Goal: Obtain resource: Download file/media

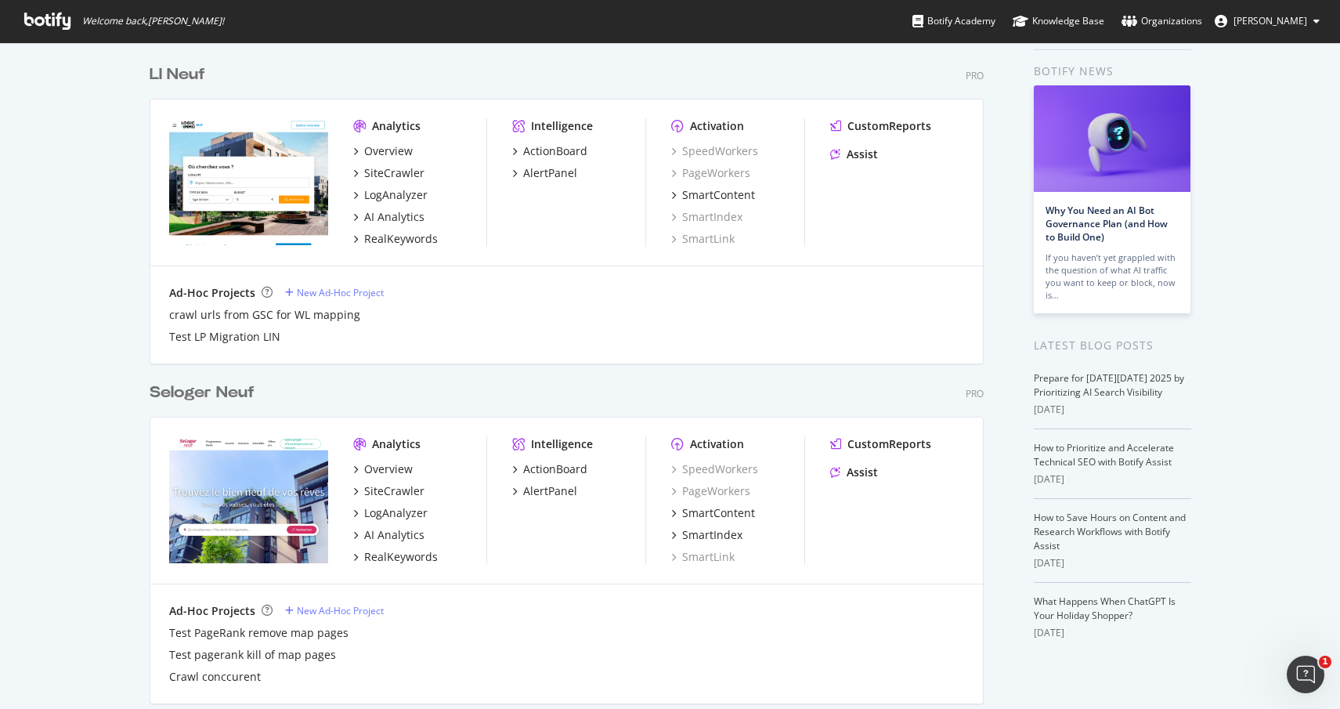
scroll to position [78, 0]
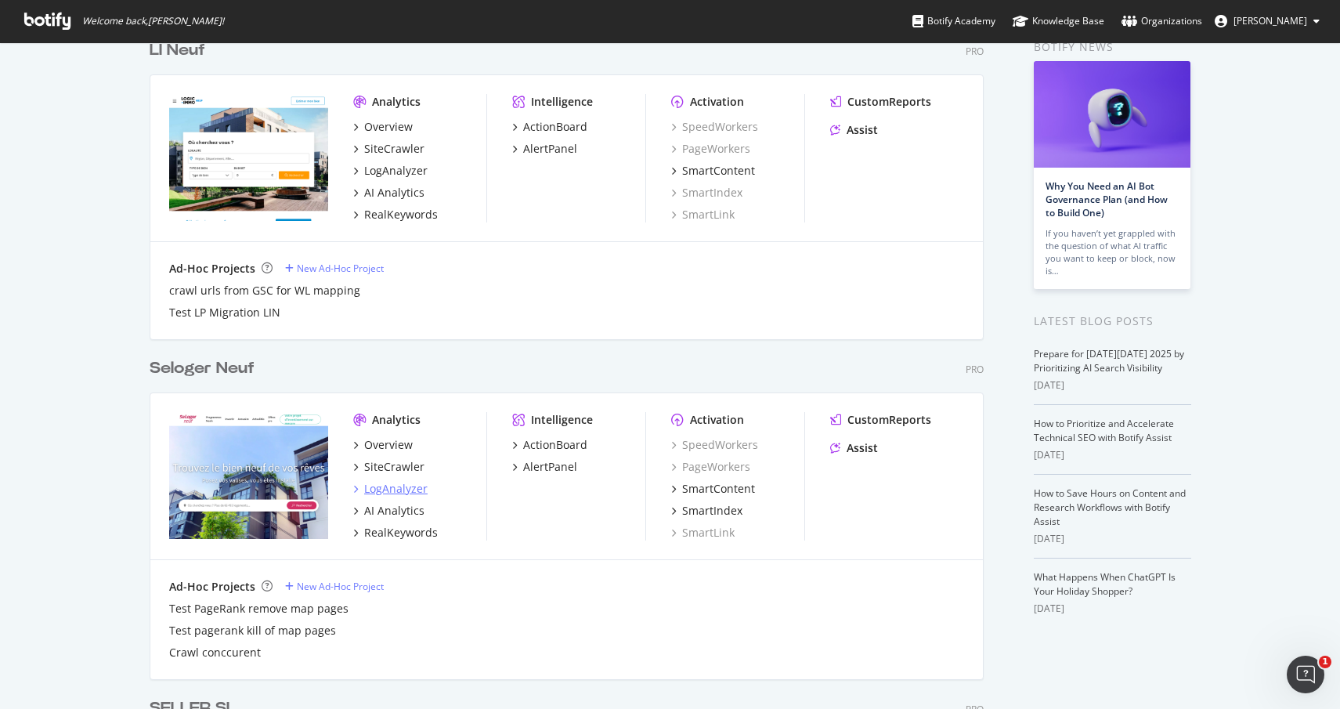
click at [374, 488] on div "LogAnalyzer" at bounding box center [395, 489] width 63 height 16
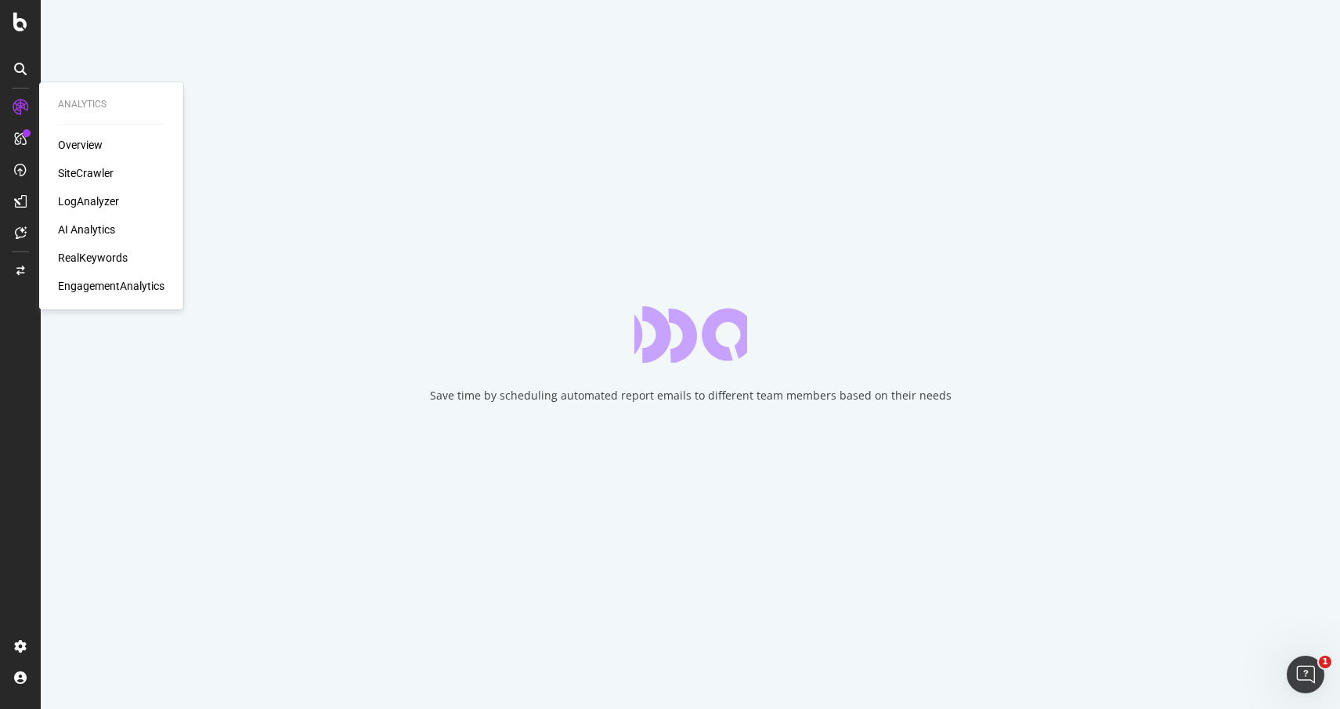
click at [96, 175] on div "SiteCrawler" at bounding box center [86, 173] width 56 height 16
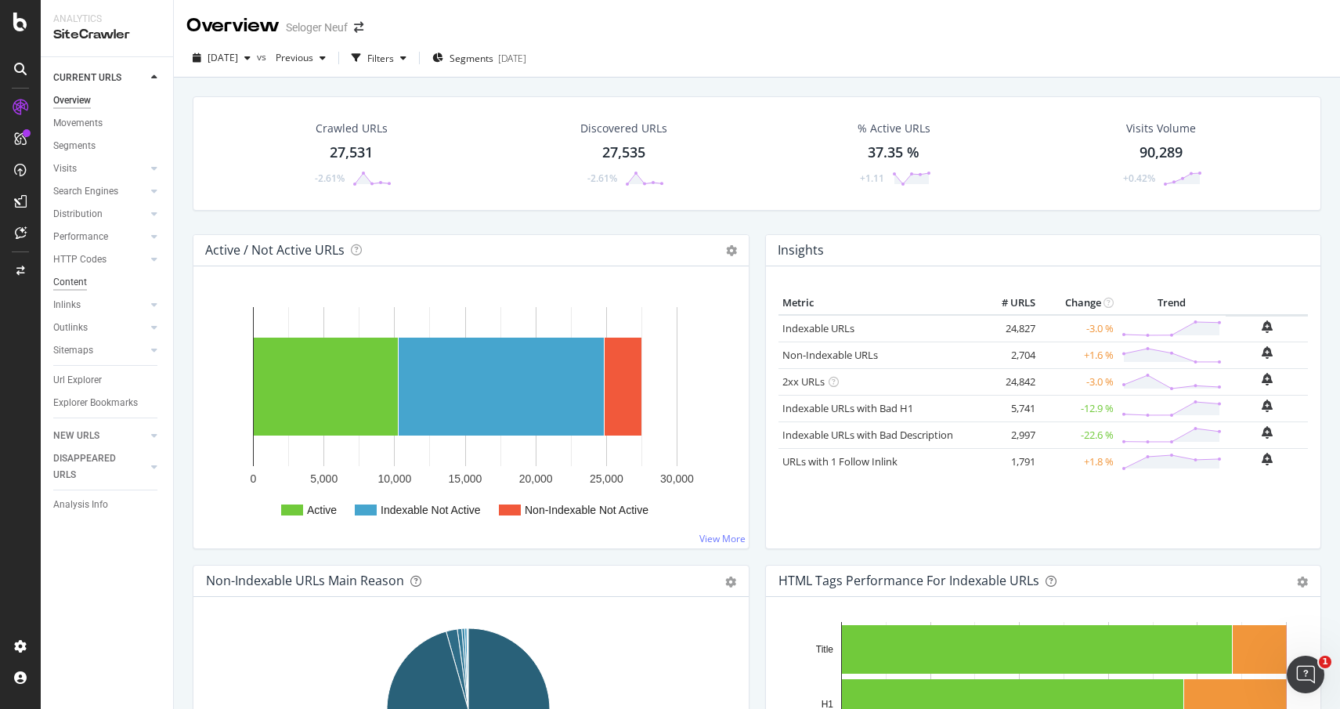
click at [70, 284] on div "Content" at bounding box center [70, 282] width 34 height 16
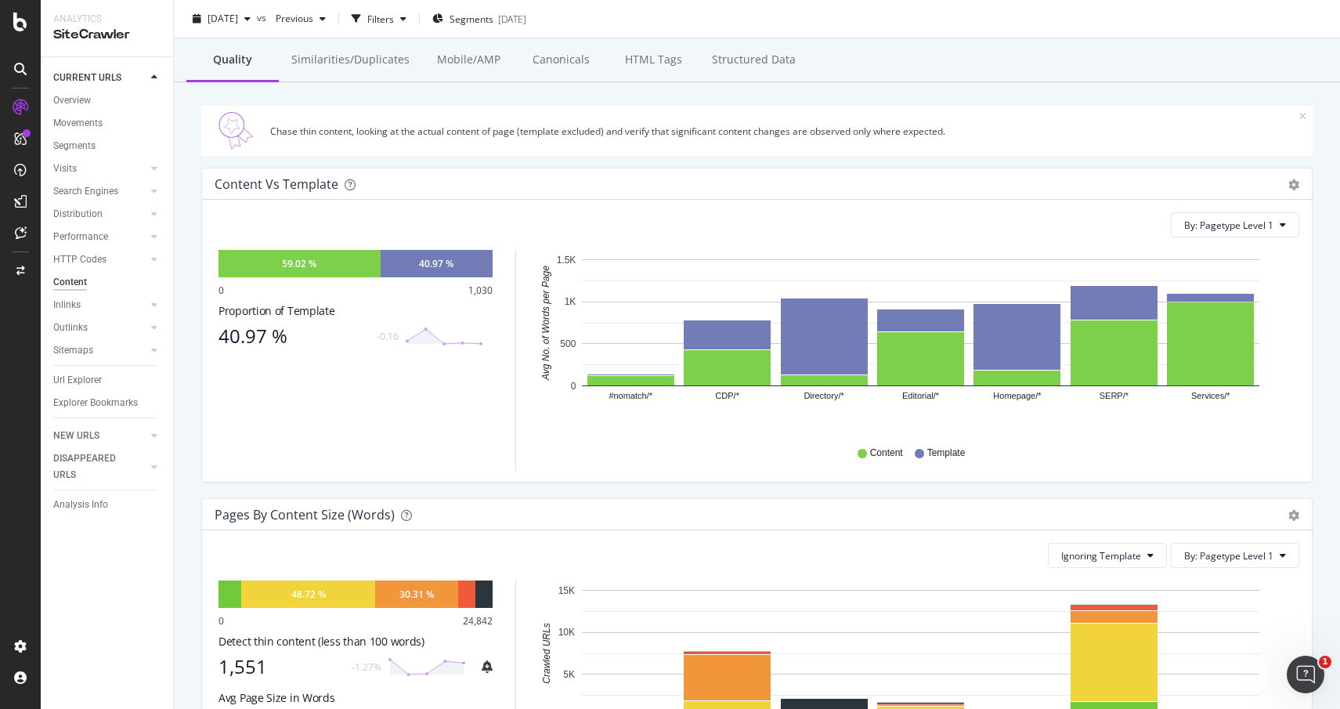
scroll to position [313, 0]
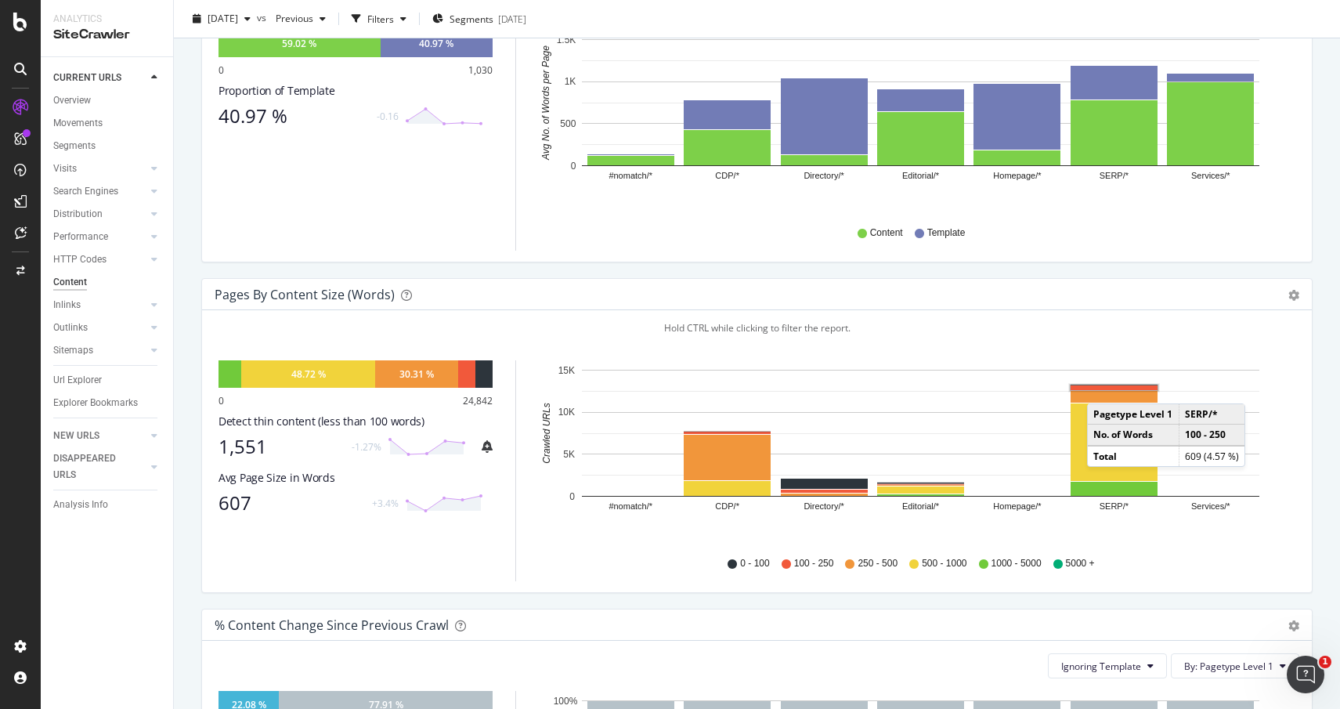
click at [1103, 388] on rect "A chart." at bounding box center [1114, 387] width 87 height 5
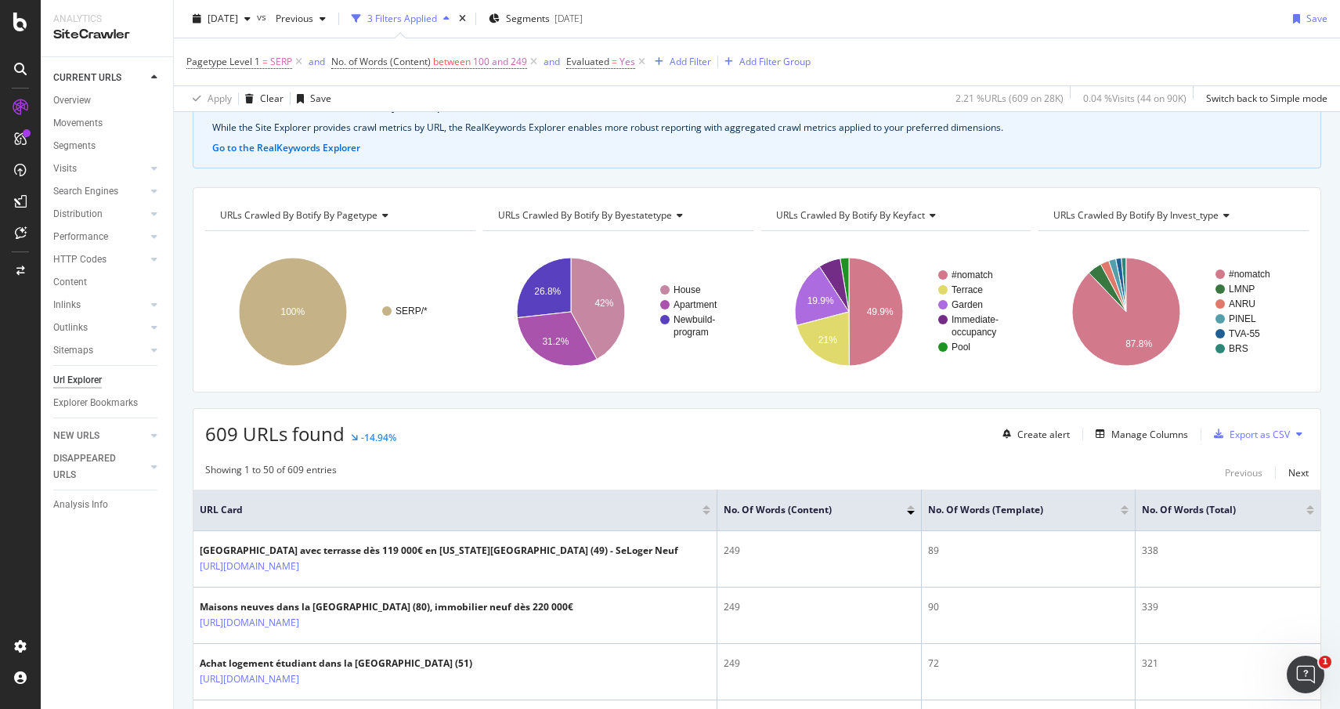
scroll to position [78, 0]
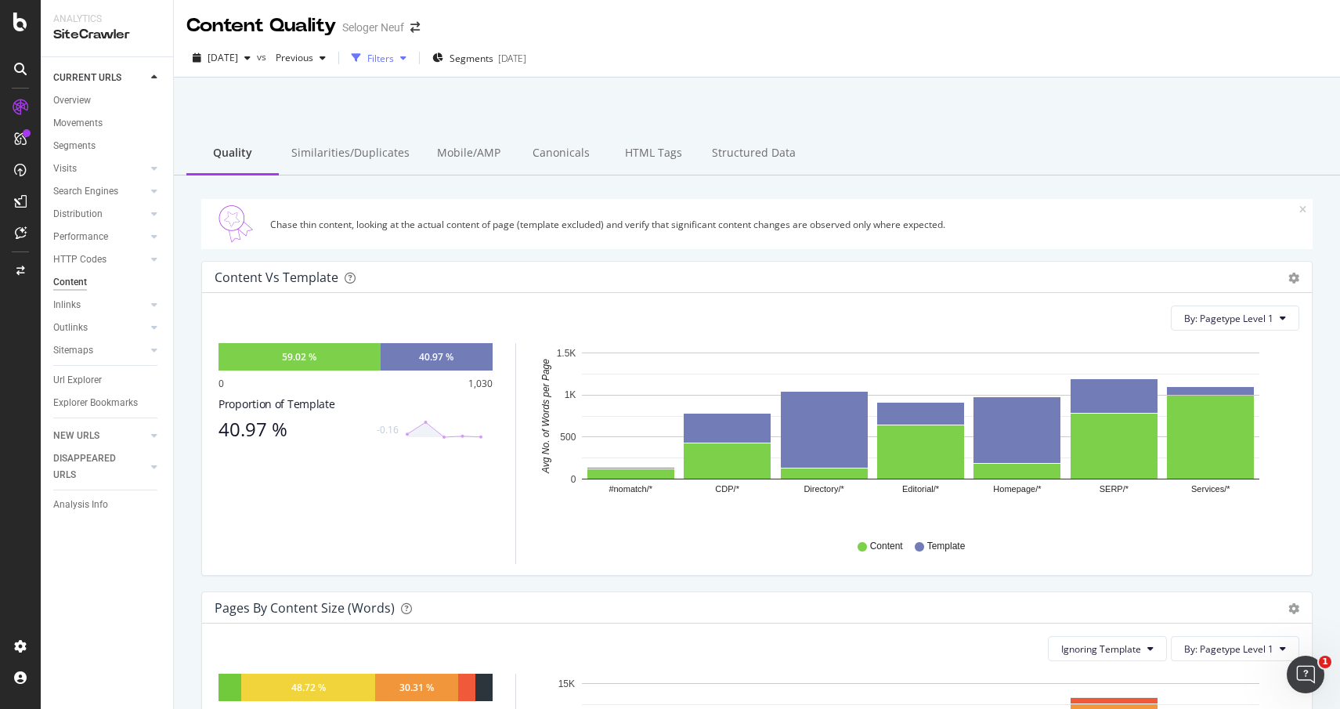
click at [394, 63] on div "Filters" at bounding box center [380, 58] width 27 height 13
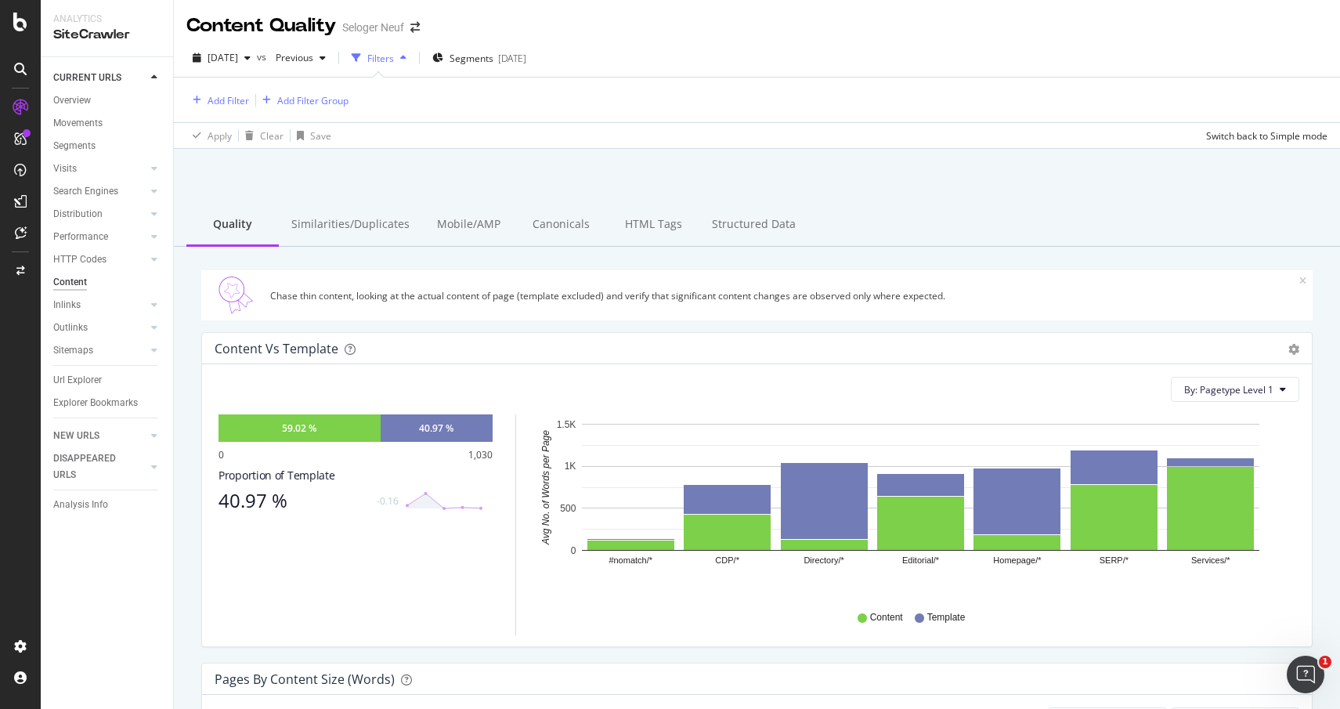
click at [413, 61] on div "button" at bounding box center [403, 57] width 19 height 9
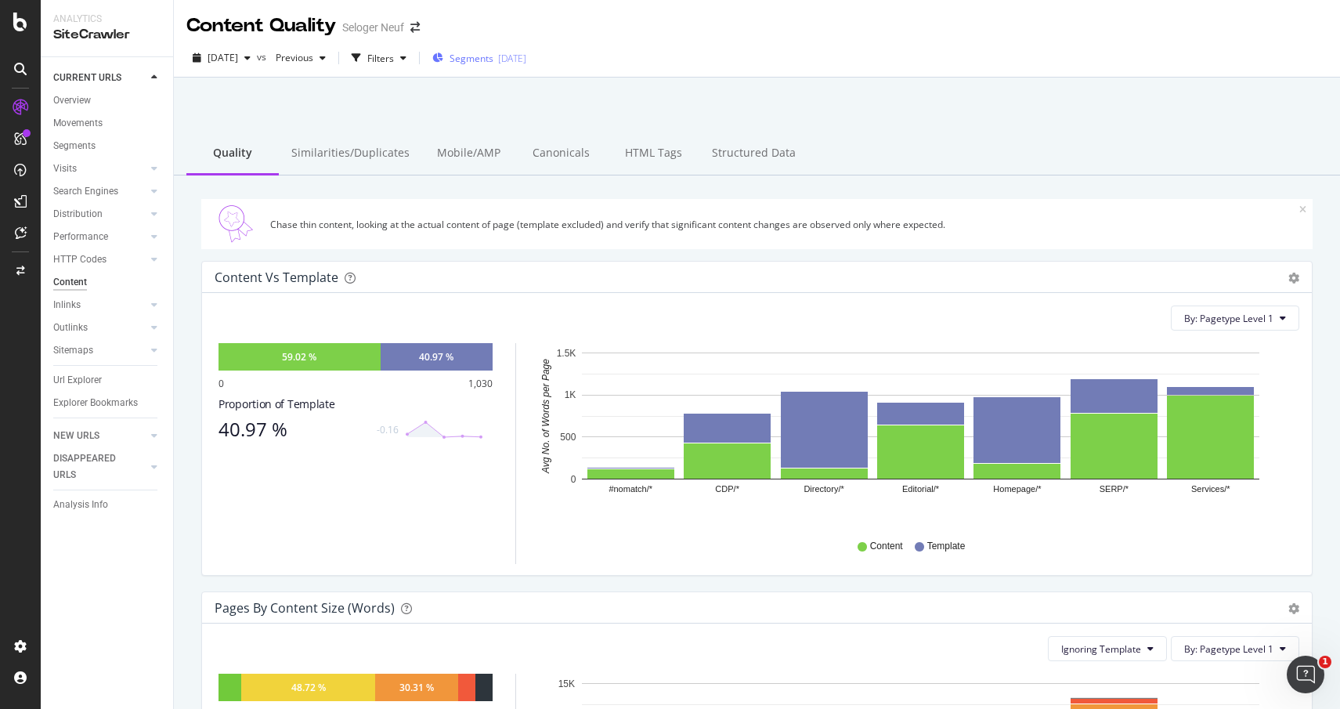
click at [494, 58] on span "Segments" at bounding box center [472, 58] width 44 height 13
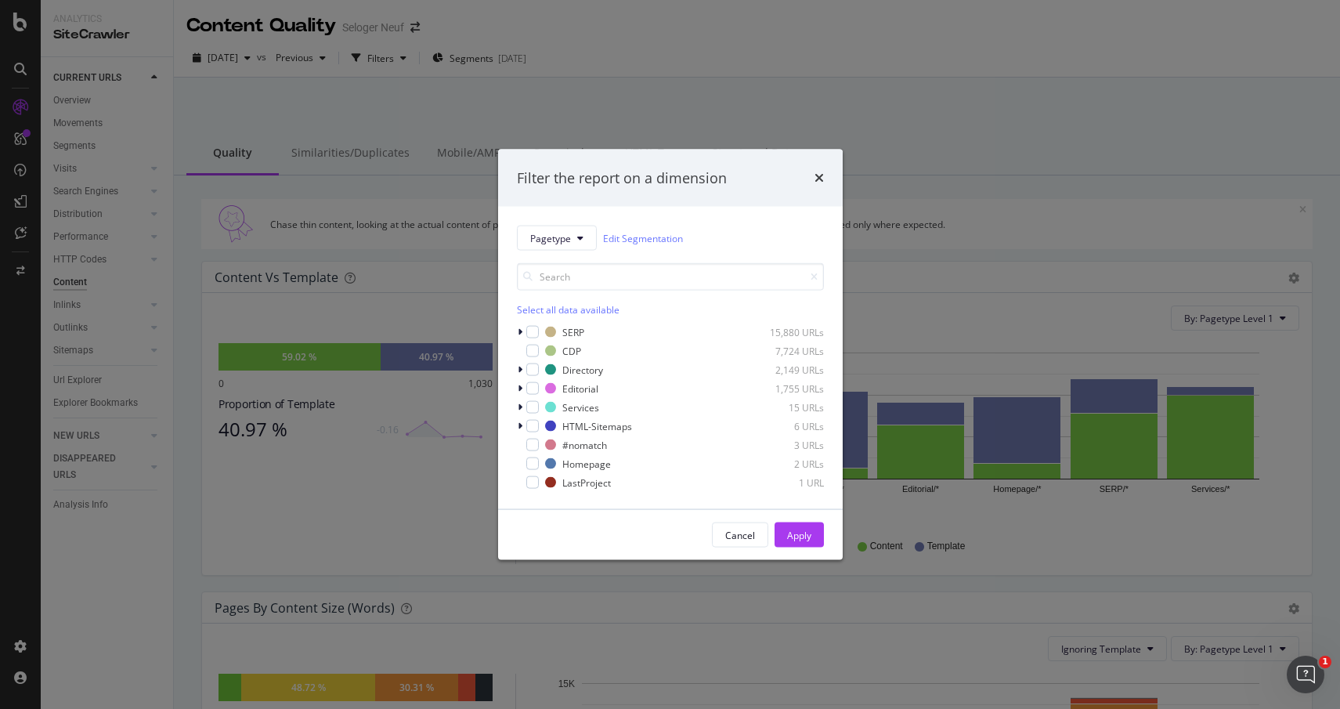
click at [515, 326] on div "Pagetype Edit Segmentation Select all data available SERP 15,880 URLs CDP 7,724…" at bounding box center [670, 358] width 345 height 302
click at [519, 328] on icon "modal" at bounding box center [520, 331] width 5 height 9
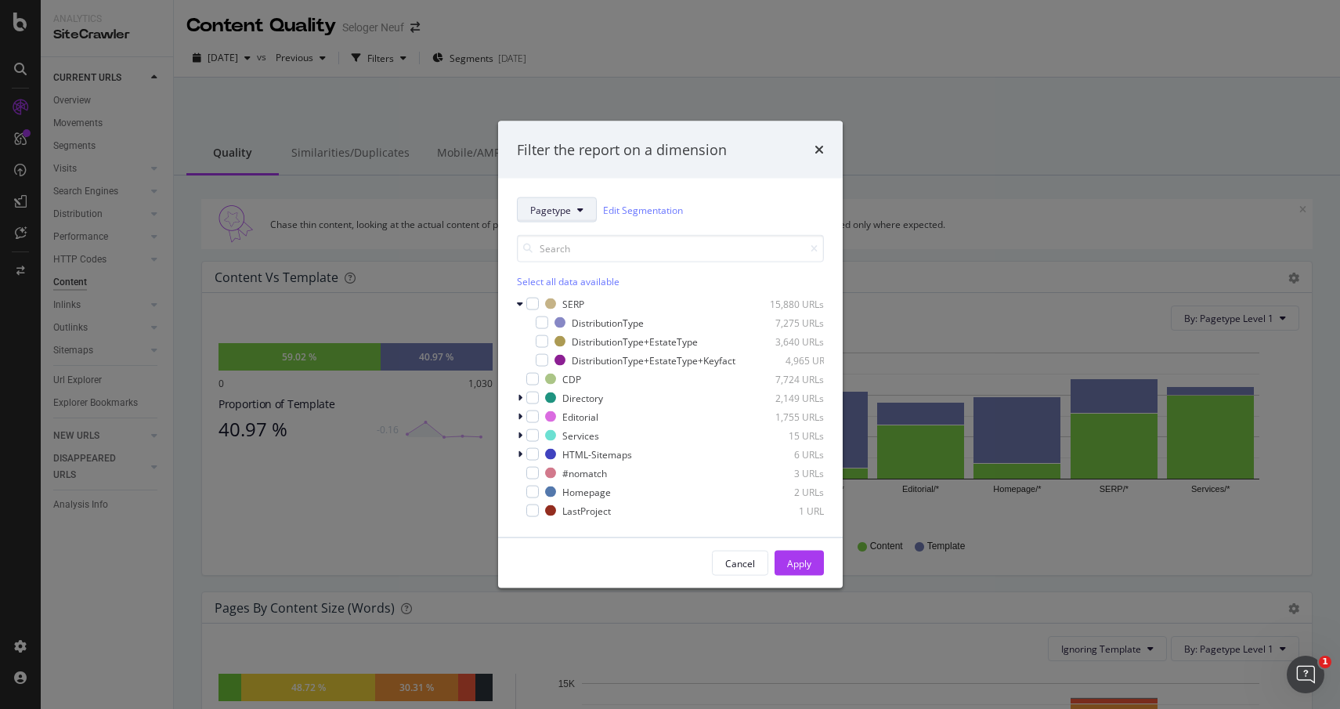
click at [551, 213] on button "Pagetype" at bounding box center [557, 209] width 80 height 25
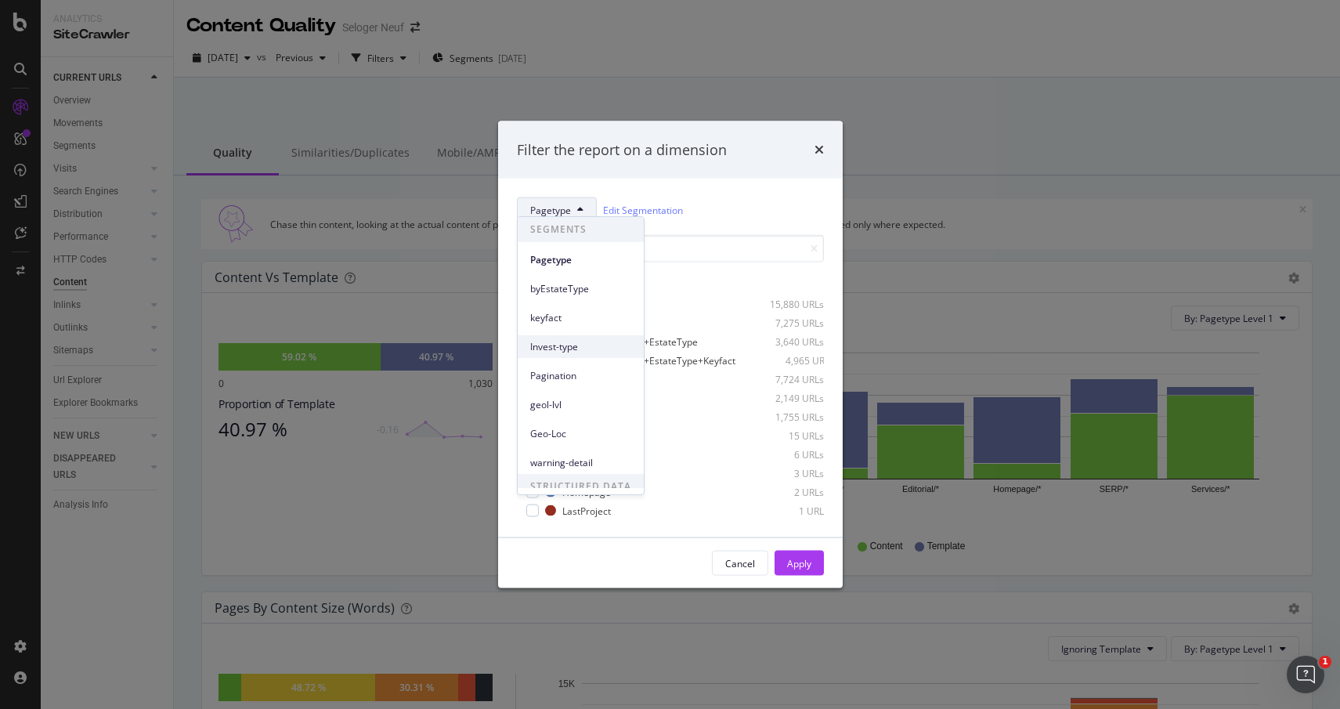
click at [574, 344] on span "Invest-type" at bounding box center [580, 347] width 101 height 14
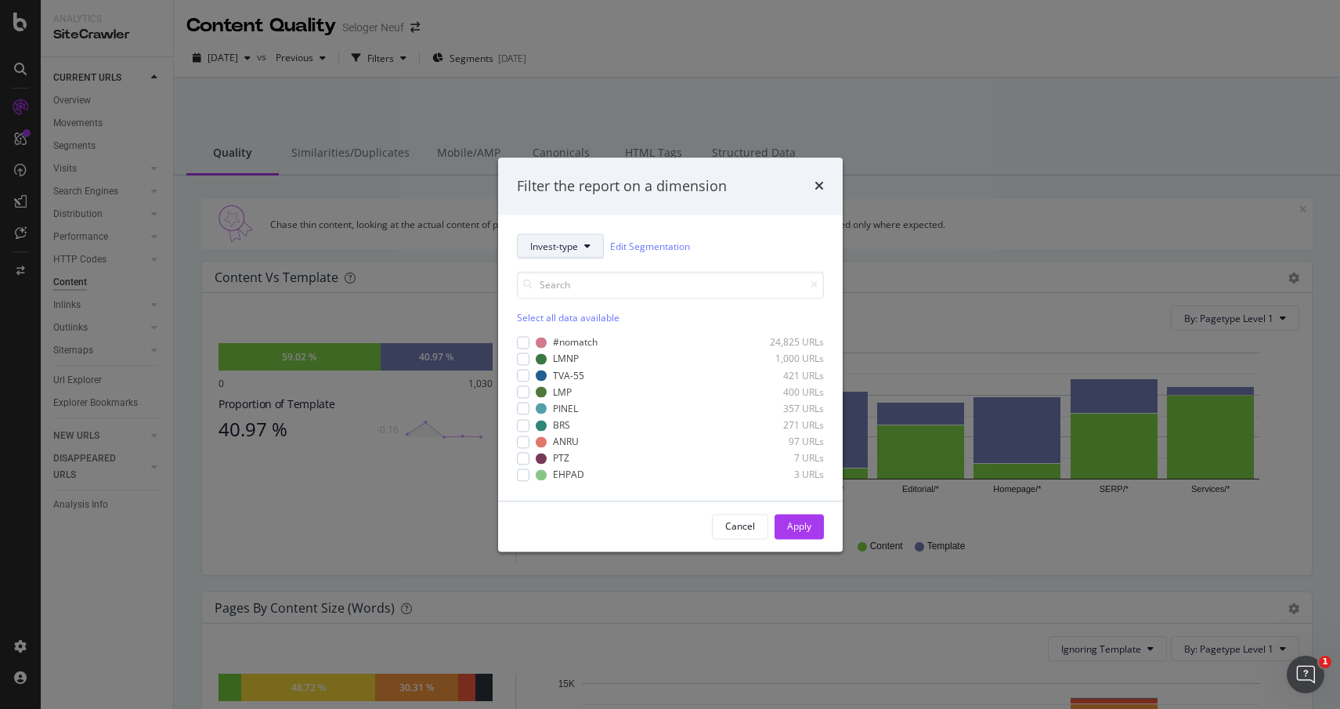
click at [564, 248] on span "Invest-type" at bounding box center [554, 246] width 48 height 13
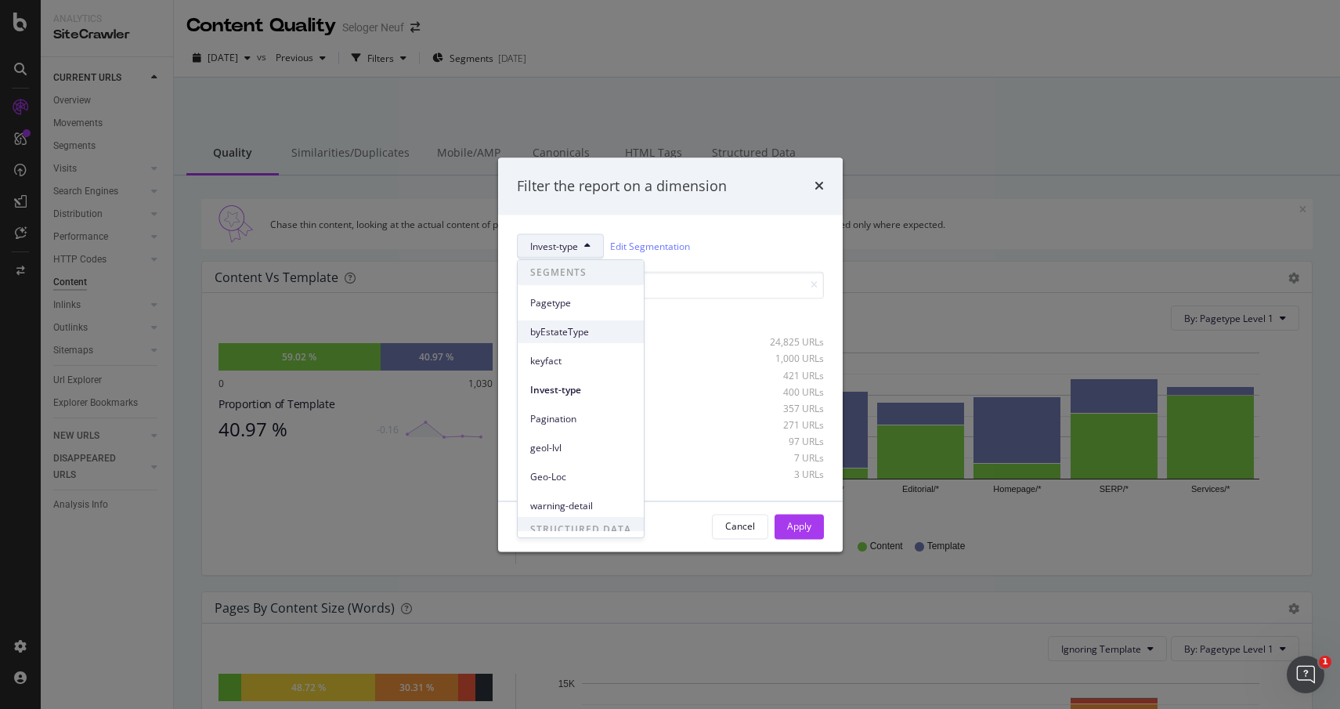
click at [563, 334] on span "byEstateType" at bounding box center [580, 332] width 101 height 14
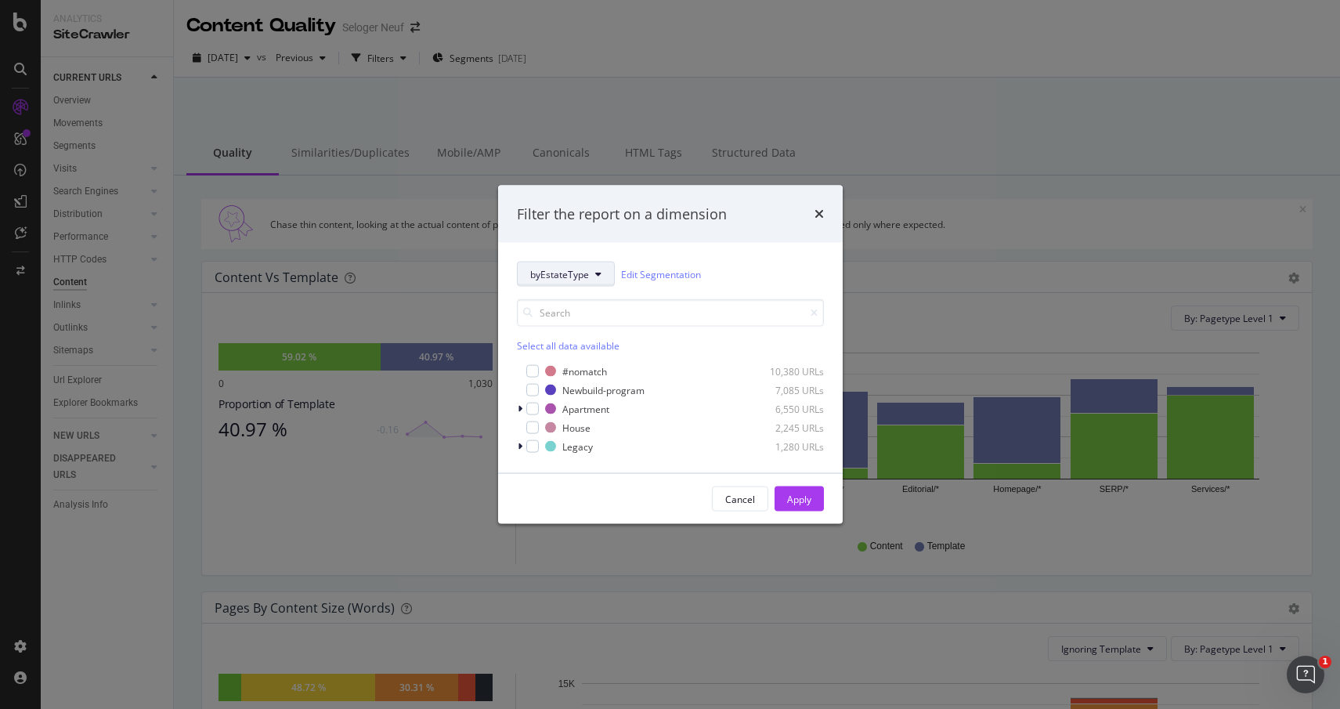
click at [533, 276] on span "byEstateType" at bounding box center [559, 273] width 59 height 13
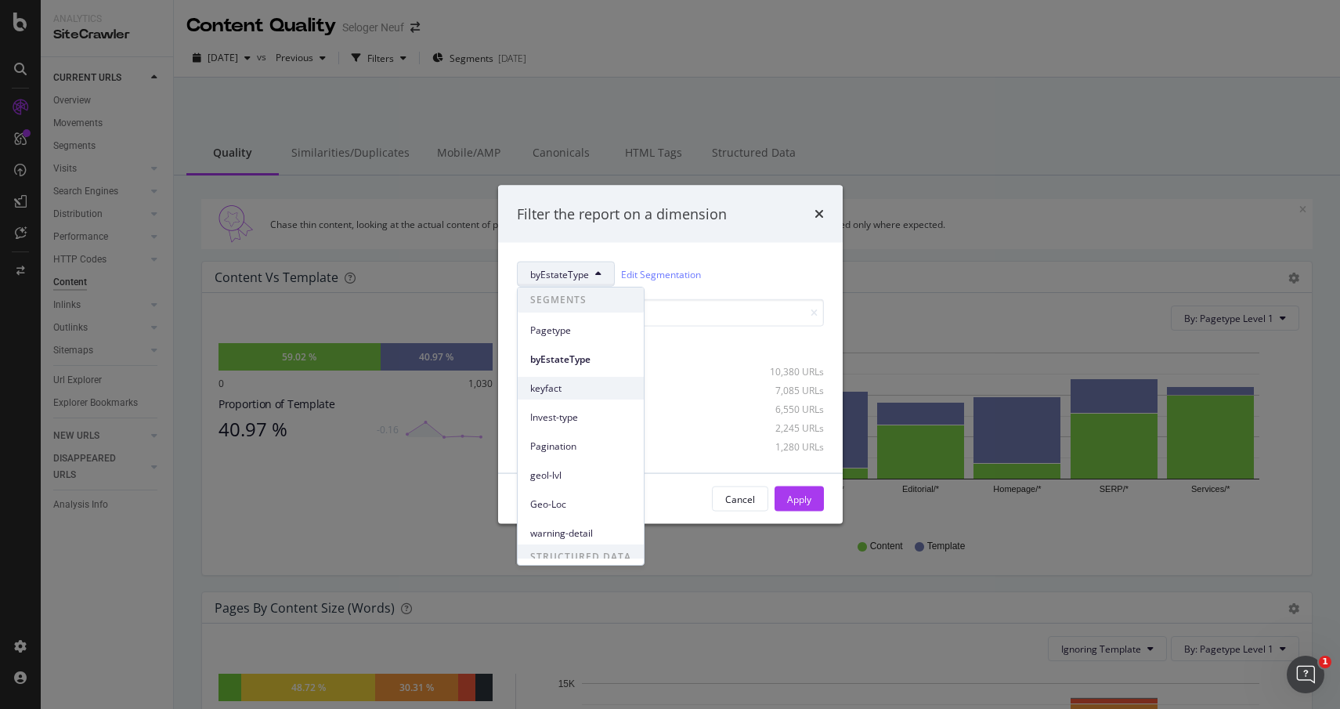
click at [587, 390] on span "keyfact" at bounding box center [580, 388] width 101 height 14
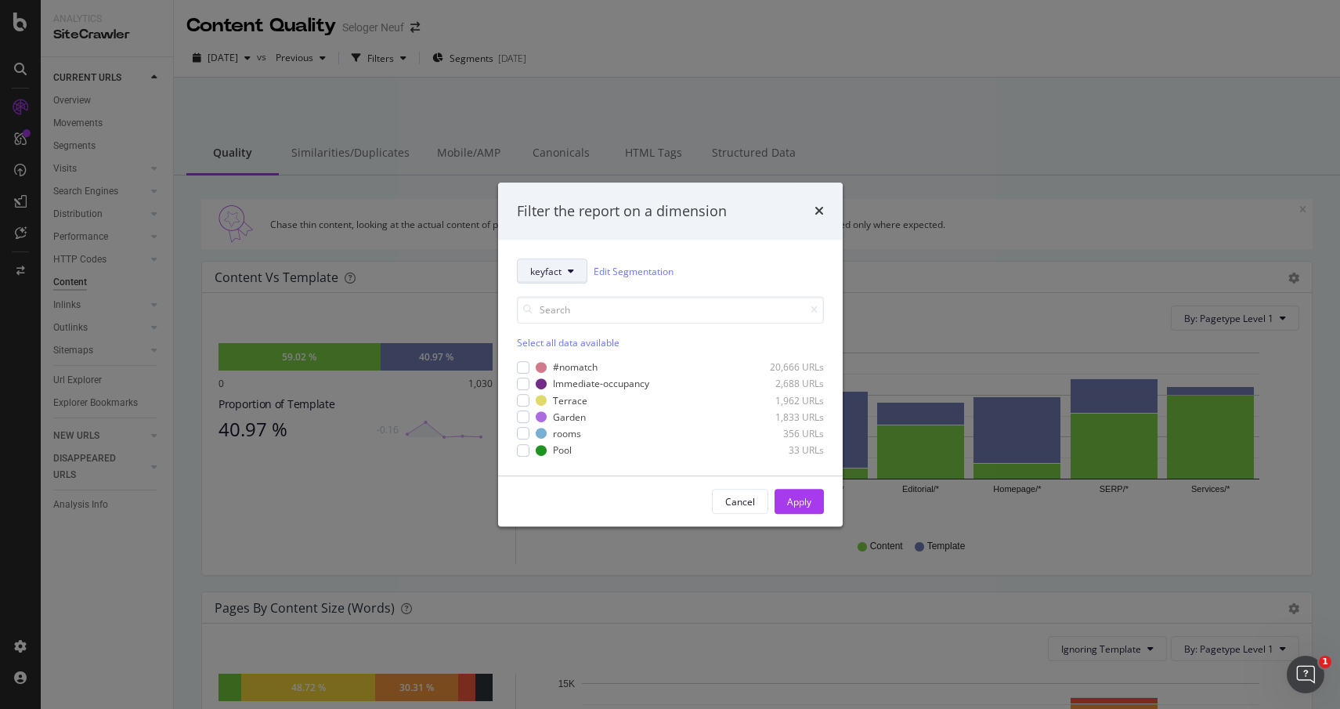
click at [552, 269] on span "keyfact" at bounding box center [545, 271] width 31 height 13
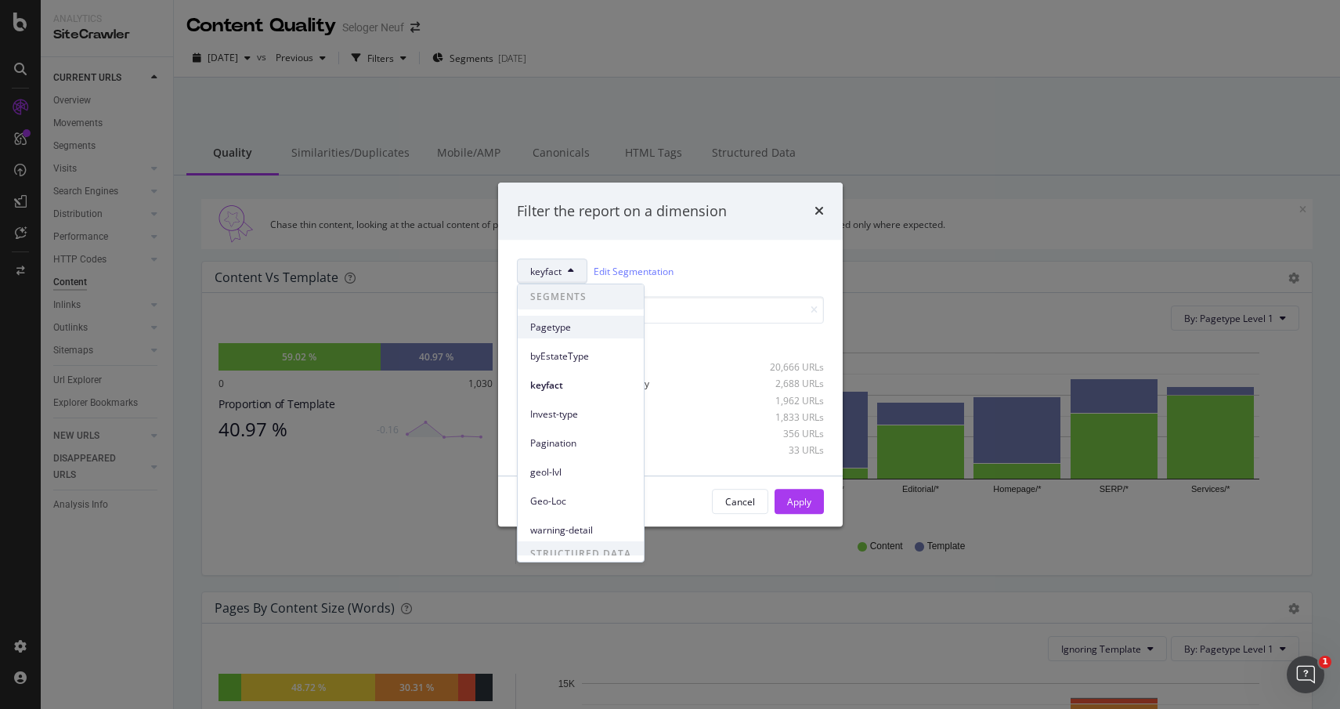
click at [559, 327] on span "Pagetype" at bounding box center [580, 327] width 101 height 14
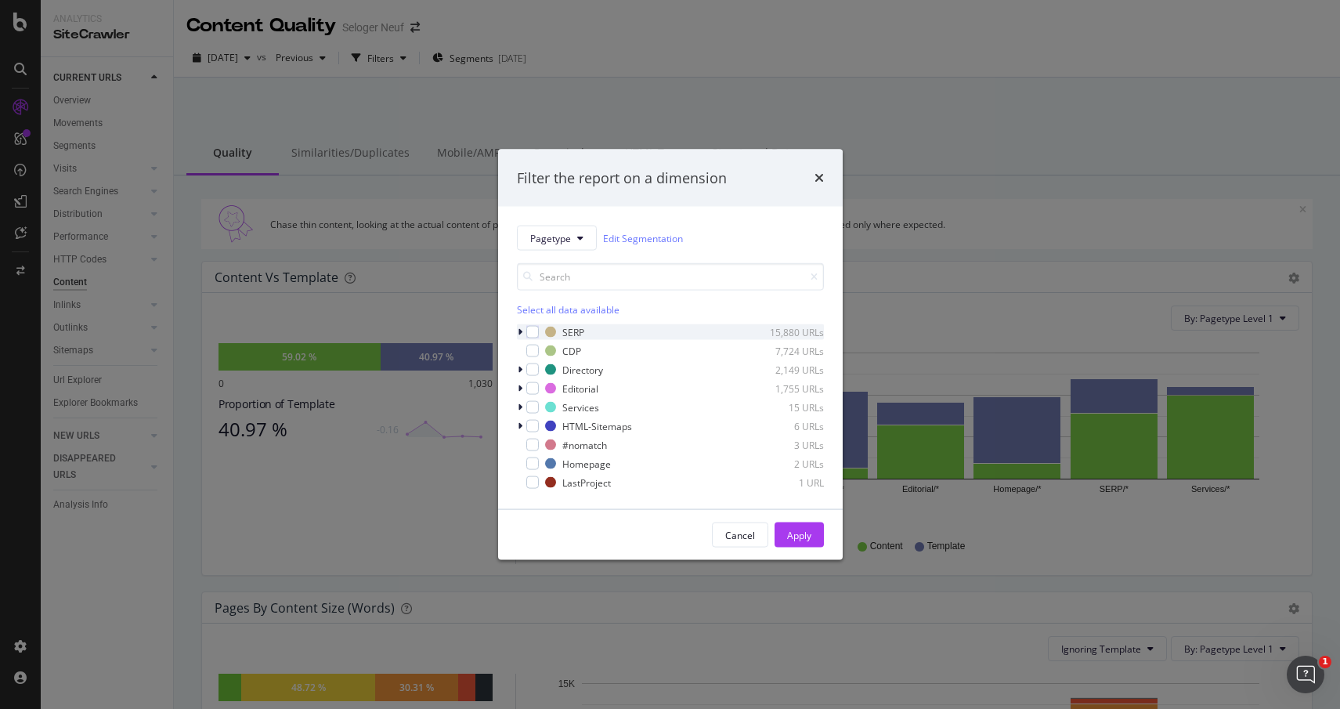
click at [519, 334] on icon "modal" at bounding box center [520, 331] width 5 height 9
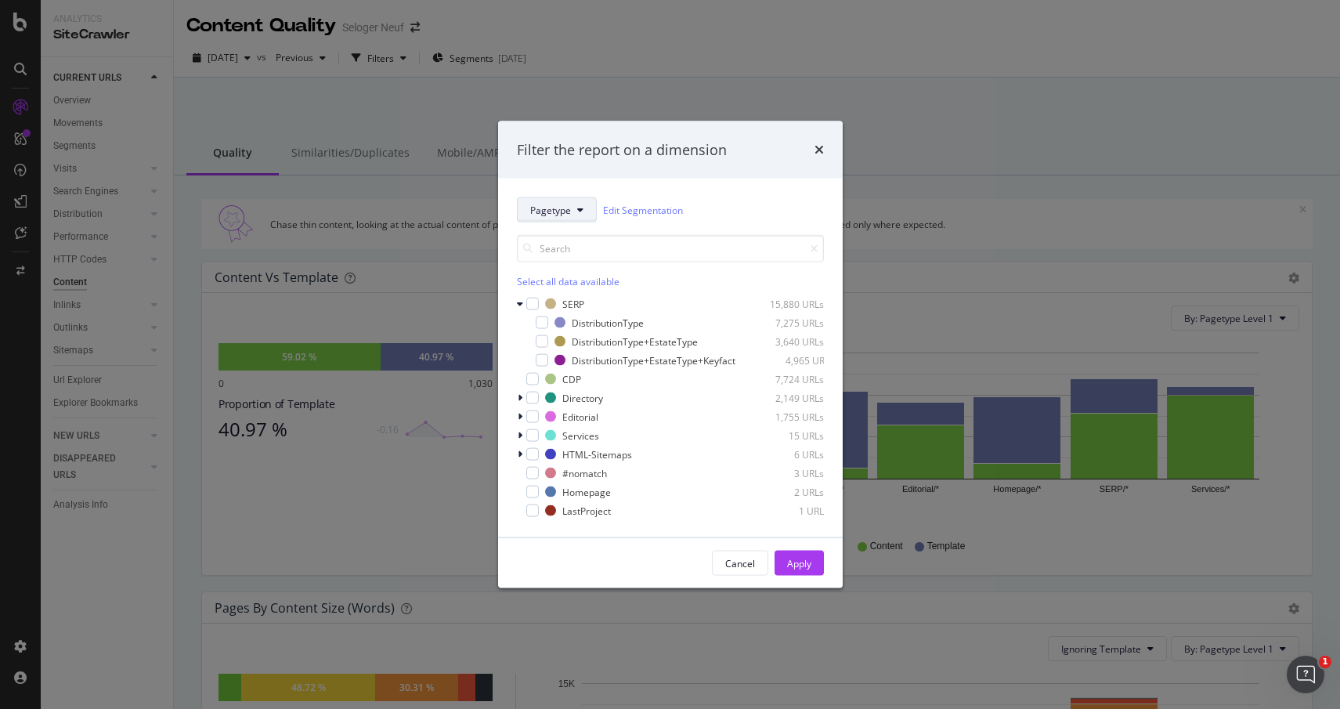
click at [549, 206] on span "Pagetype" at bounding box center [550, 209] width 41 height 13
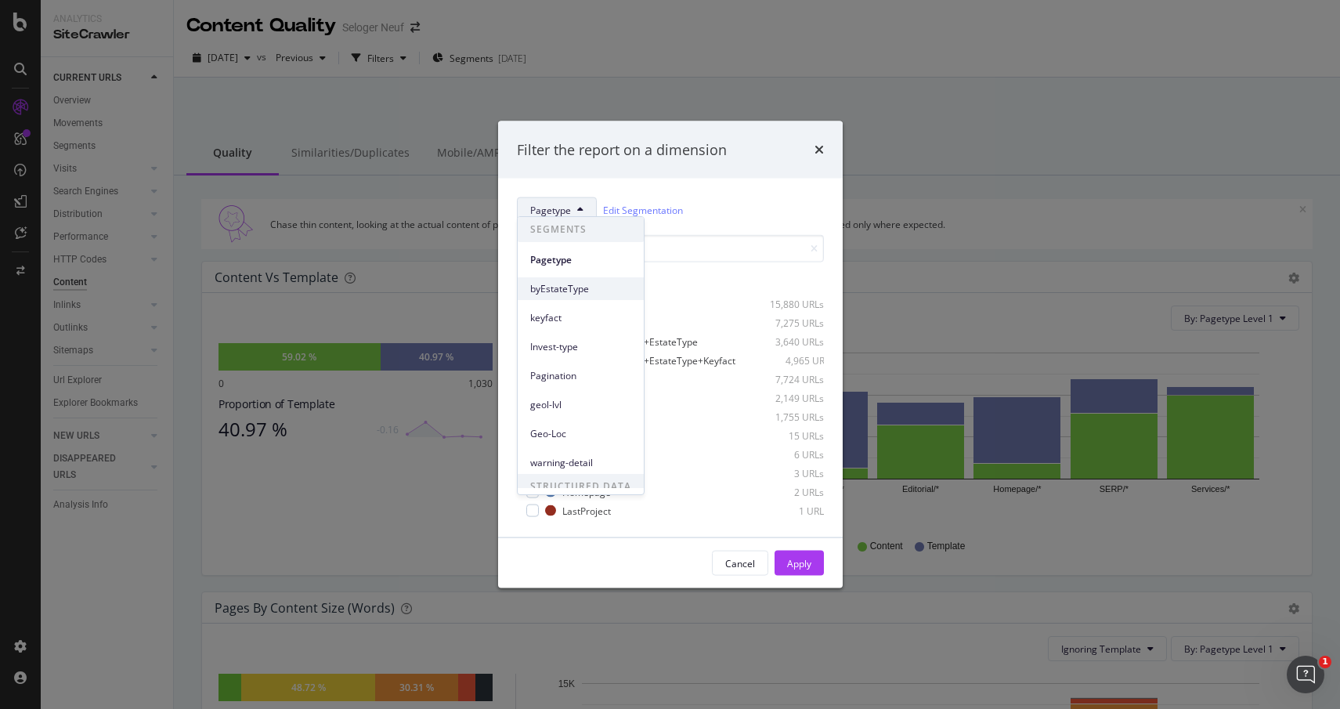
click at [560, 290] on span "byEstateType" at bounding box center [580, 289] width 101 height 14
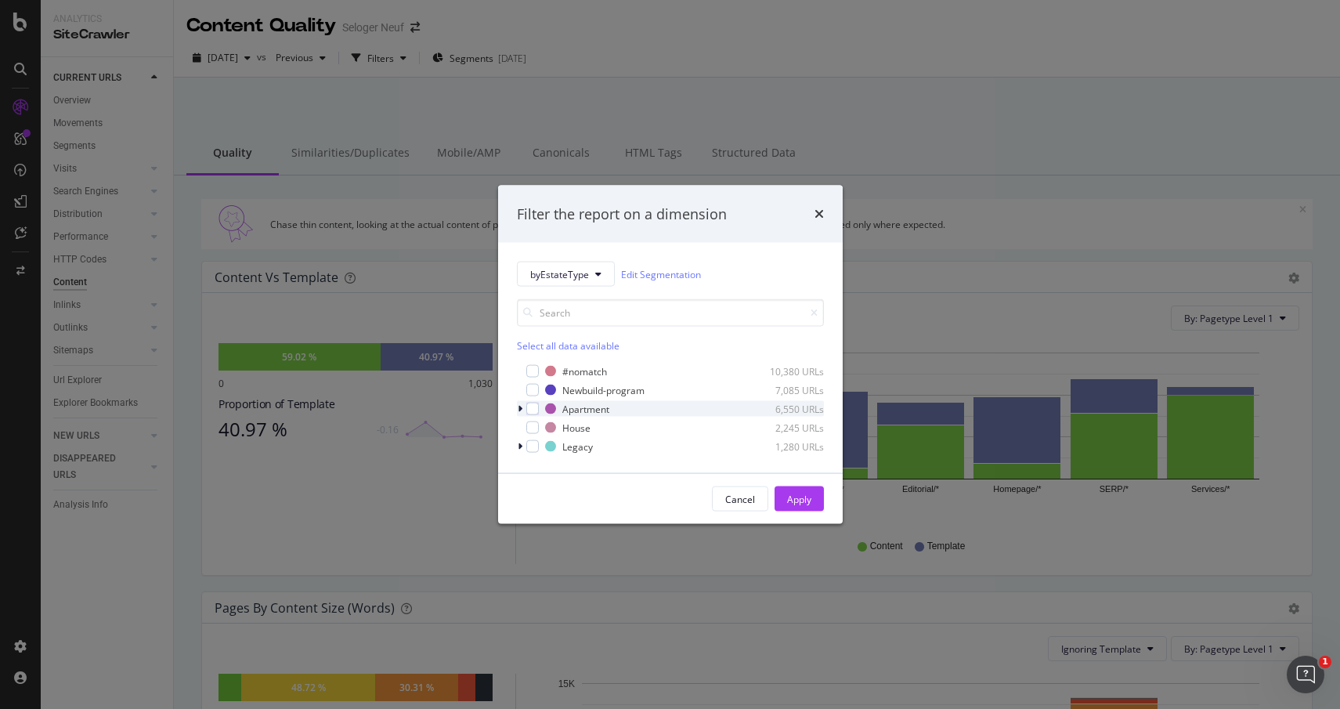
click at [519, 410] on icon "modal" at bounding box center [520, 408] width 5 height 9
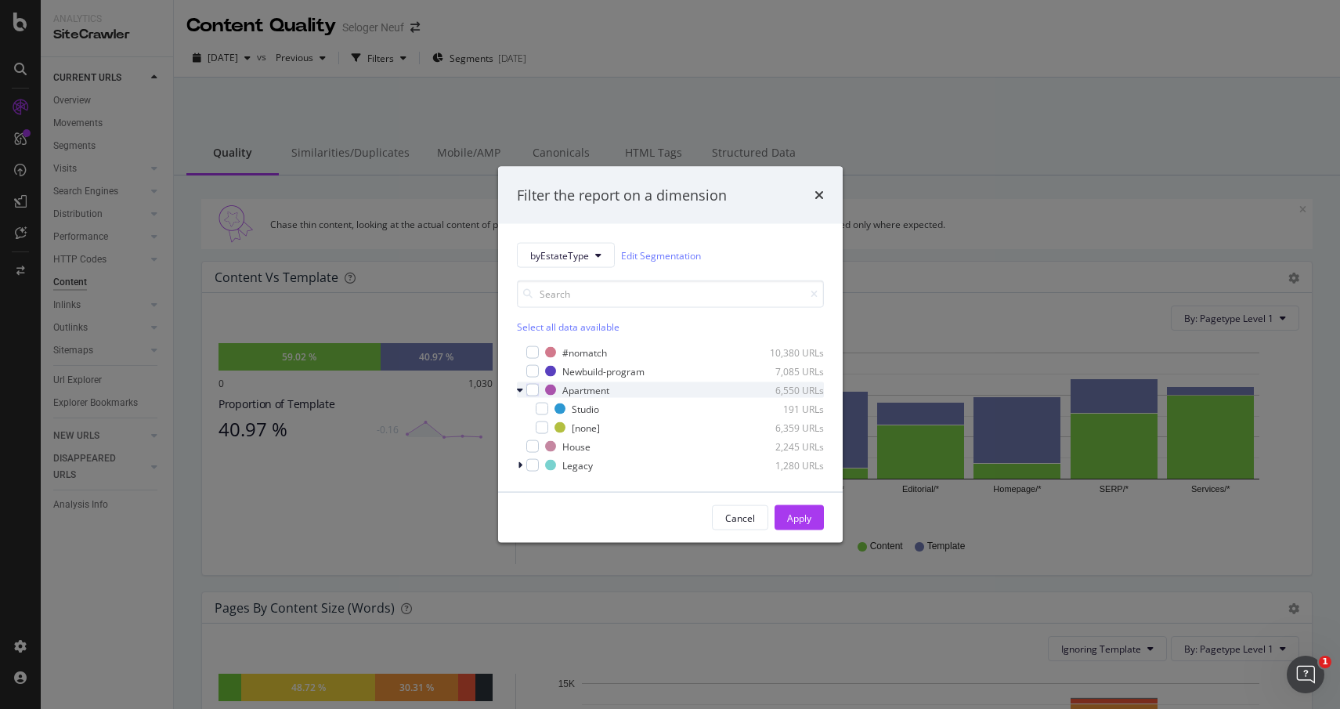
click at [519, 392] on icon "modal" at bounding box center [520, 389] width 6 height 9
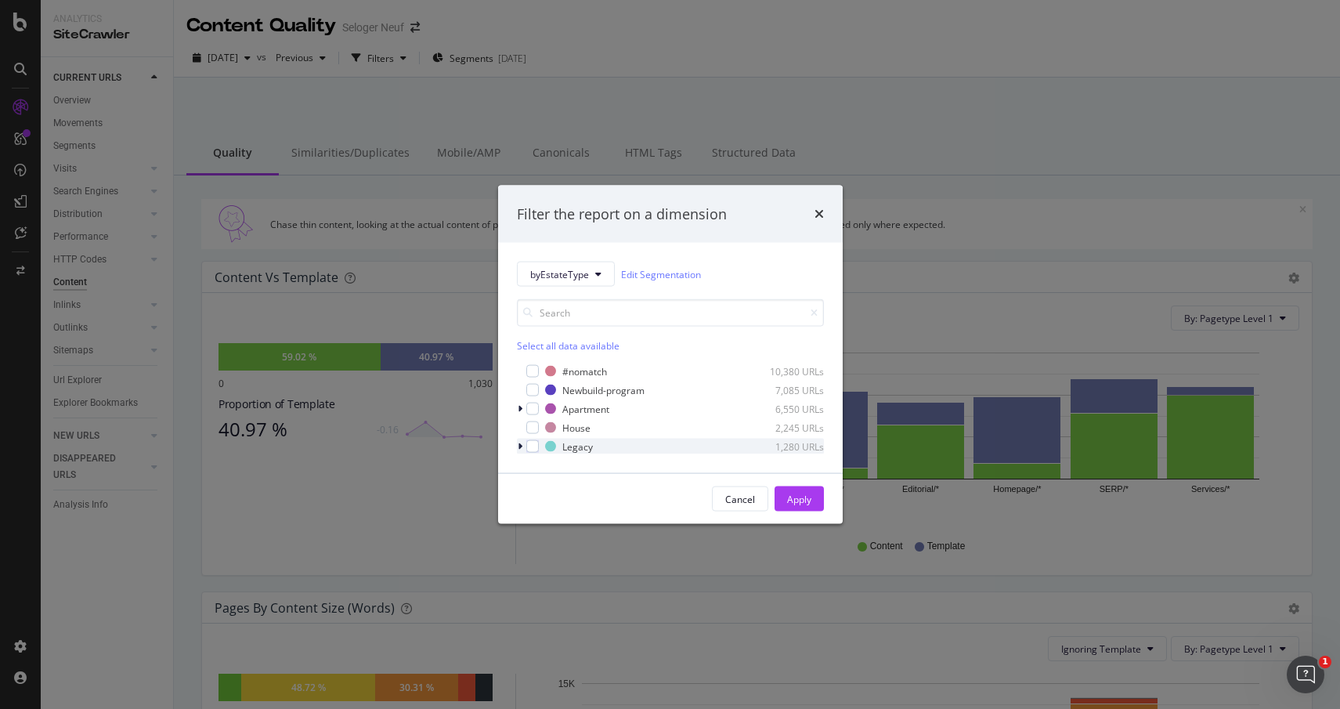
click at [522, 445] on div "modal" at bounding box center [521, 447] width 9 height 16
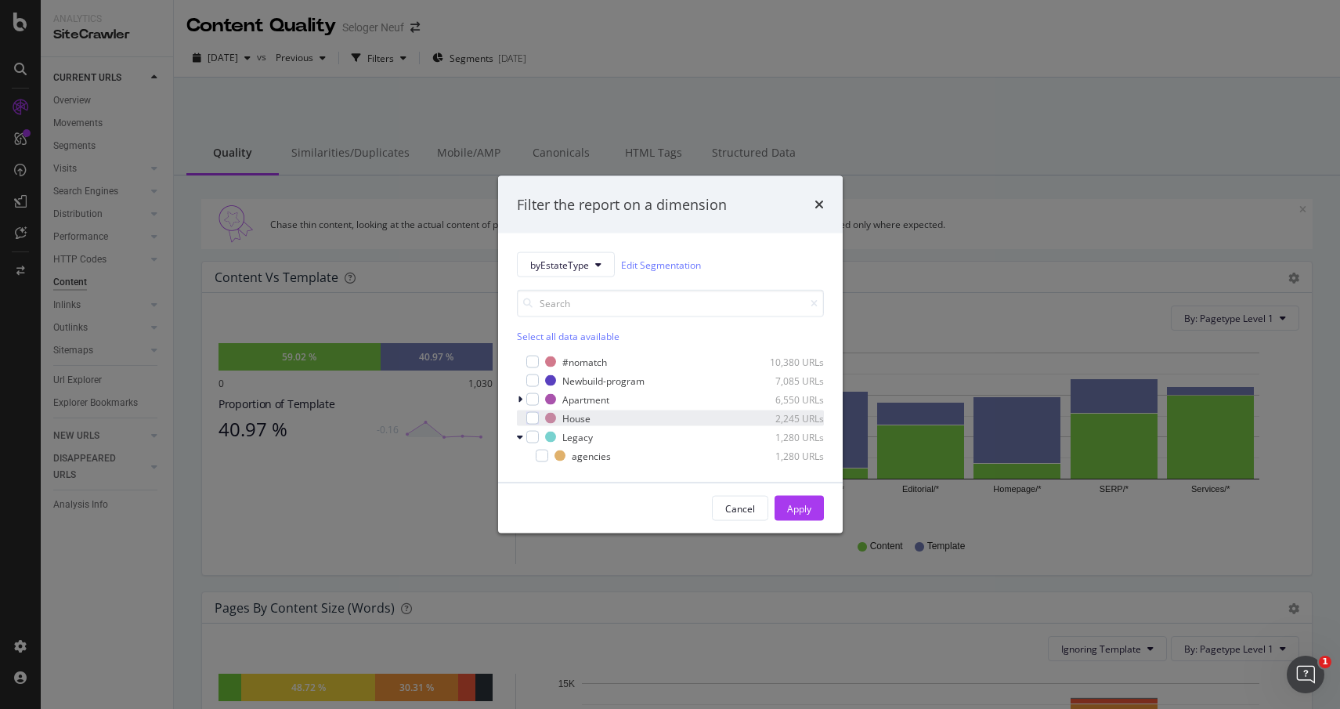
click at [519, 434] on icon "modal" at bounding box center [520, 436] width 6 height 9
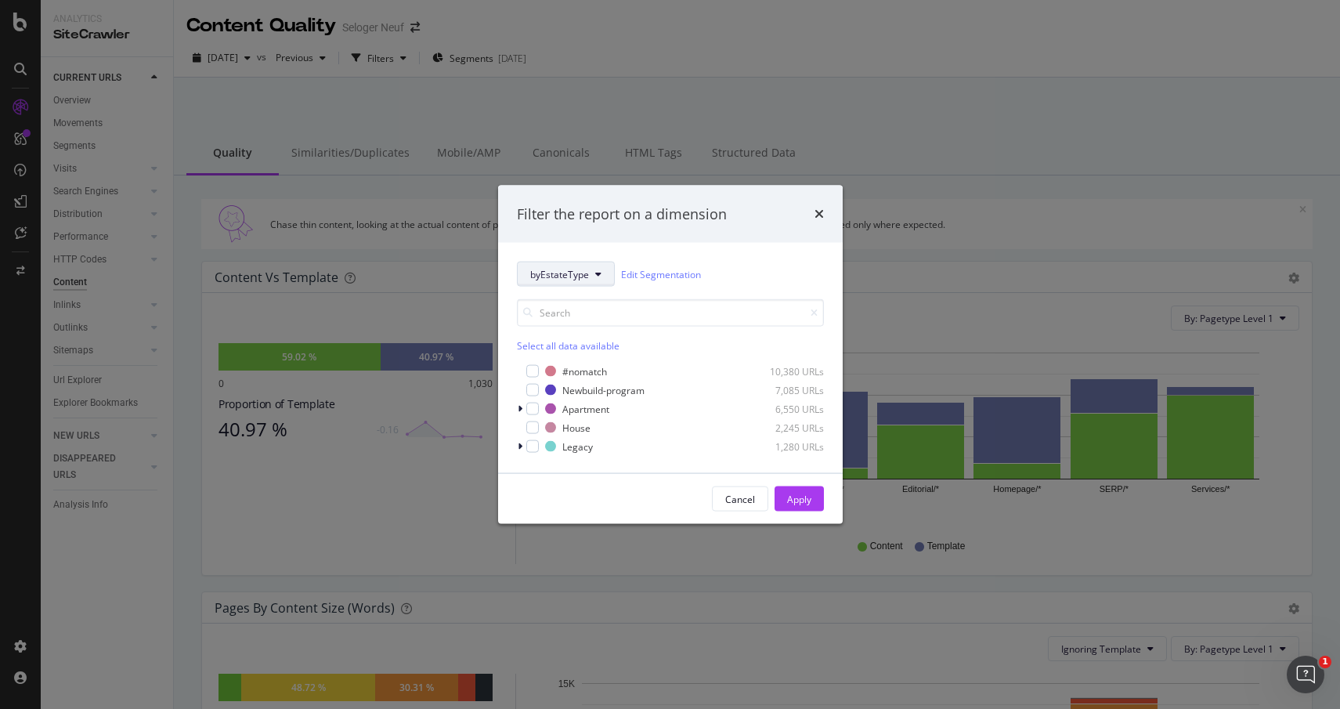
click at [602, 275] on button "byEstateType" at bounding box center [566, 274] width 98 height 25
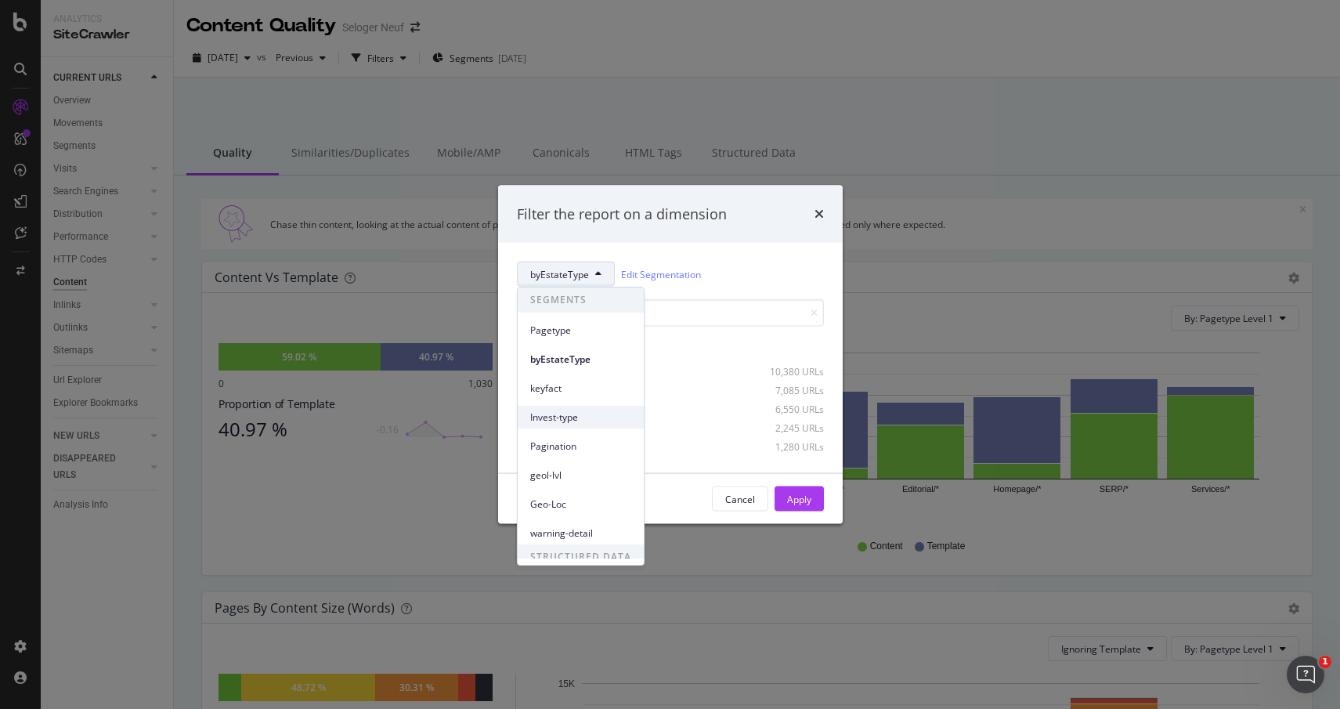
click at [581, 412] on span "Invest-type" at bounding box center [580, 417] width 101 height 14
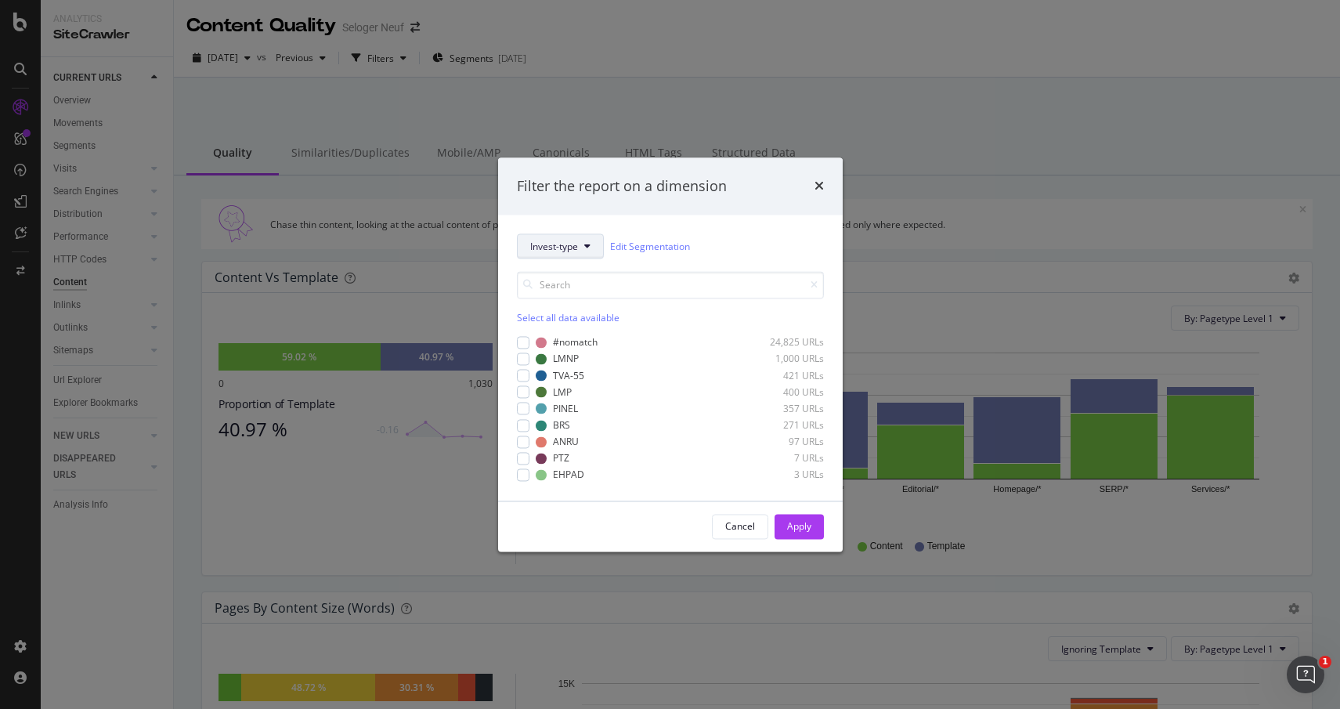
click at [577, 255] on button "Invest-type" at bounding box center [560, 246] width 87 height 25
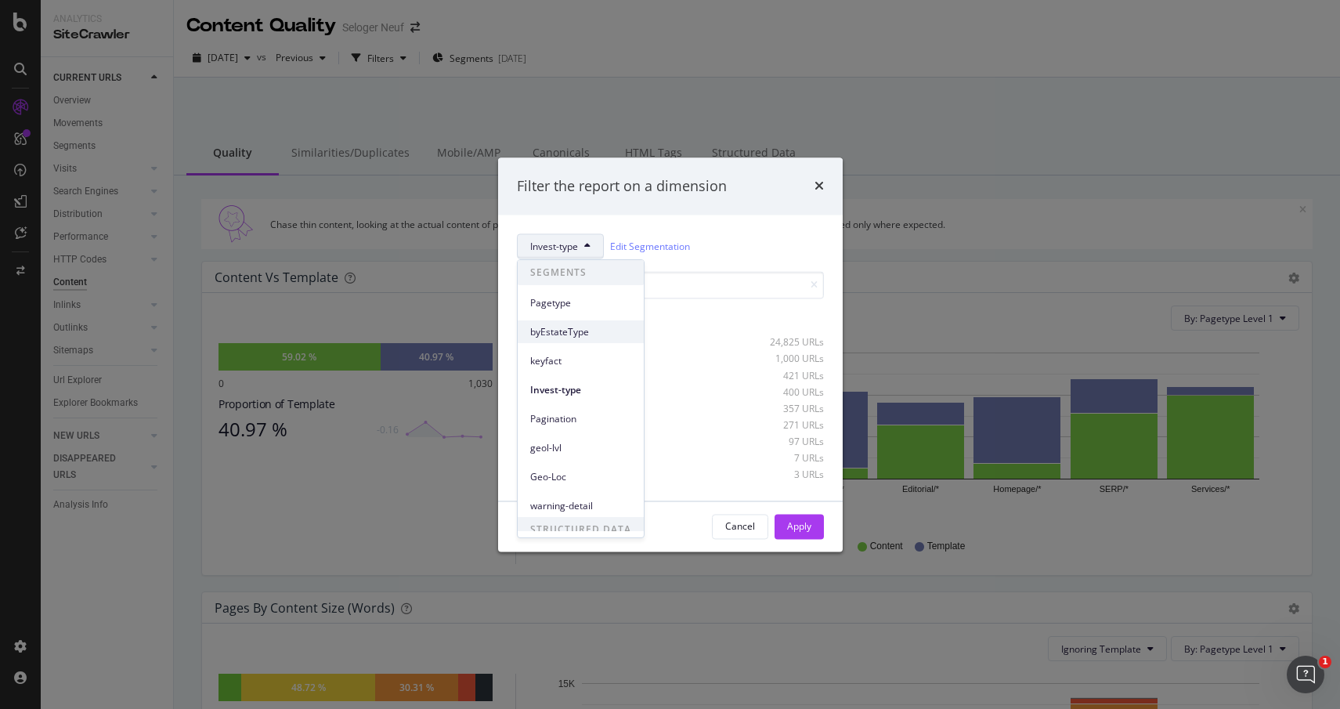
click at [575, 334] on span "byEstateType" at bounding box center [580, 332] width 101 height 14
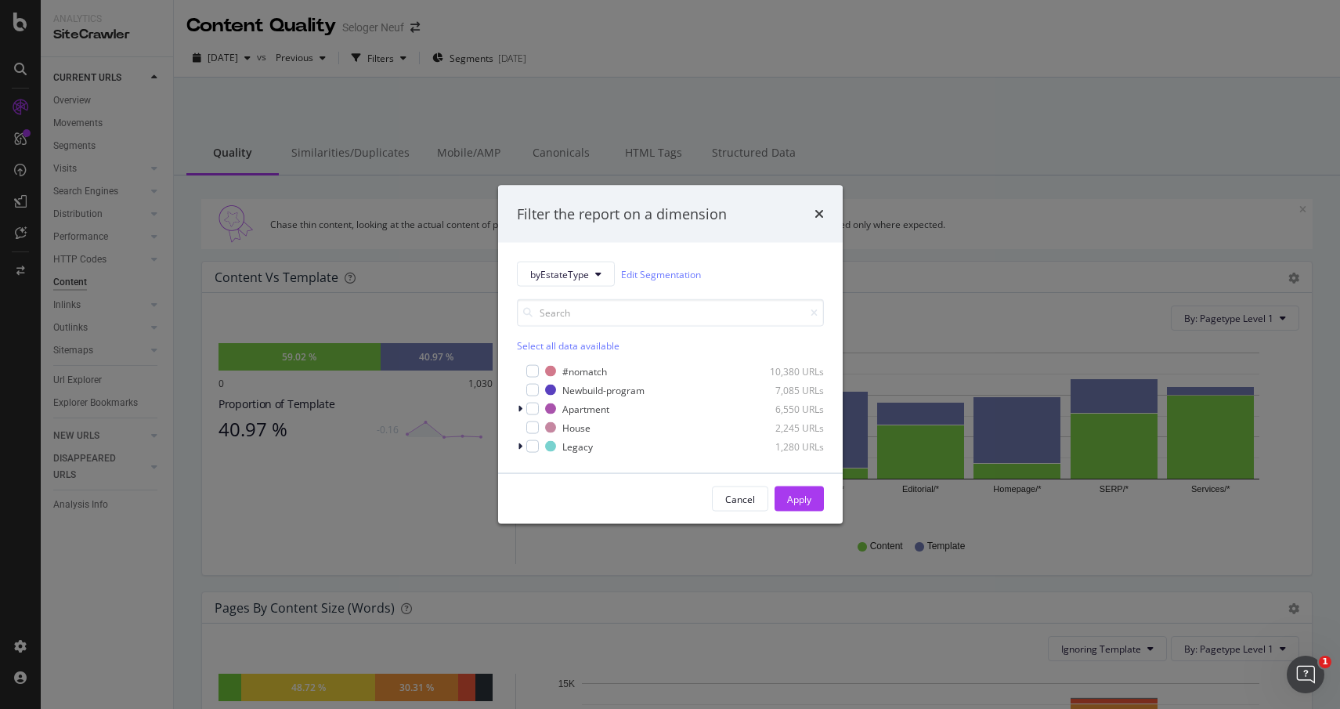
click at [689, 94] on div "Filter the report on a dimension byEstateType Edit Segmentation Select all data…" at bounding box center [670, 354] width 1340 height 709
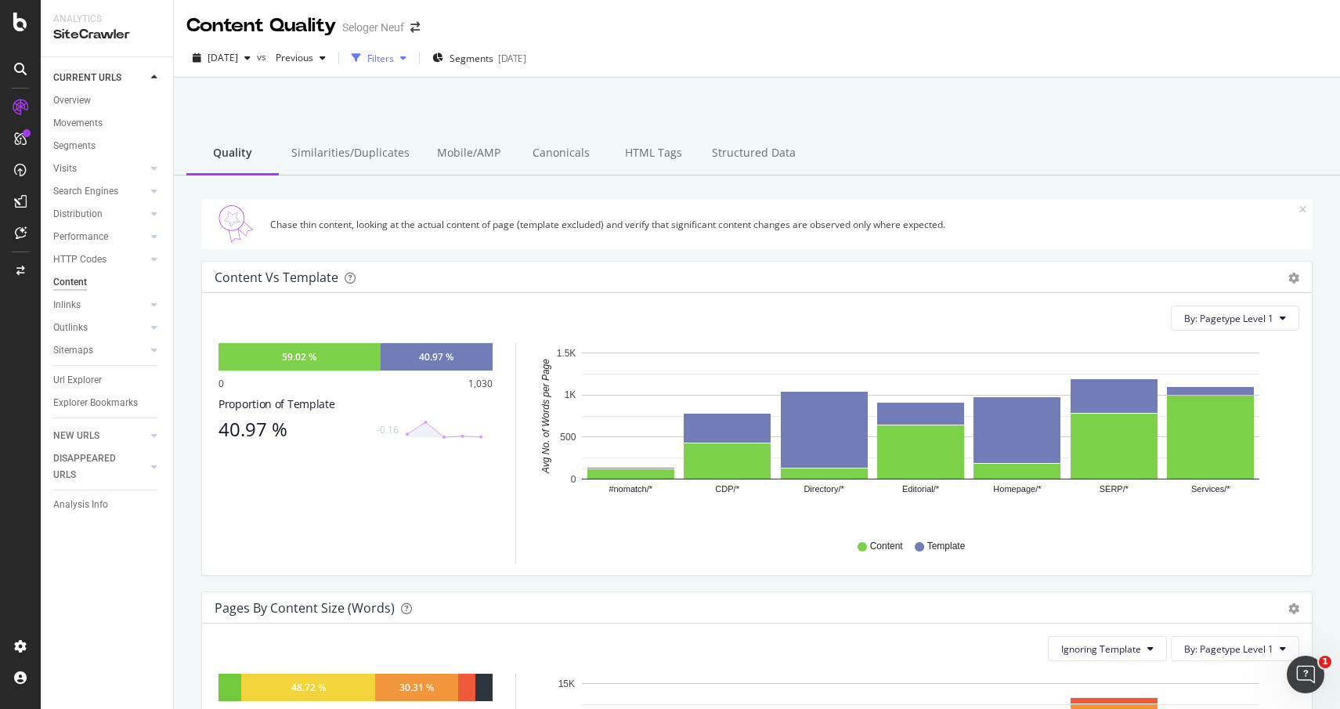
click at [394, 60] on div "Filters" at bounding box center [380, 58] width 27 height 13
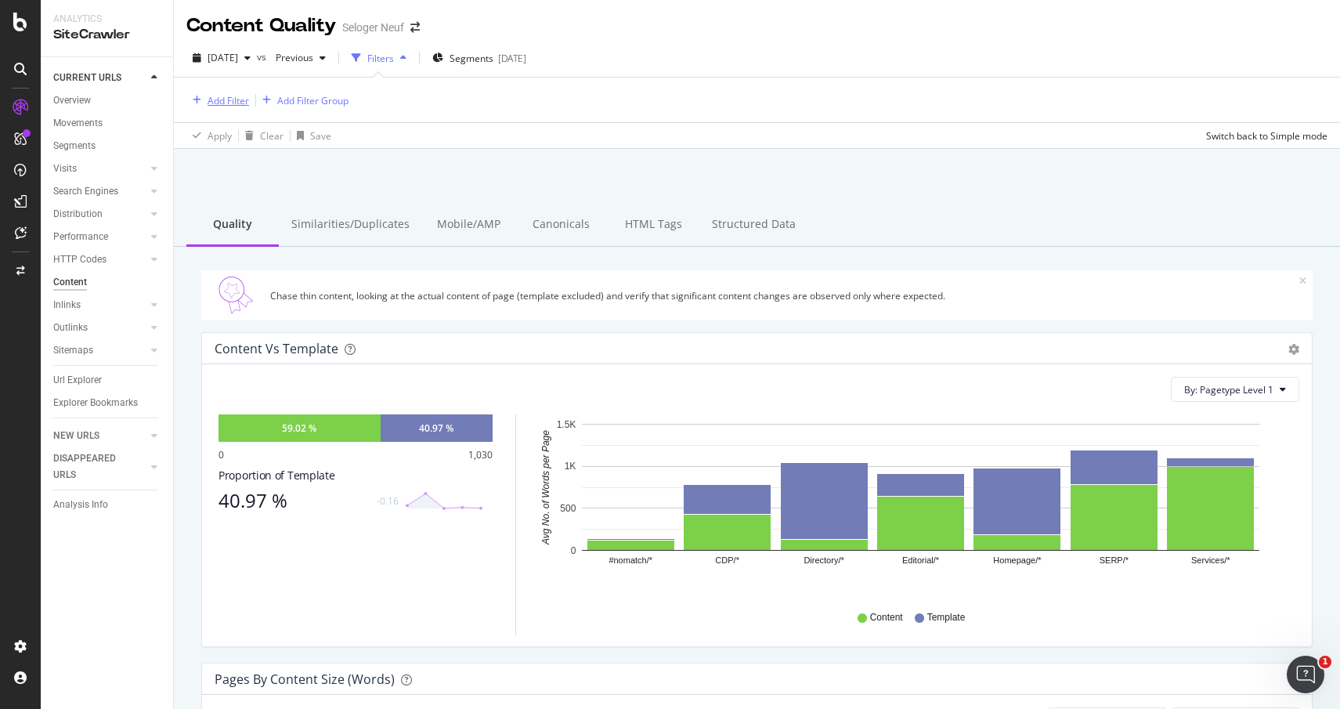
click at [238, 99] on div "Add Filter" at bounding box center [229, 100] width 42 height 13
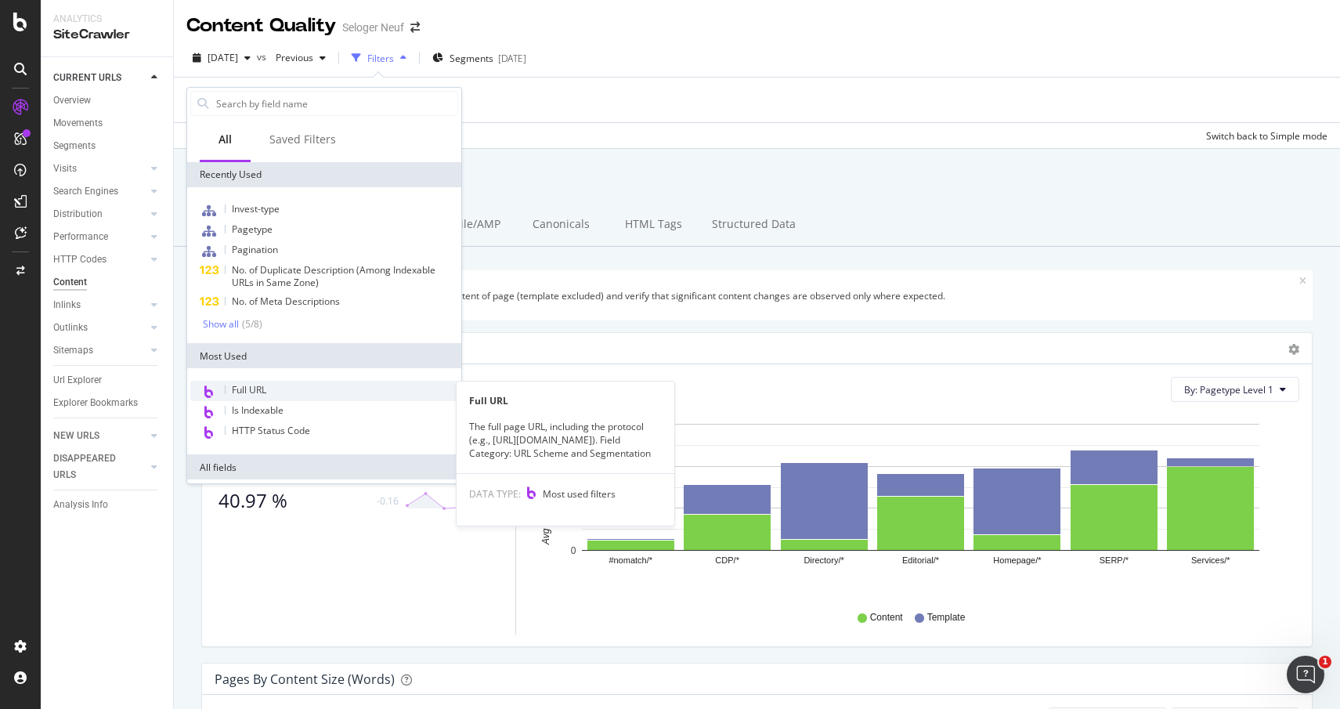
click at [298, 388] on div "Full URL" at bounding box center [324, 391] width 268 height 20
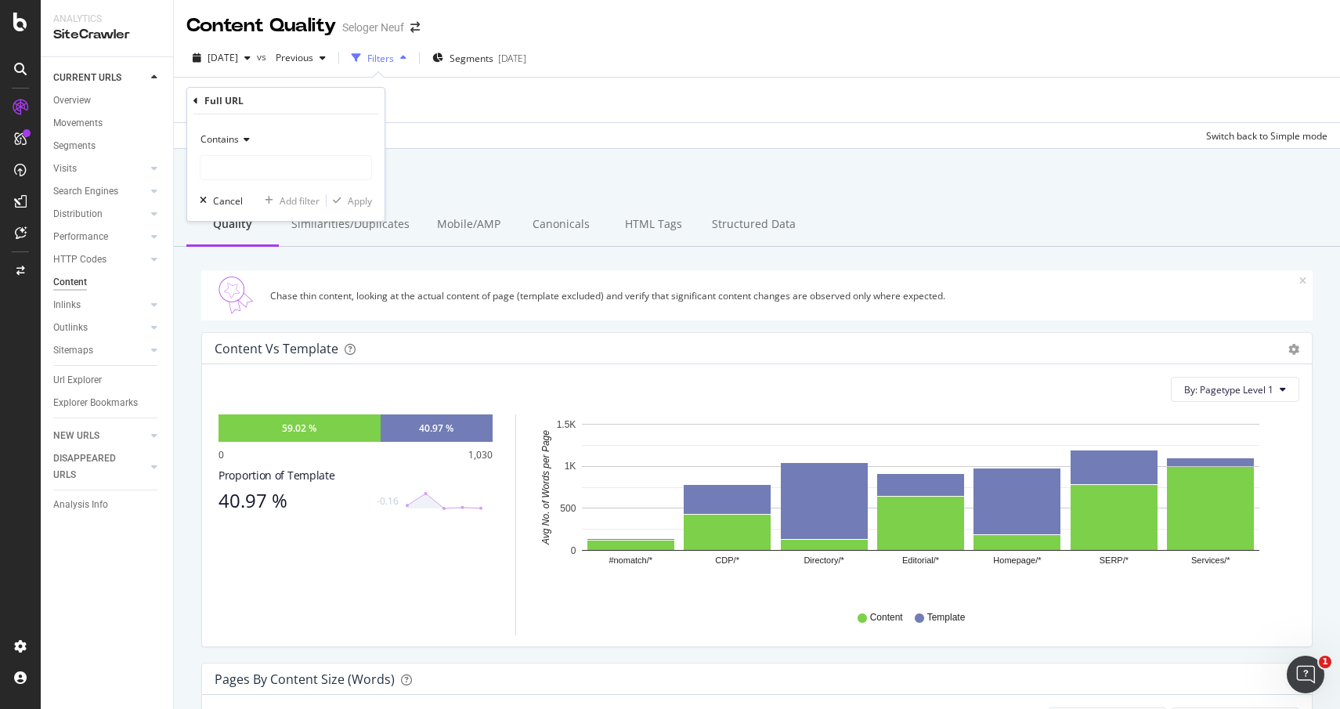
click at [234, 137] on span "Contains" at bounding box center [220, 138] width 38 height 13
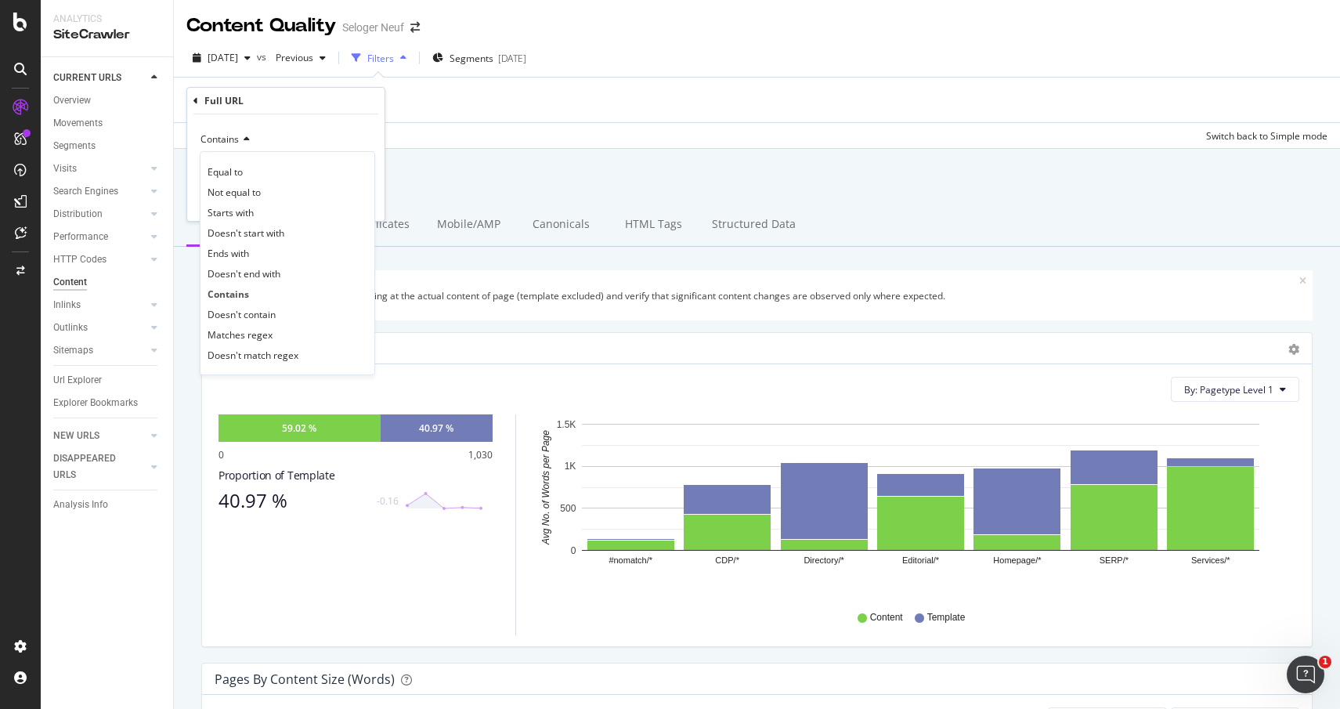
click at [316, 139] on div "Contains" at bounding box center [286, 139] width 172 height 25
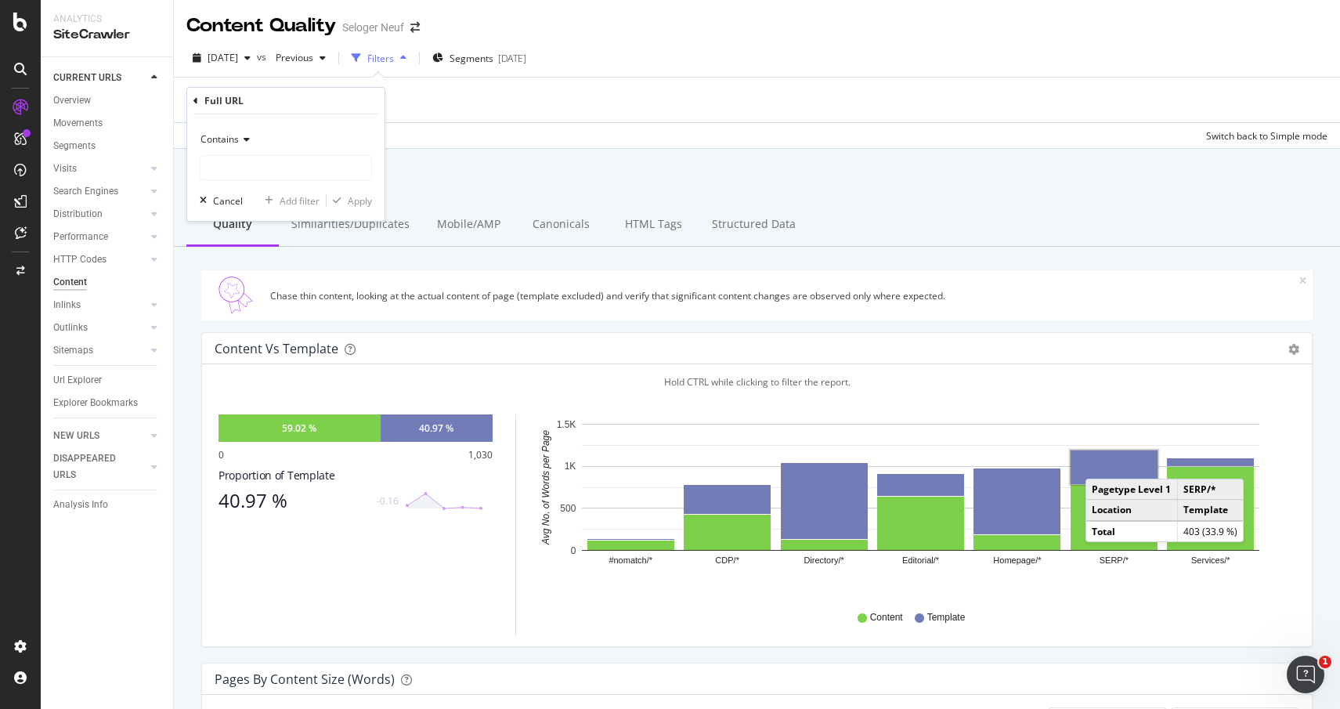
click at [1101, 463] on rect "A chart." at bounding box center [1114, 467] width 87 height 34
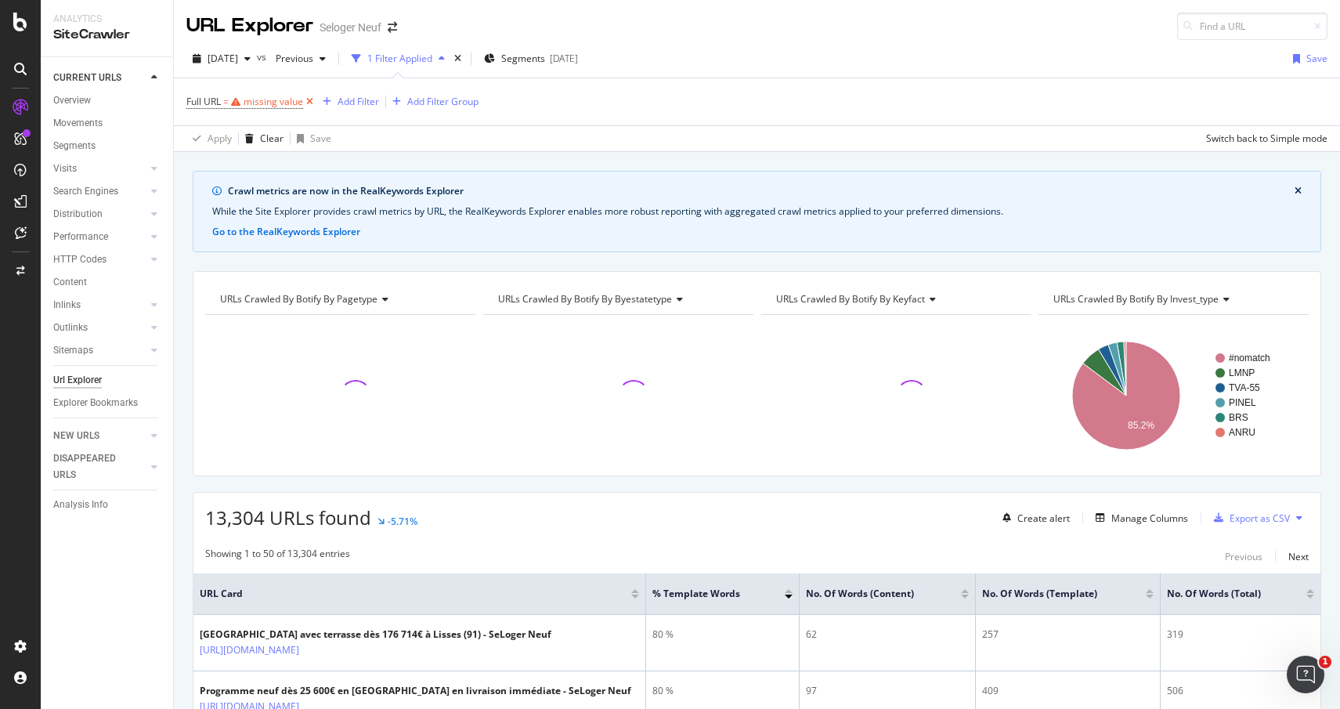
click at [305, 103] on icon at bounding box center [309, 102] width 13 height 16
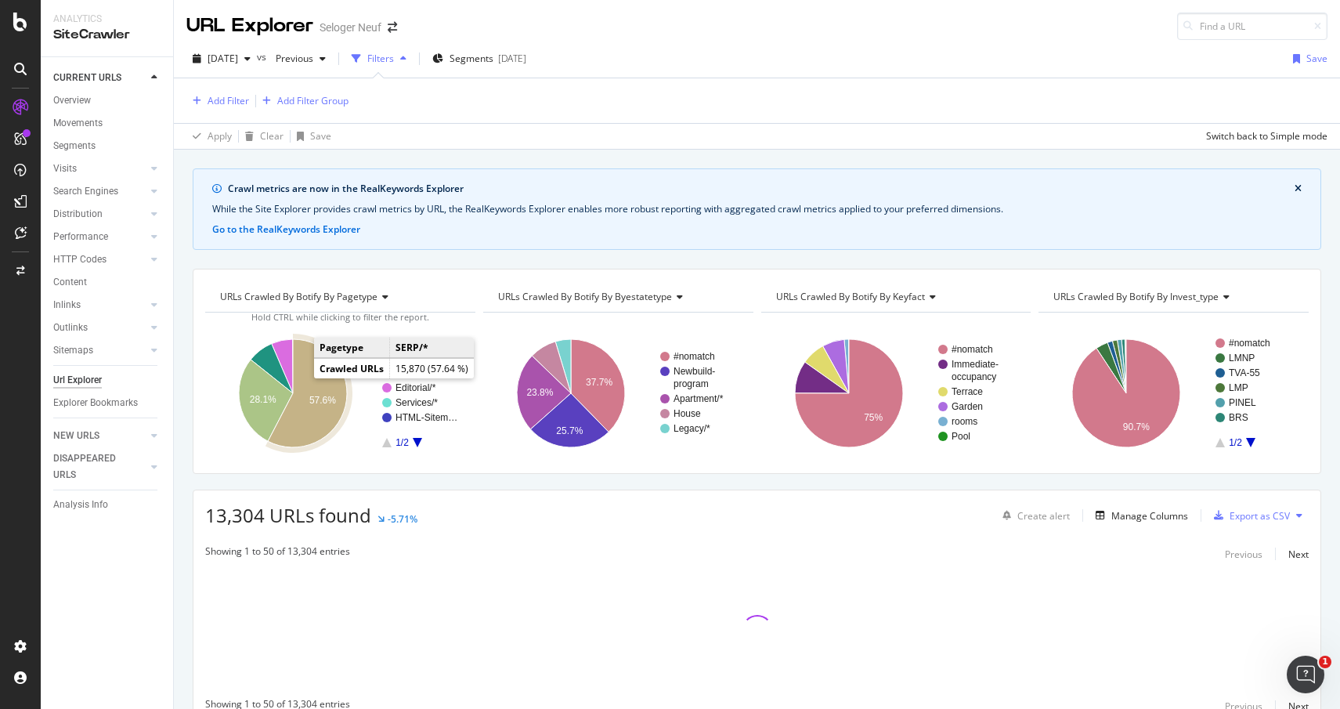
click at [313, 385] on icon "A chart." at bounding box center [307, 393] width 79 height 108
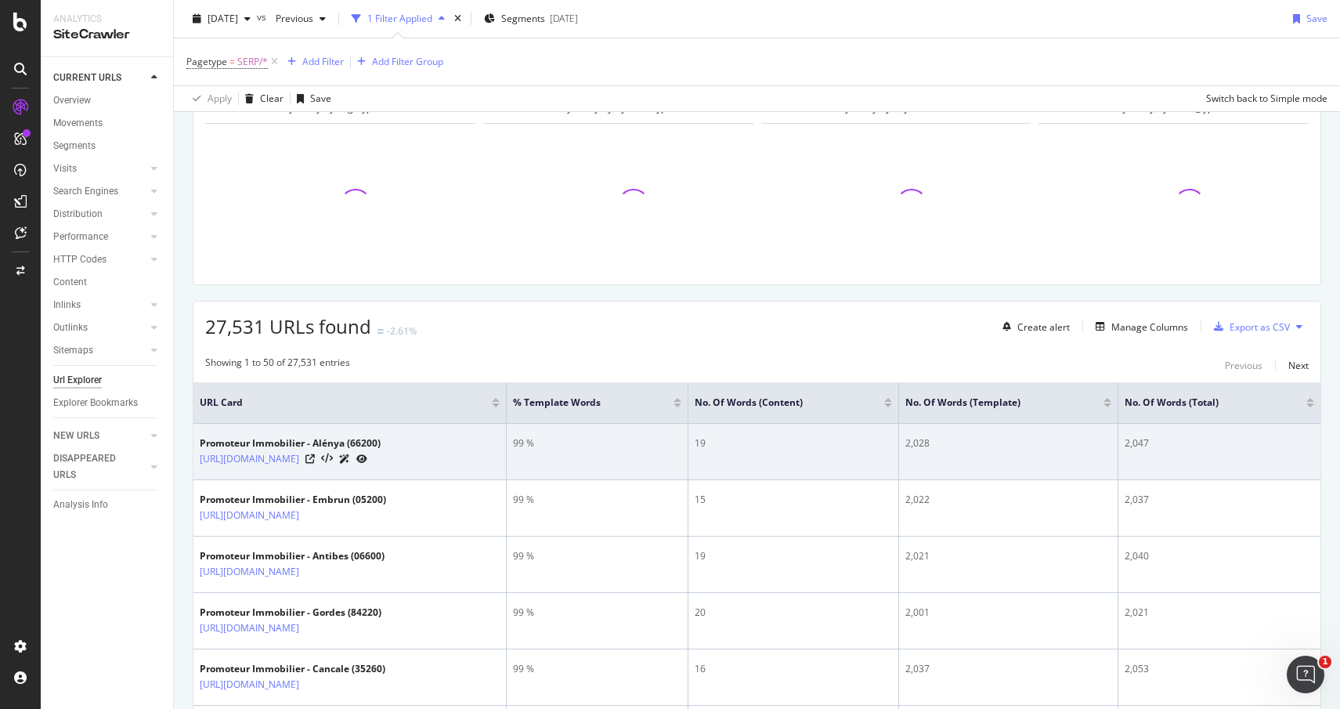
scroll to position [235, 0]
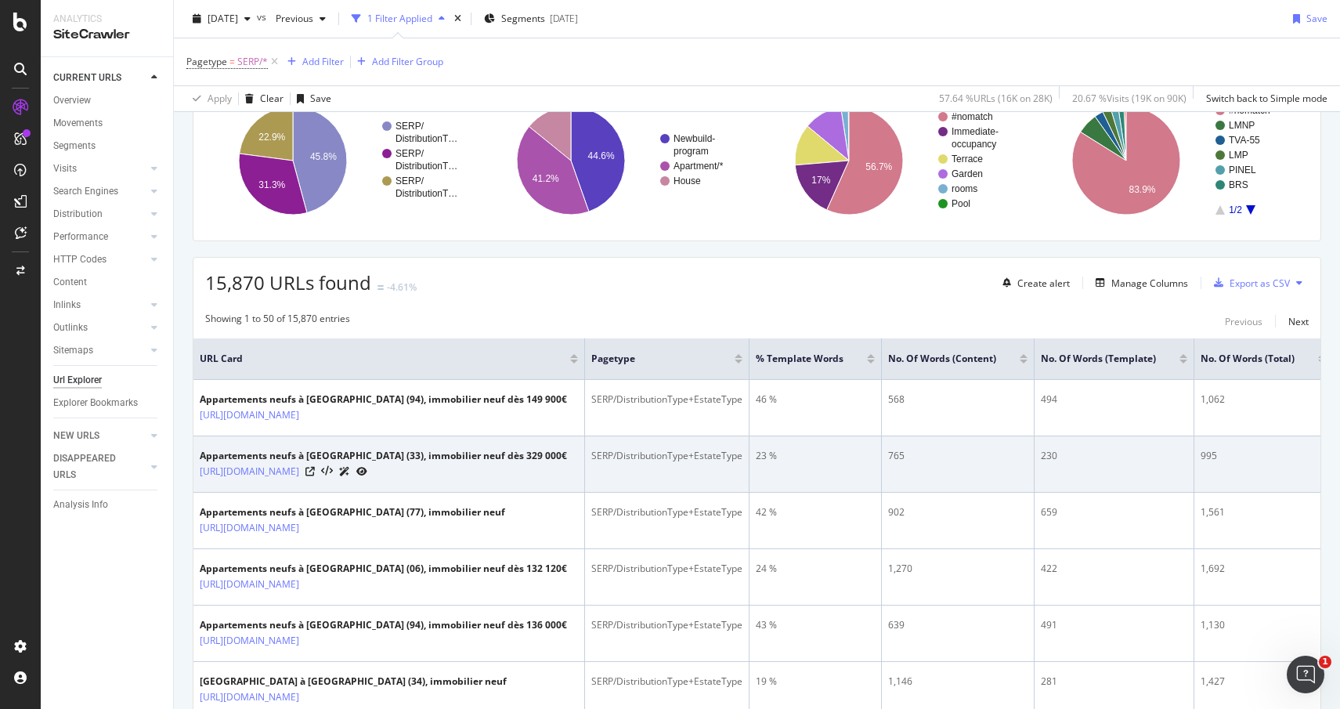
drag, startPoint x: 294, startPoint y: 512, endPoint x: 197, endPoint y: 490, distance: 99.6
click at [197, 490] on td "Appartements neufs à [GEOGRAPHIC_DATA] (33), immobilier neuf dès 329 000€ [URL]…" at bounding box center [389, 464] width 392 height 56
copy link "[URL][DOMAIN_NAME]"
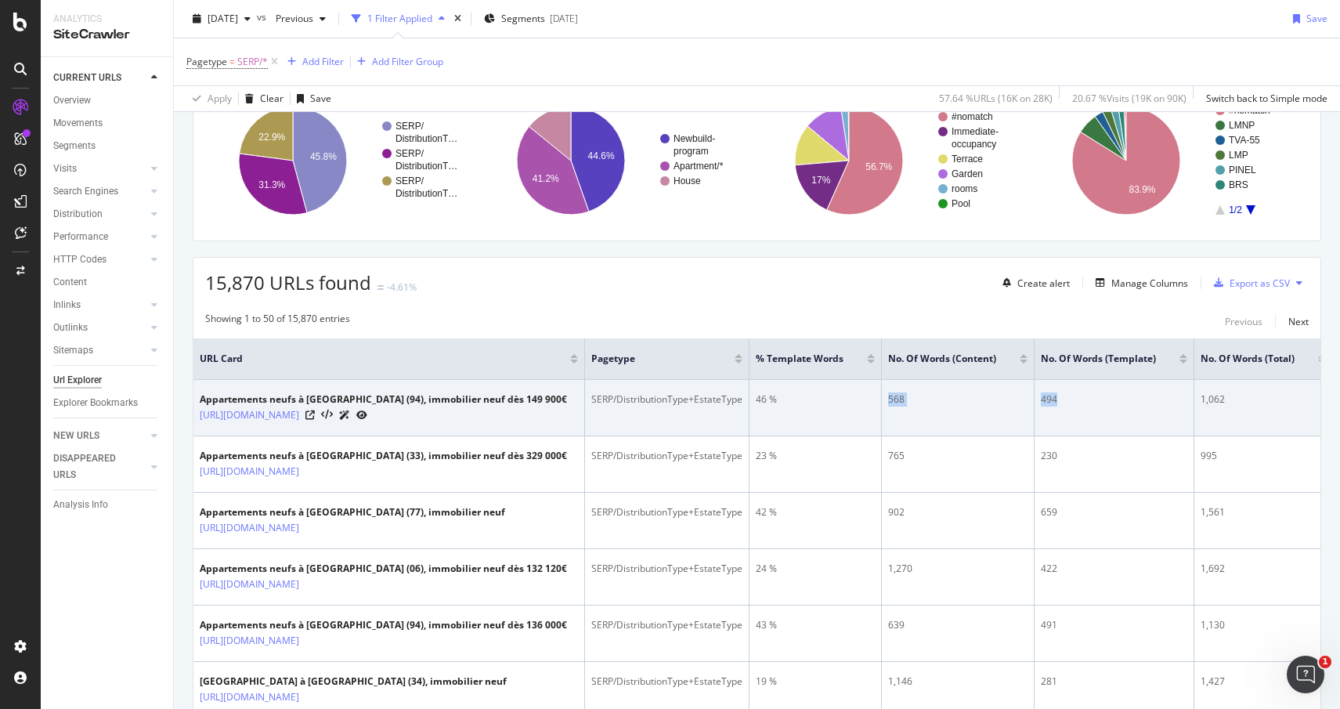
drag, startPoint x: 1426, startPoint y: 410, endPoint x: 861, endPoint y: 440, distance: 565.6
click at [861, 436] on tr "Appartements neufs à [GEOGRAPHIC_DATA] (94), immobilier neuf dès 149 900€ [URL]…" at bounding box center [762, 408] width 1139 height 56
click at [825, 417] on td "46 %" at bounding box center [816, 408] width 132 height 56
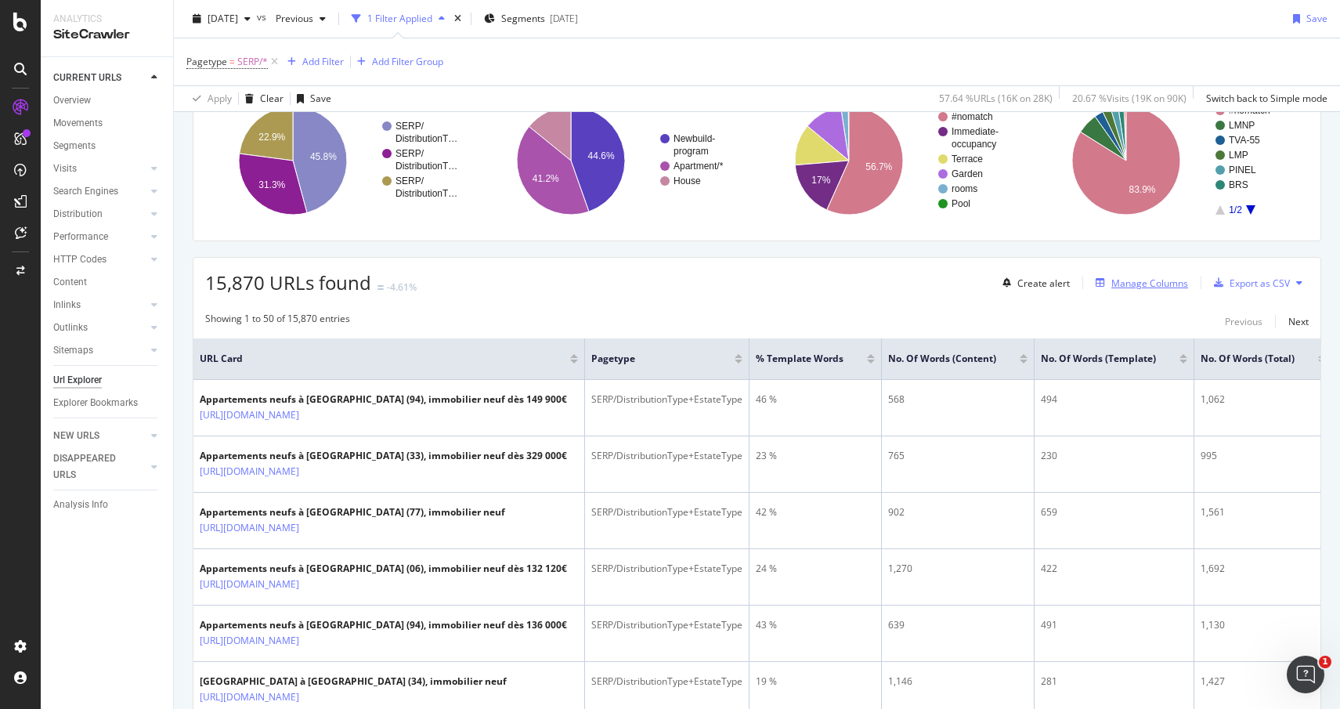
click at [1136, 285] on div "Manage Columns" at bounding box center [1150, 283] width 77 height 13
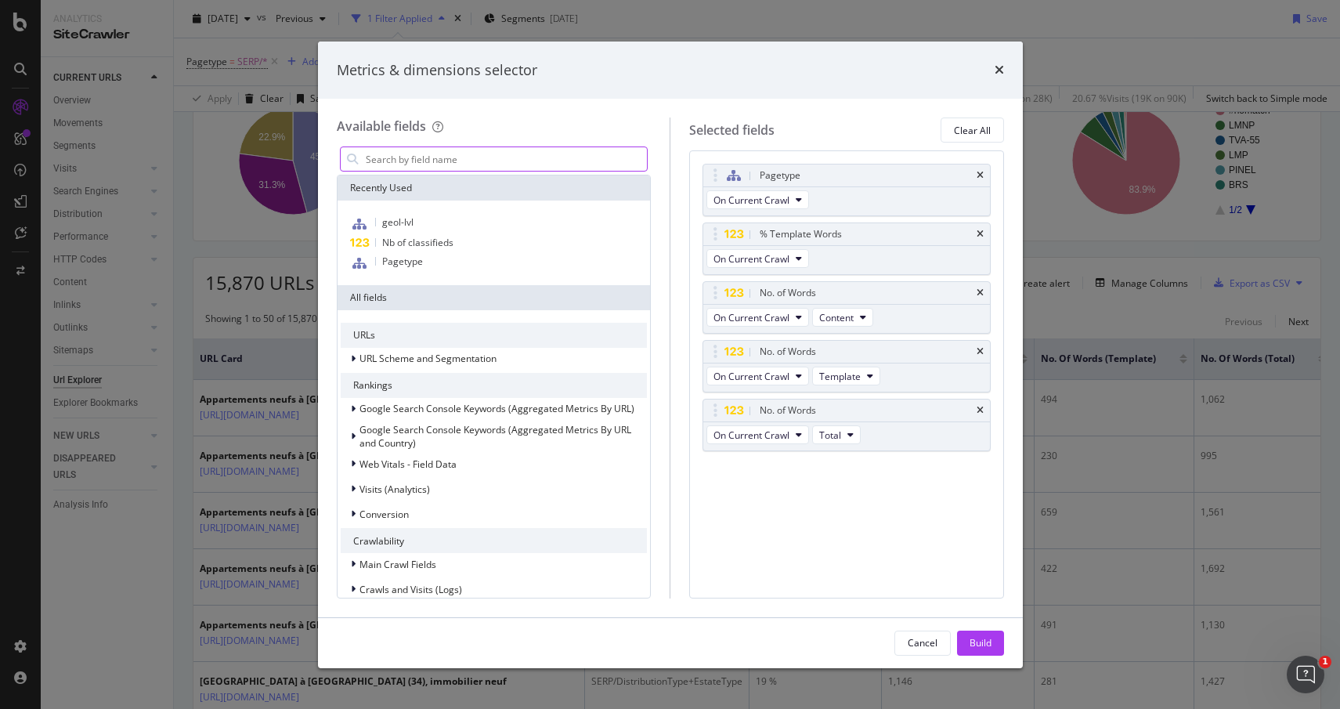
click at [379, 162] on input "modal" at bounding box center [506, 159] width 284 height 24
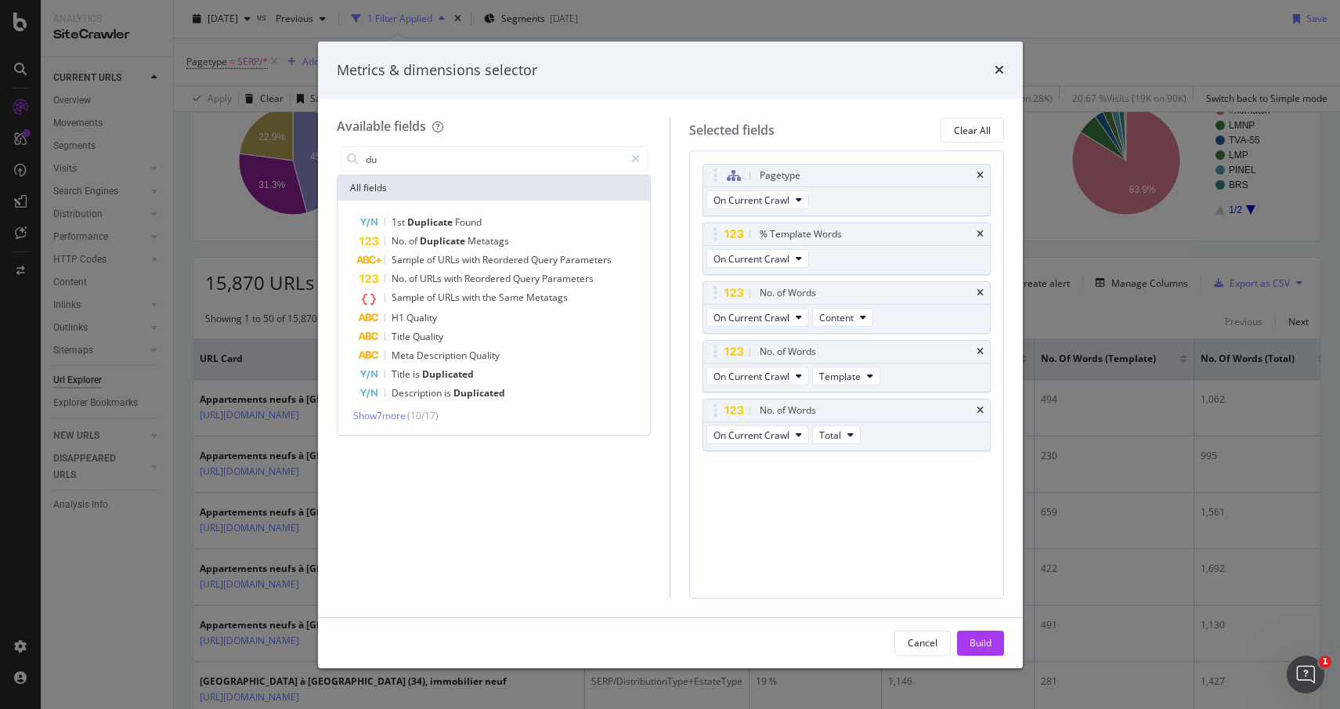
type input "d"
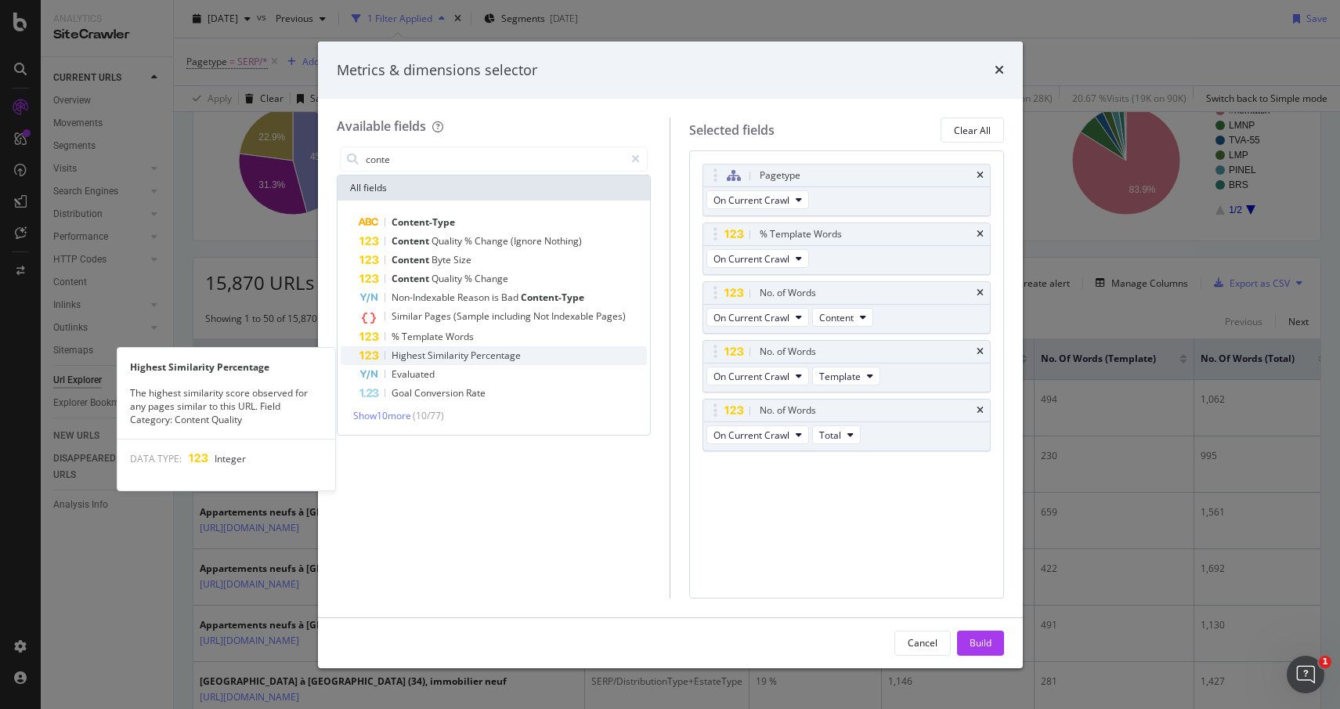
type input "conte"
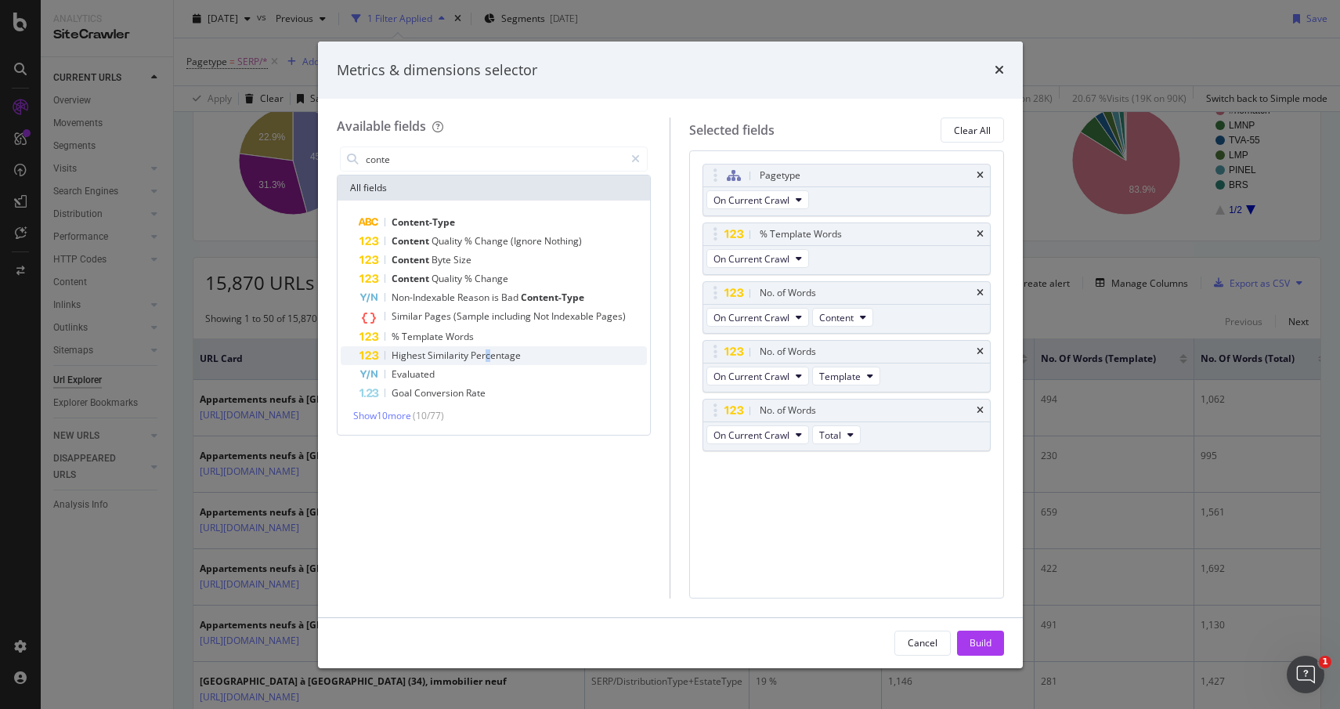
click at [486, 353] on span "Percentage" at bounding box center [496, 355] width 50 height 13
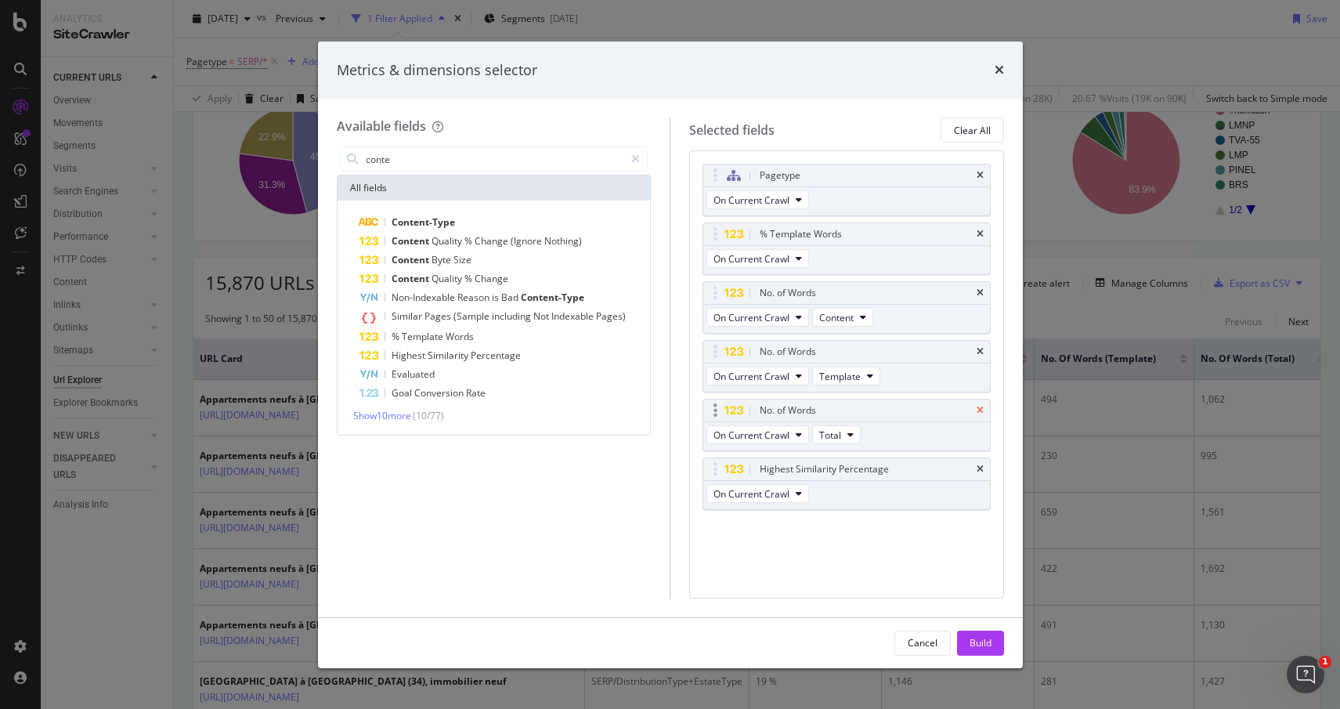
click at [980, 411] on icon "times" at bounding box center [980, 410] width 7 height 9
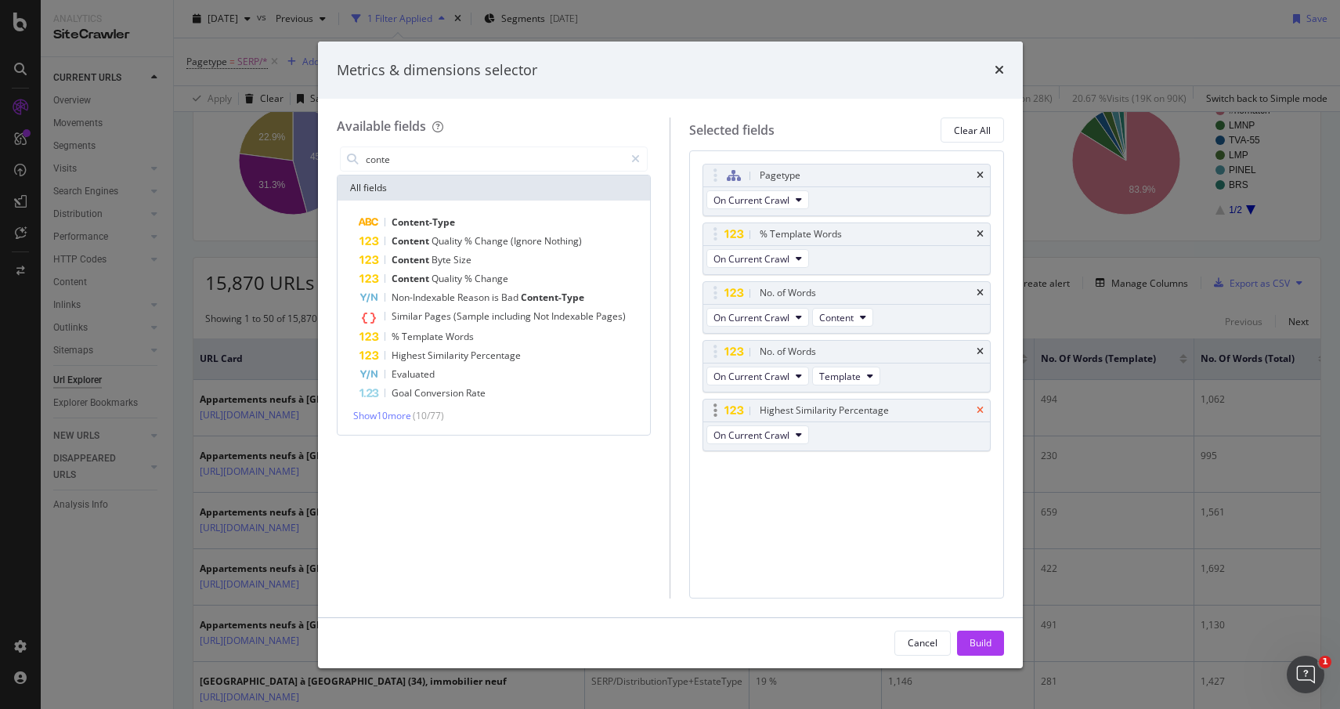
click at [982, 352] on icon "times" at bounding box center [980, 351] width 7 height 9
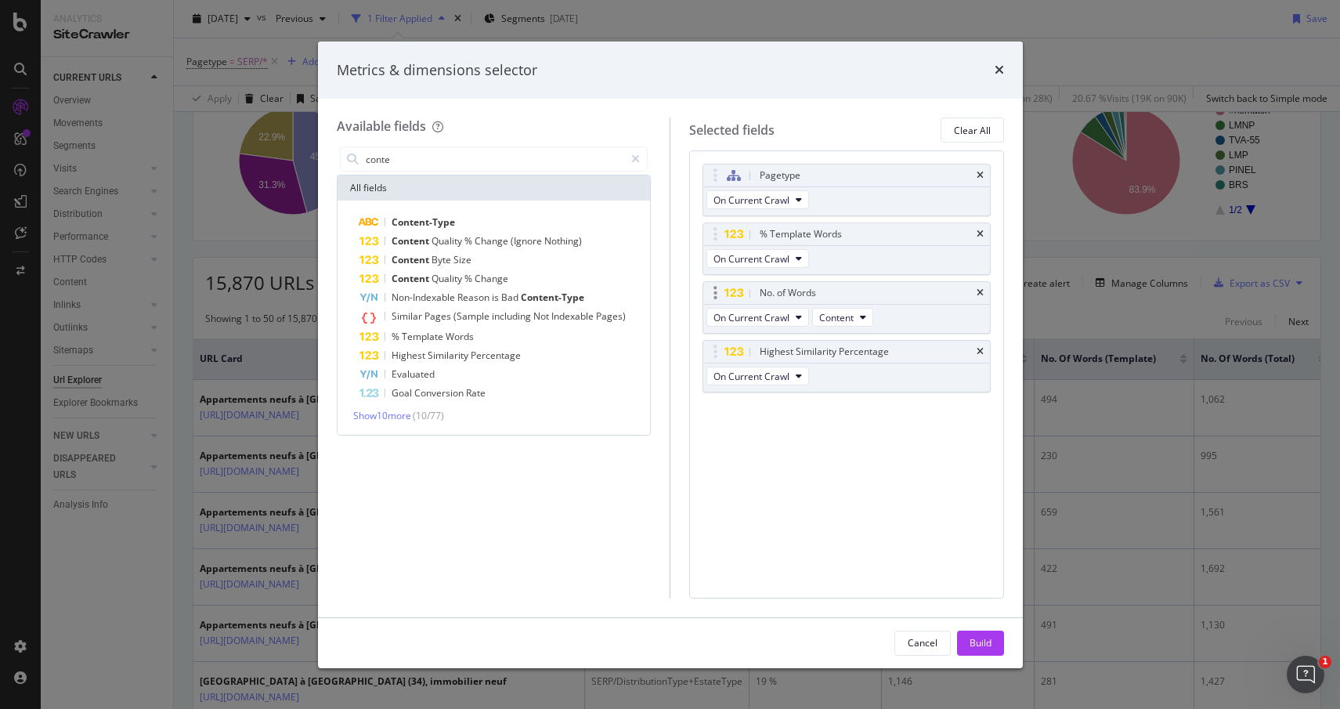
click at [988, 284] on div "No. of Words" at bounding box center [846, 293] width 287 height 22
click at [978, 294] on icon "times" at bounding box center [980, 292] width 7 height 9
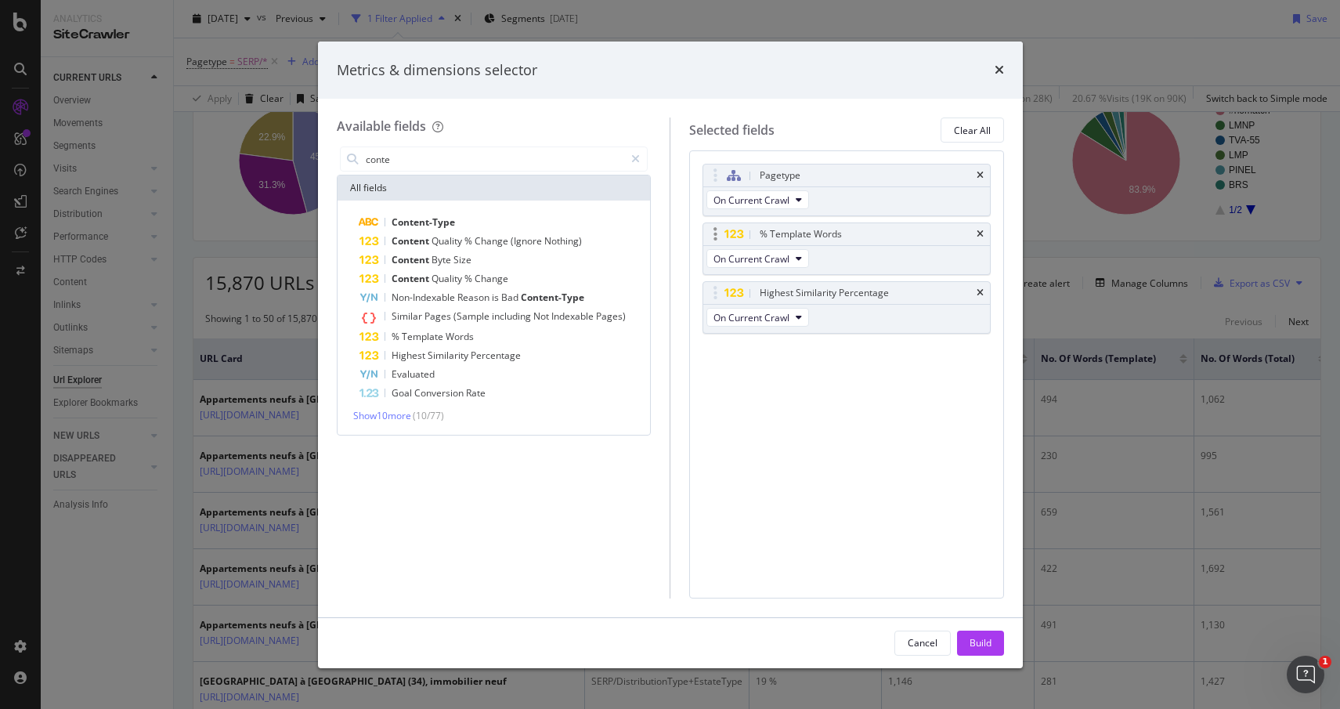
click at [982, 227] on div "% Template Words" at bounding box center [846, 234] width 287 height 22
click at [978, 234] on icon "times" at bounding box center [980, 234] width 7 height 9
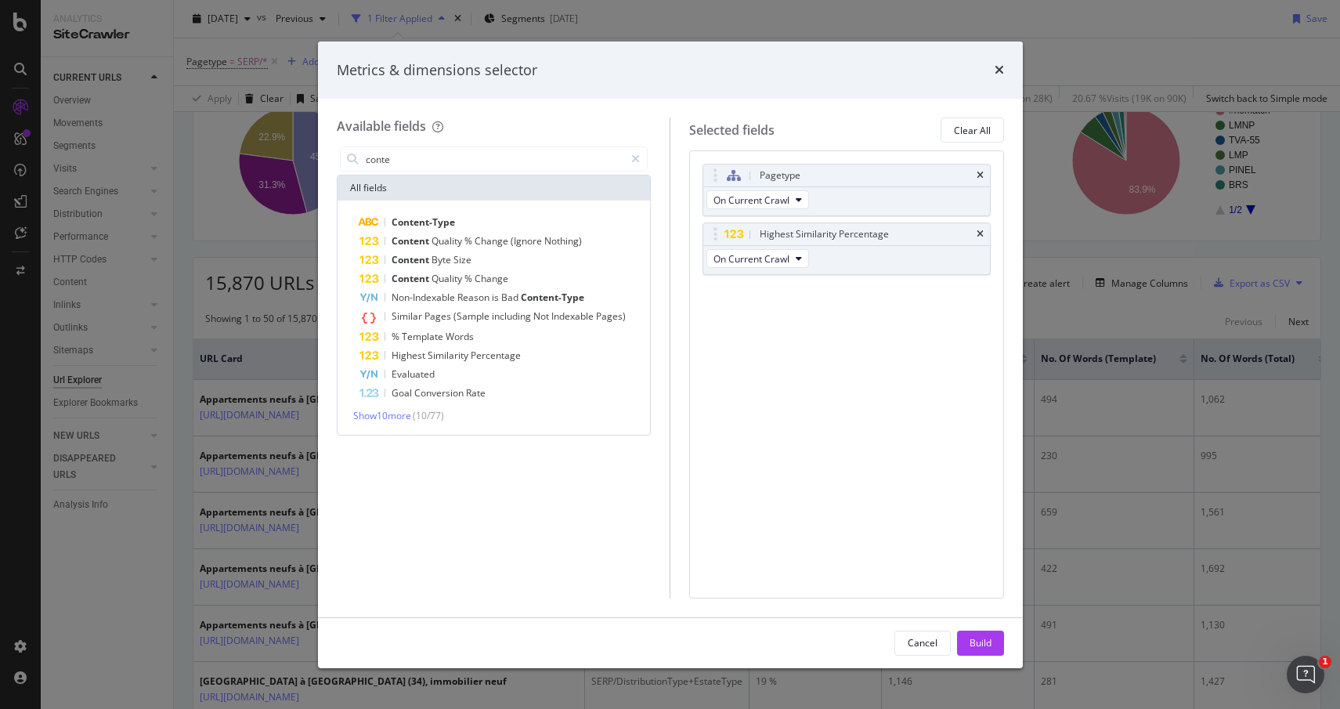
click at [982, 648] on div "Build" at bounding box center [981, 642] width 22 height 13
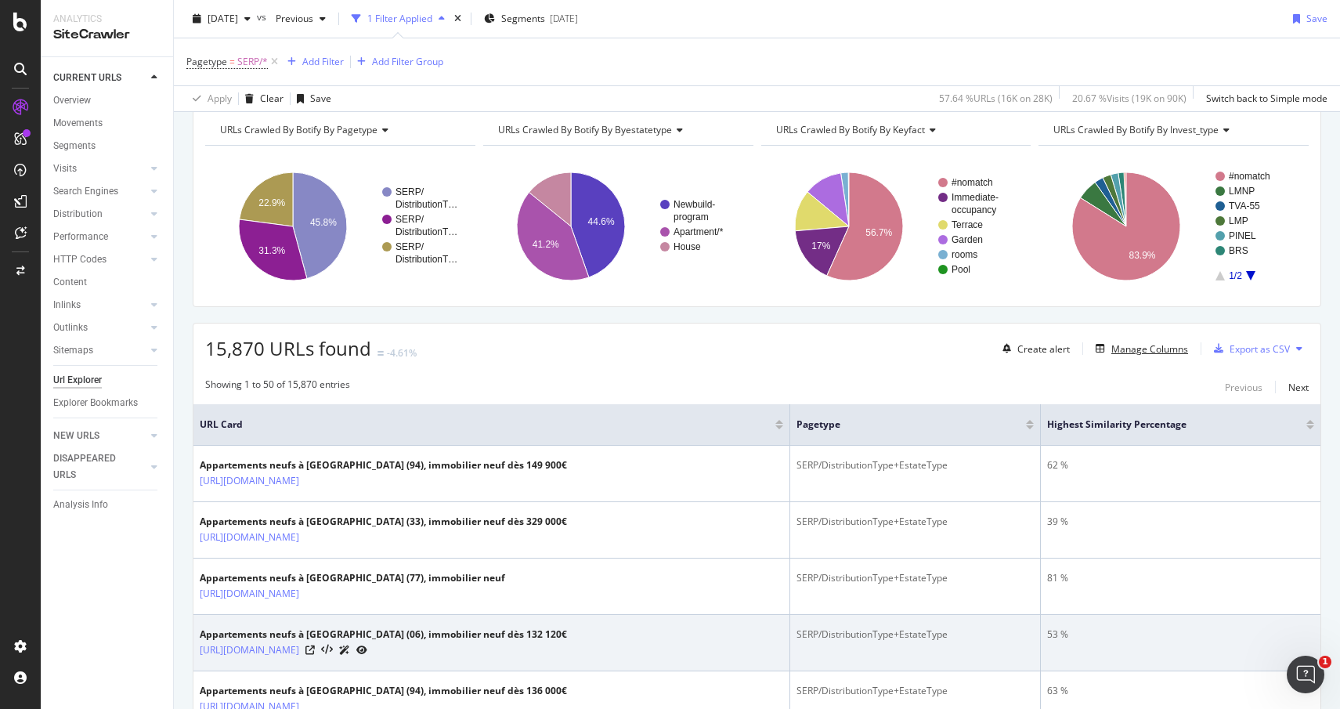
scroll to position [308, 0]
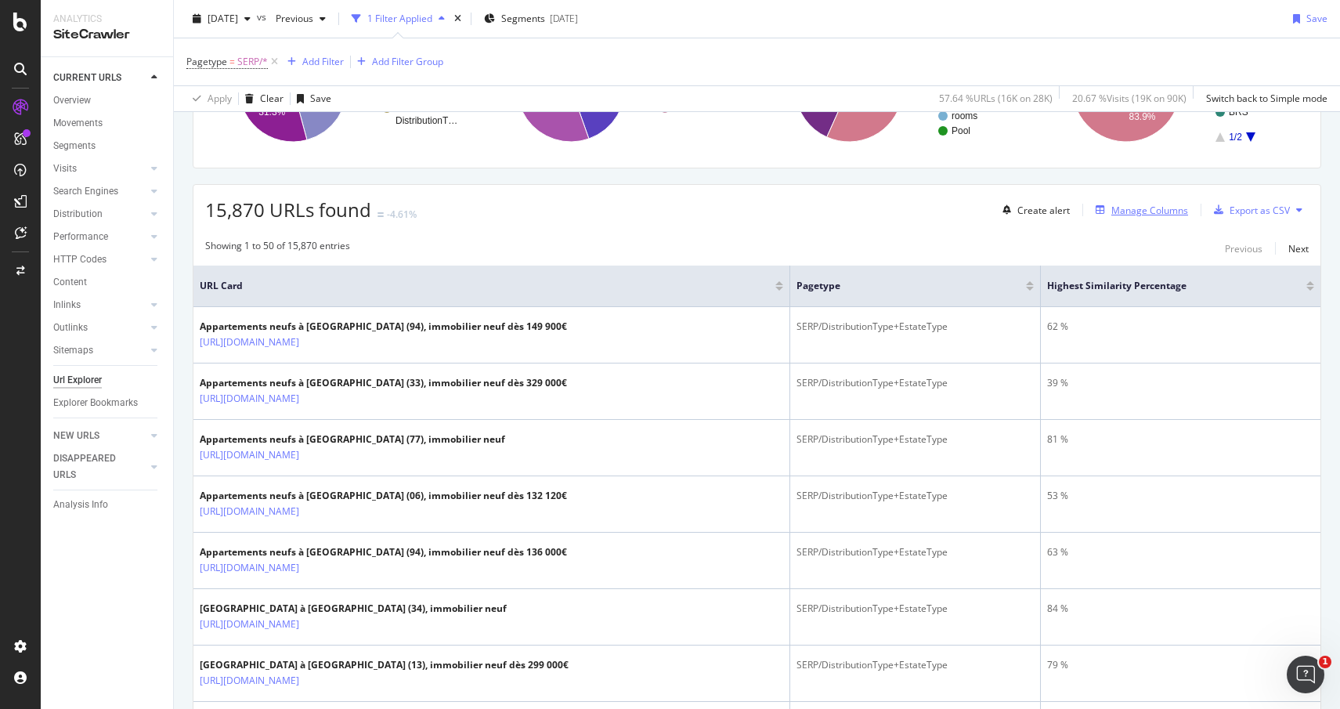
click at [1137, 209] on div "Manage Columns" at bounding box center [1150, 210] width 77 height 13
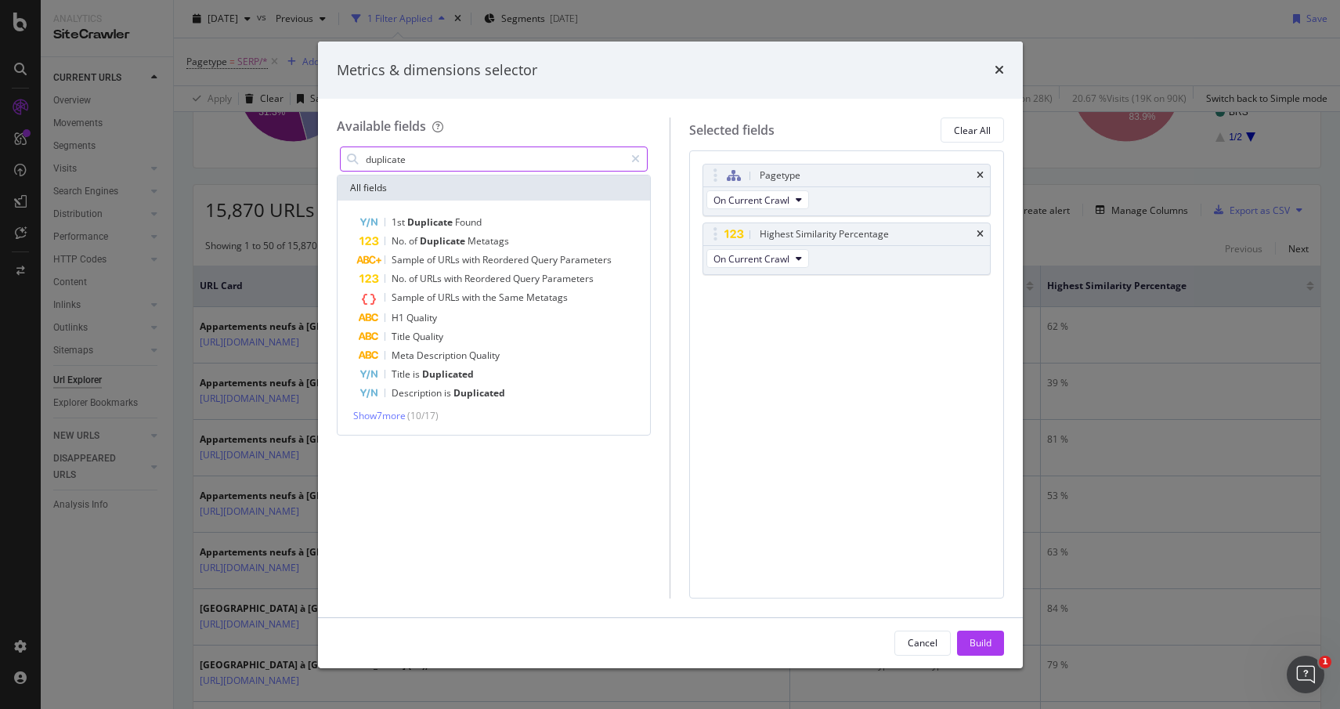
click at [436, 157] on input "duplicate" at bounding box center [494, 159] width 261 height 24
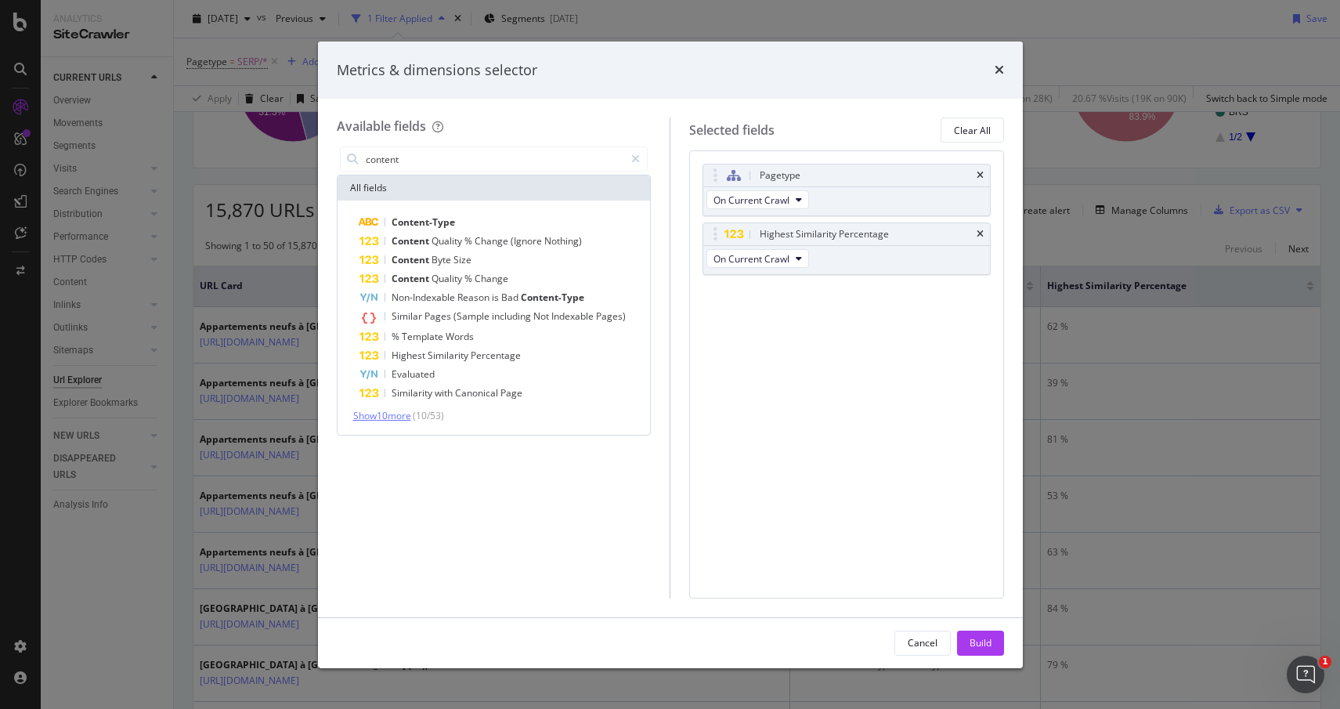
type input "content"
click at [390, 418] on span "Show 10 more" at bounding box center [382, 415] width 58 height 13
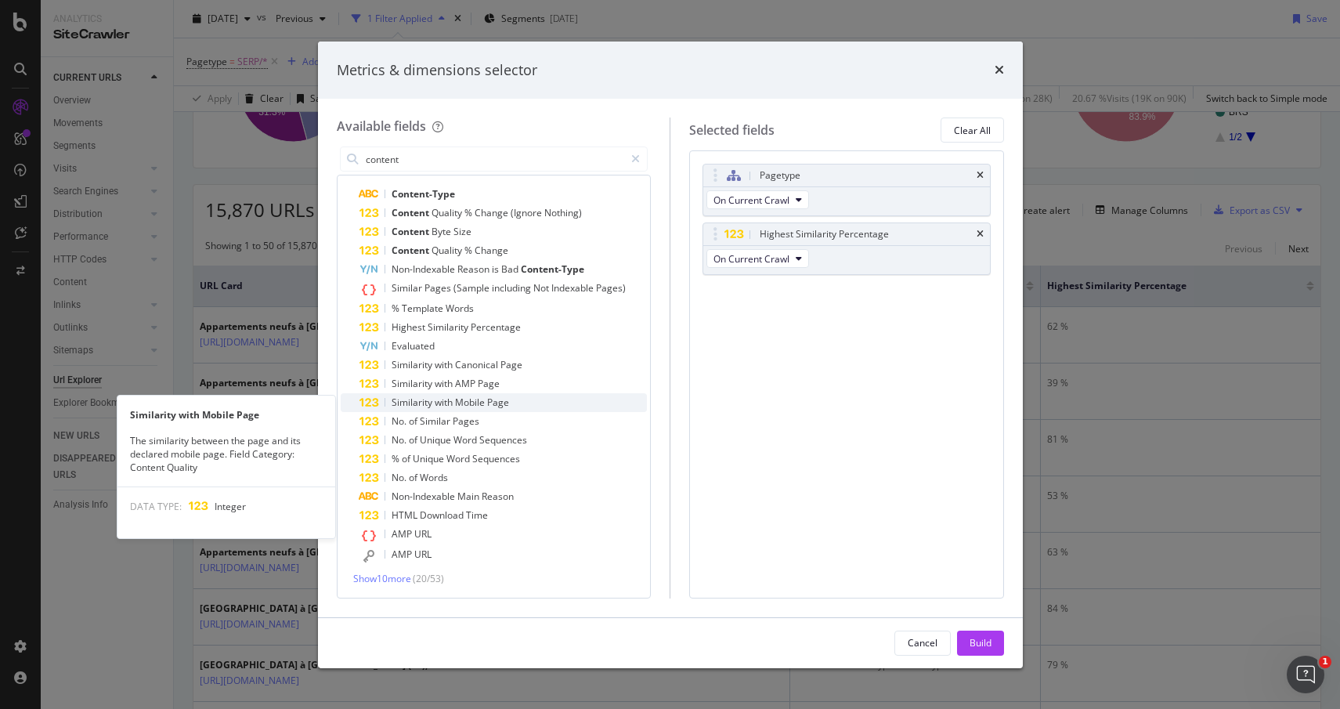
scroll to position [0, 0]
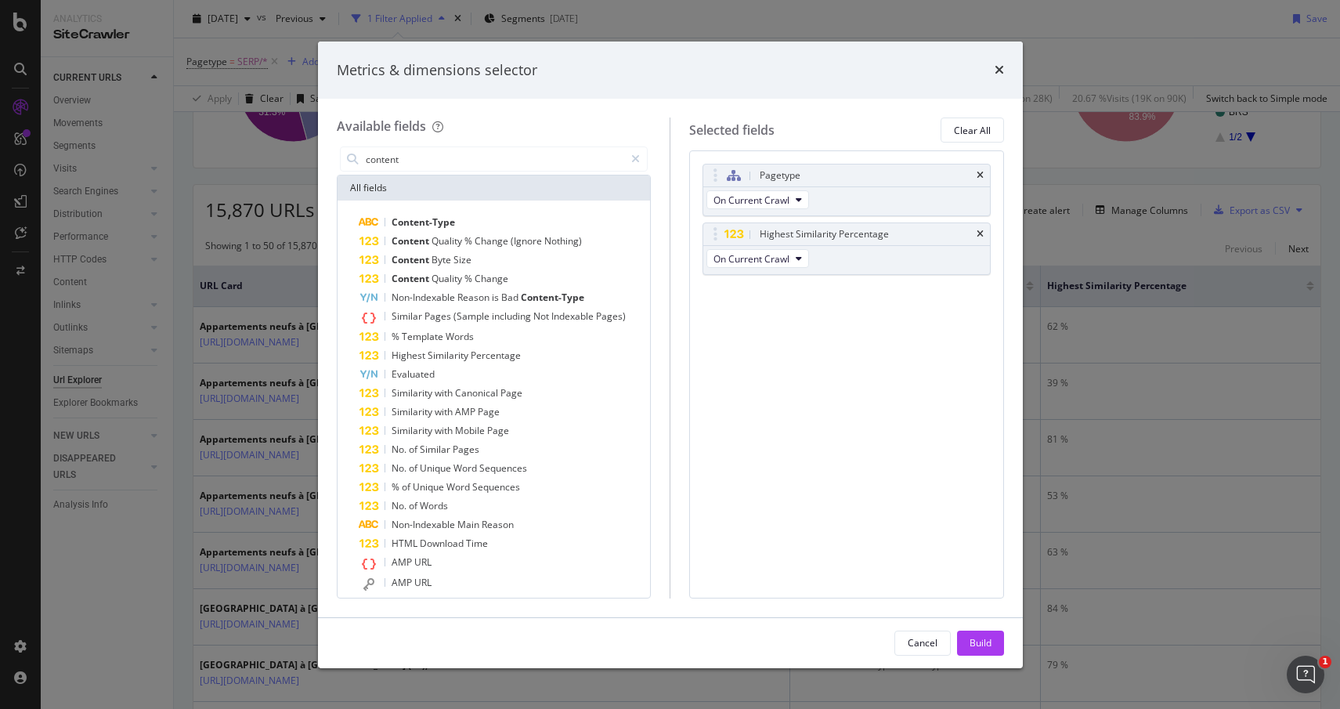
click at [1090, 28] on div "Metrics & dimensions selector Available fields content All fields Content-Type …" at bounding box center [670, 354] width 1340 height 709
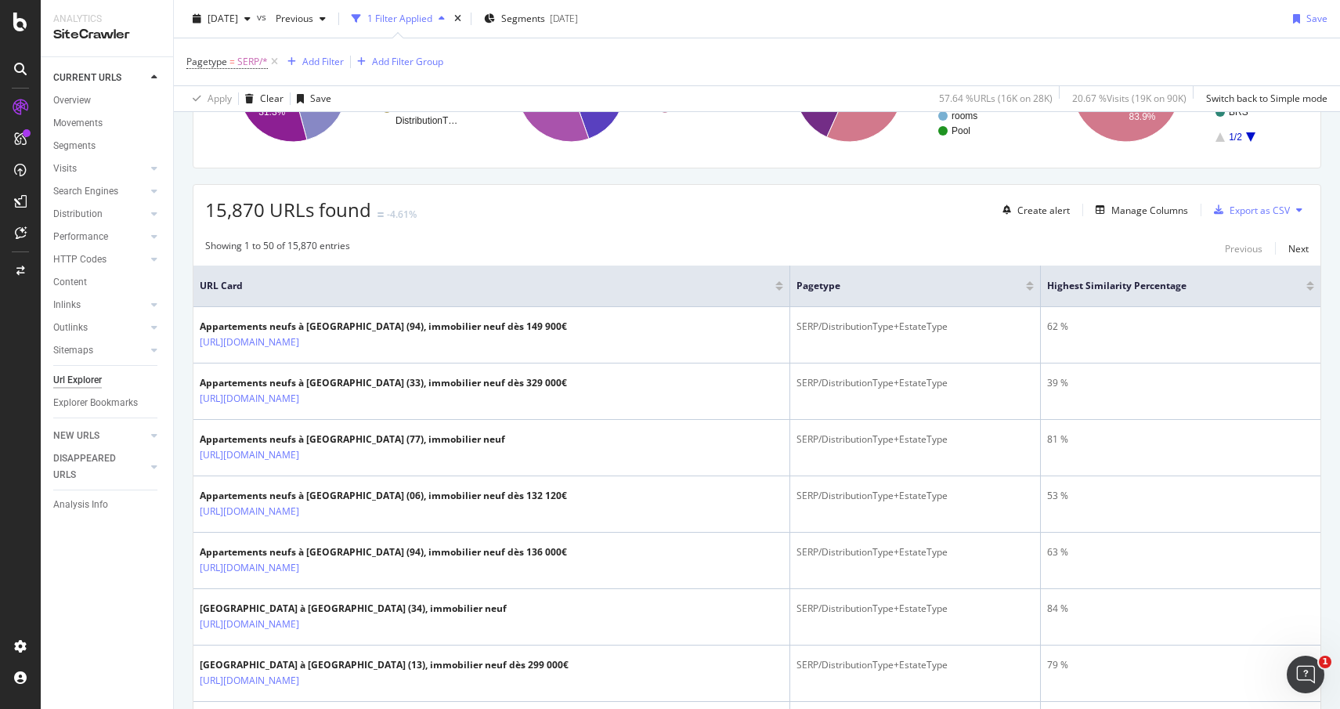
click at [1307, 288] on div at bounding box center [1311, 289] width 8 height 4
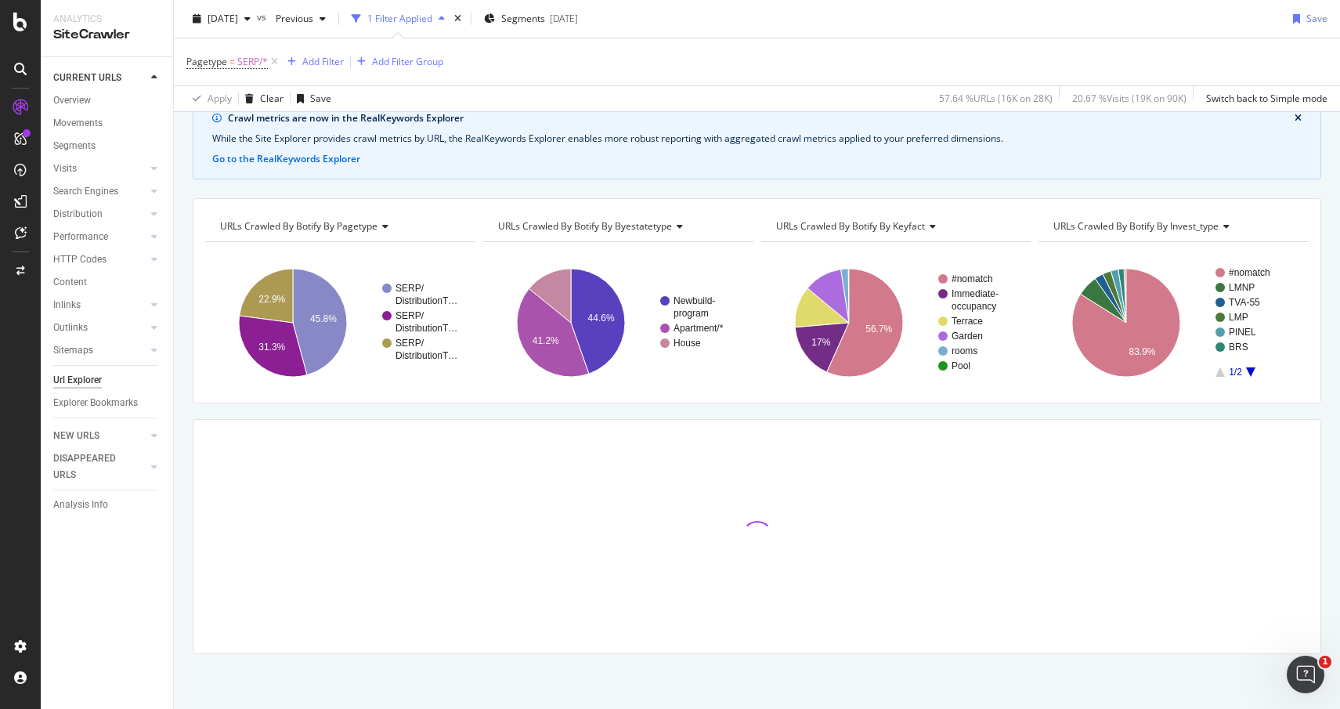
scroll to position [488, 0]
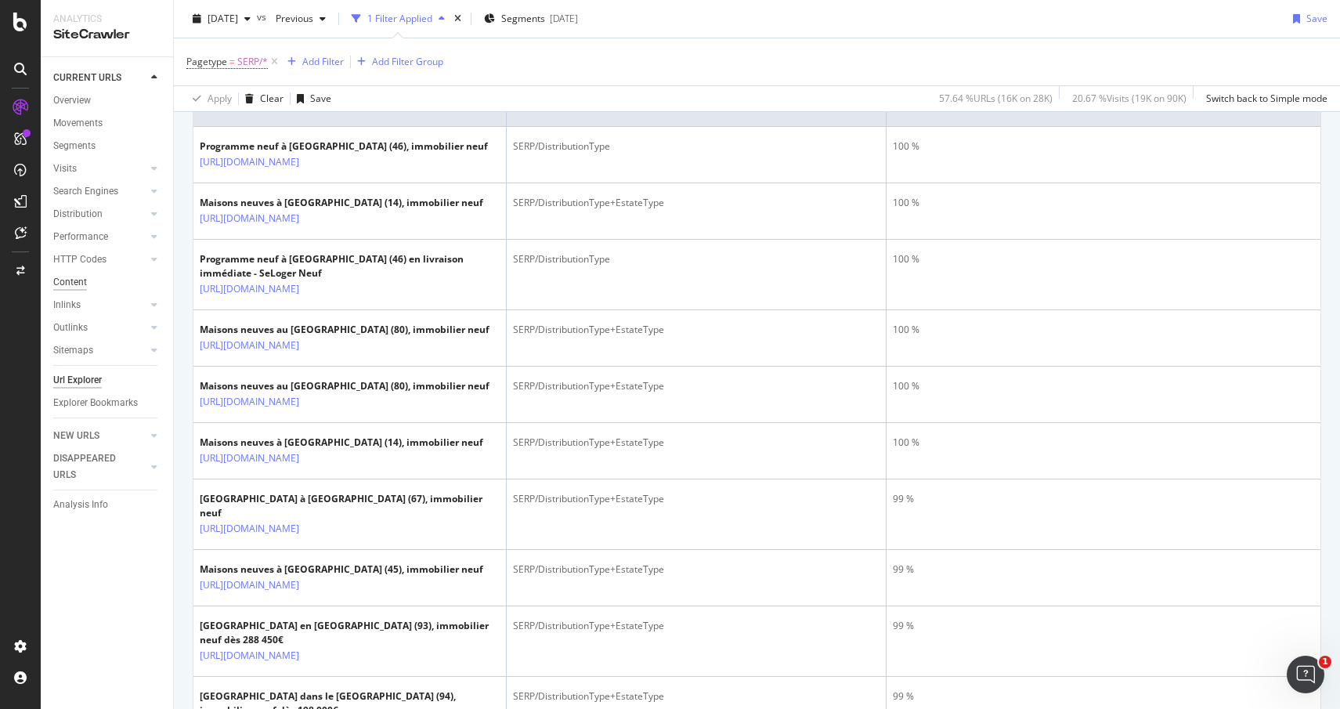
click at [68, 281] on div "Content" at bounding box center [70, 282] width 34 height 16
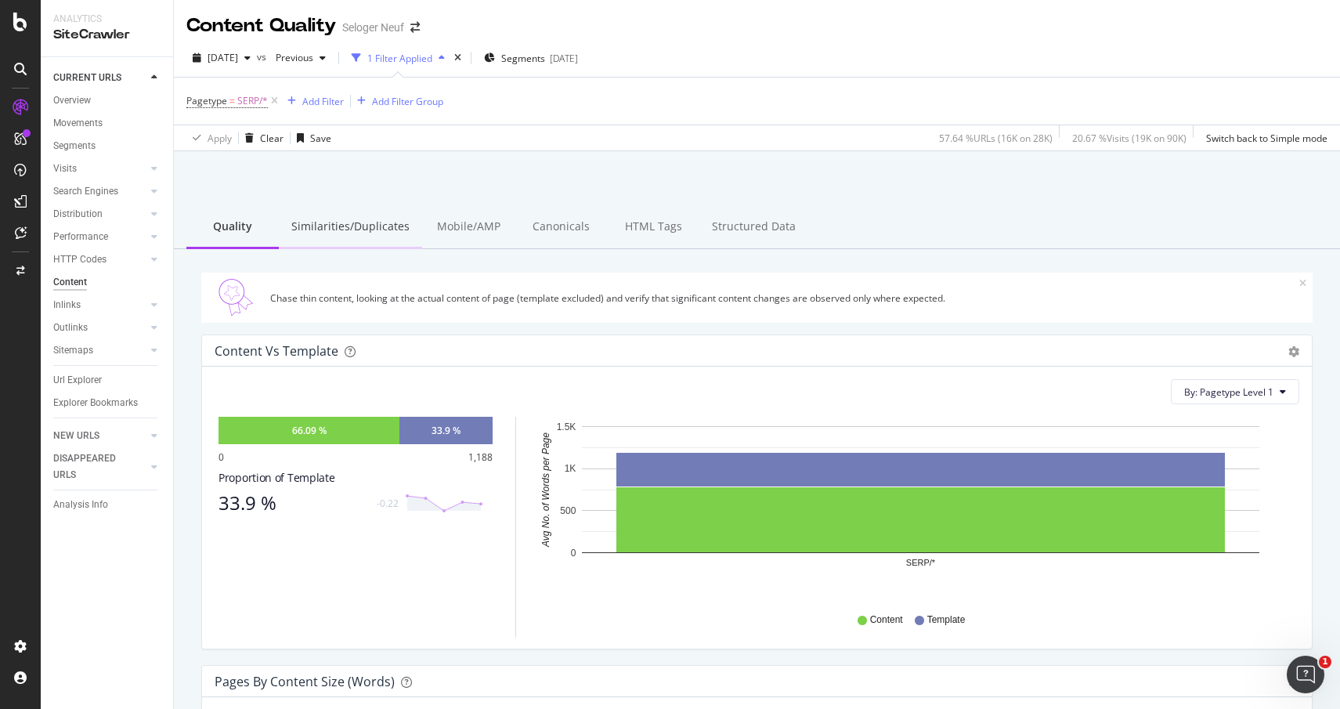
click at [352, 218] on div "Similarities/Duplicates" at bounding box center [350, 227] width 143 height 43
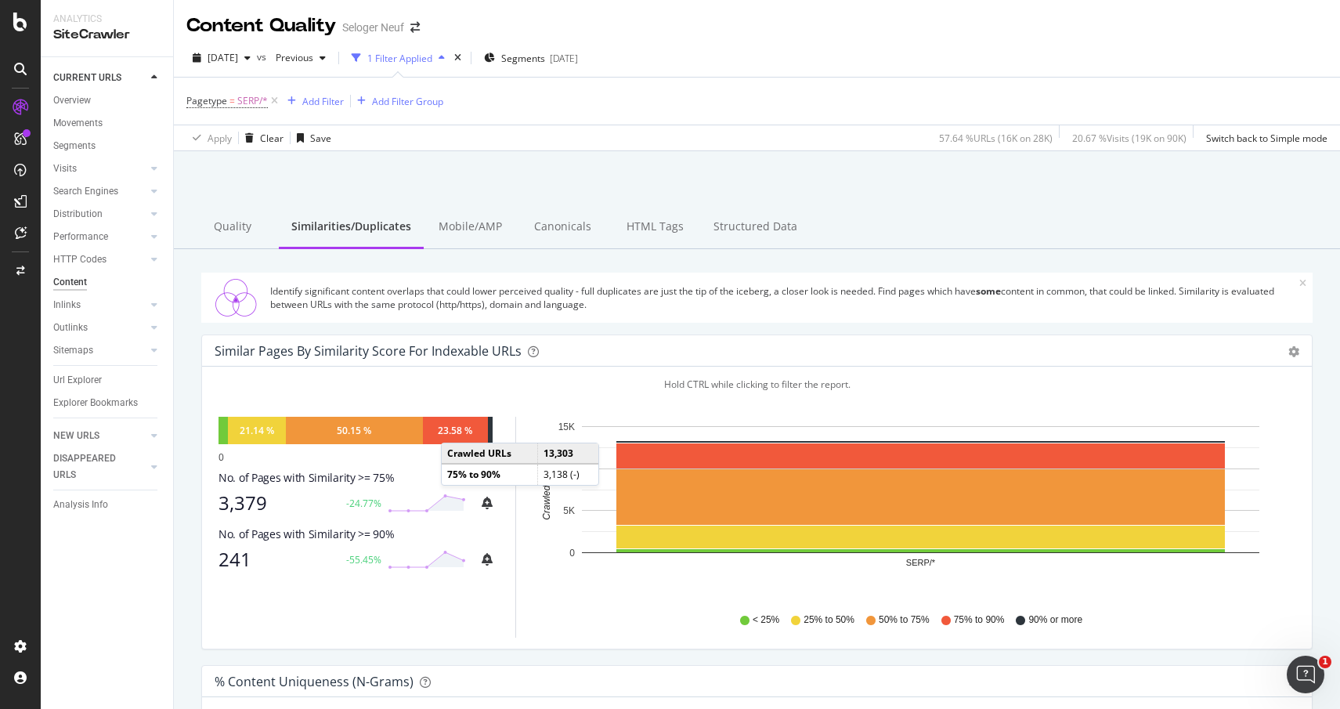
click at [457, 427] on div "23.58 %" at bounding box center [455, 430] width 34 height 13
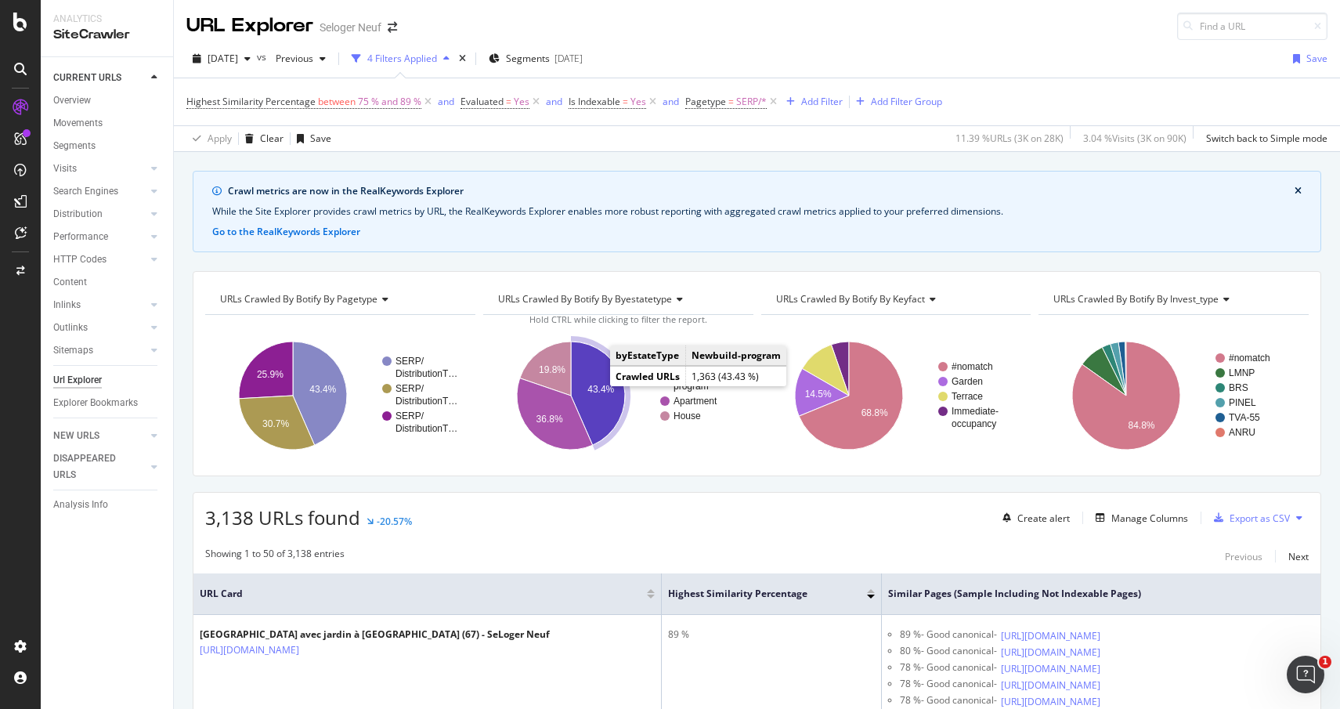
click at [595, 382] on icon "A chart." at bounding box center [598, 393] width 54 height 103
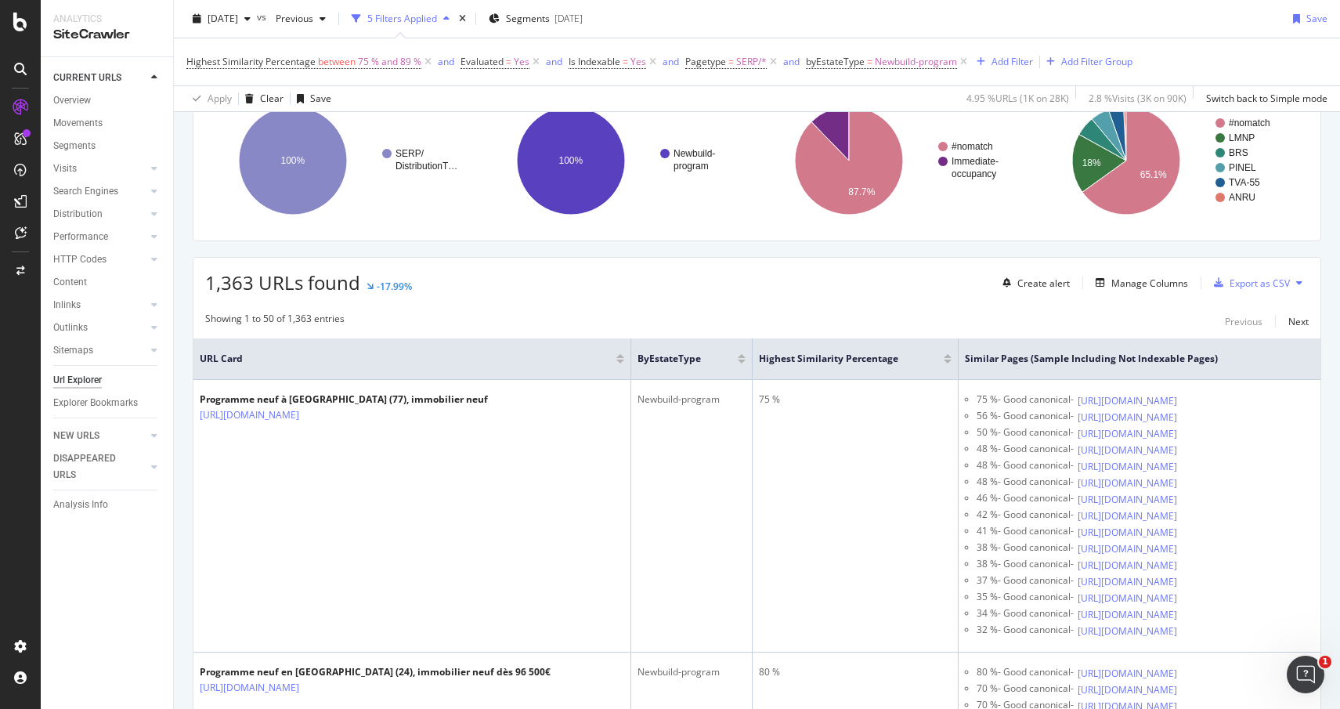
scroll to position [308, 0]
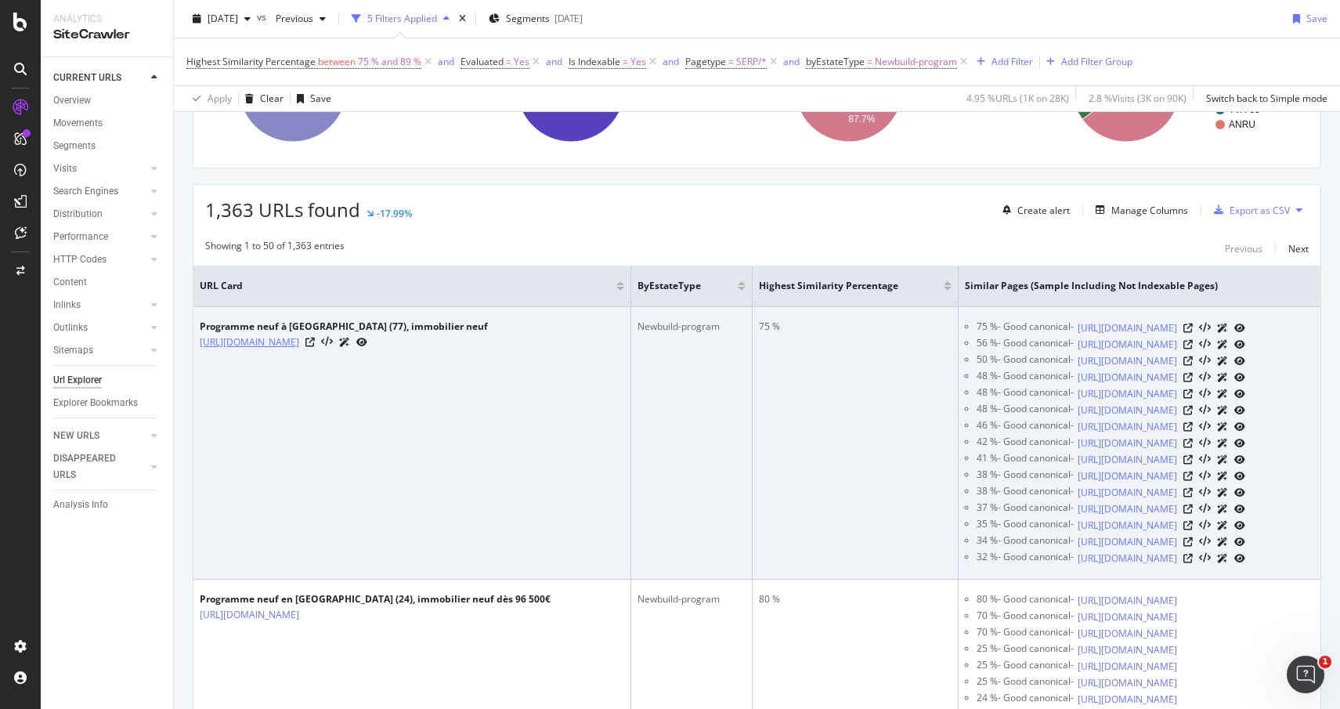
drag, startPoint x: 197, startPoint y: 343, endPoint x: 279, endPoint y: 361, distance: 83.4
click at [279, 361] on td "Programme neuf à [GEOGRAPHIC_DATA] (77), immobilier neuf [URL][DOMAIN_NAME]" at bounding box center [412, 443] width 438 height 273
copy link "[URL][DOMAIN_NAME]"
drag, startPoint x: 982, startPoint y: 316, endPoint x: 1181, endPoint y: 345, distance: 201.1
click at [1181, 345] on td "75 % - Good canonical - [URL][DOMAIN_NAME] 56 % - Good canonical - [URL][DOMAIN…" at bounding box center [1140, 443] width 362 height 273
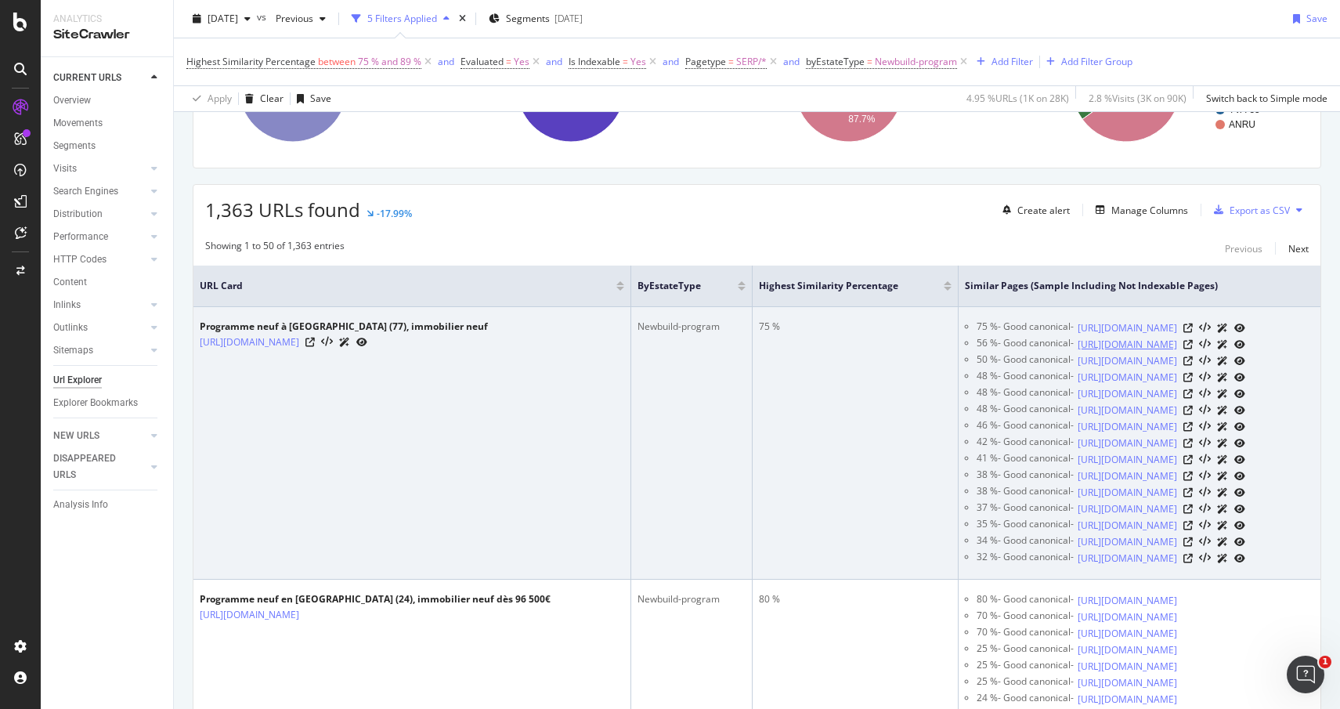
copy div "75 % - Good canonical - [URL][DOMAIN_NAME]"
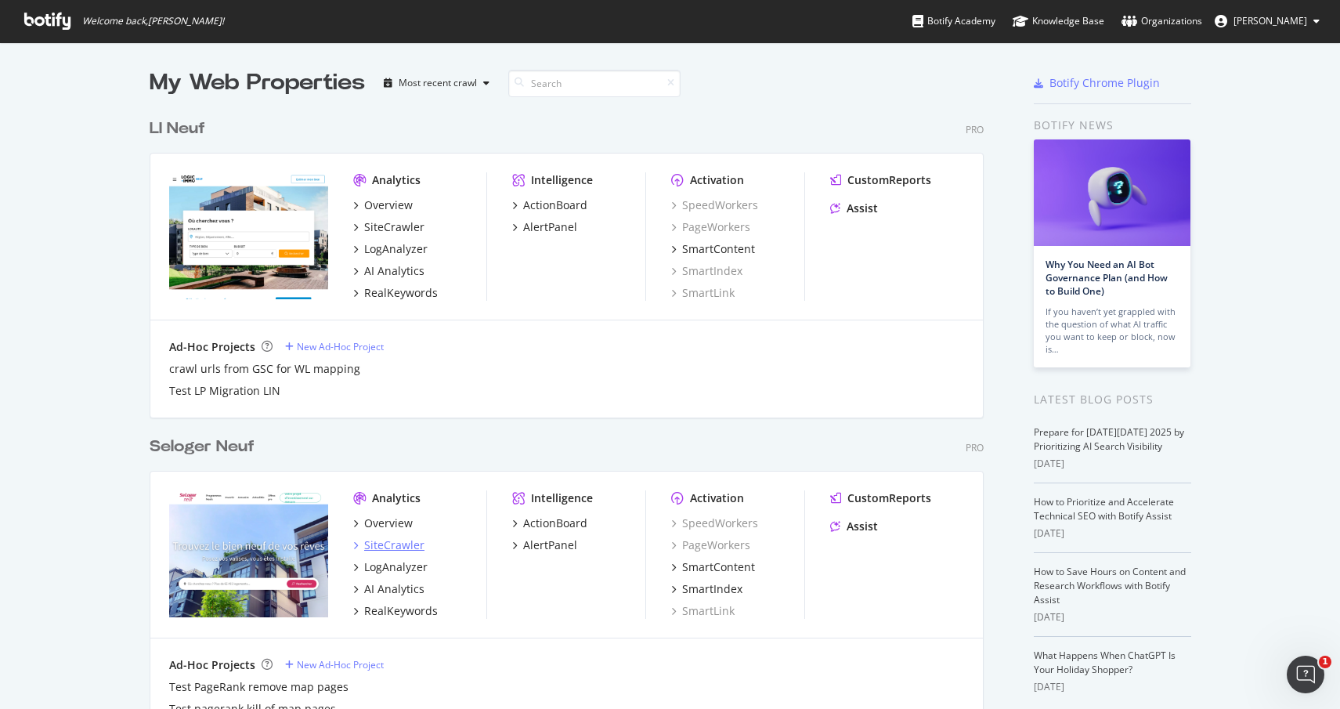
click at [365, 544] on div "SiteCrawler" at bounding box center [394, 545] width 60 height 16
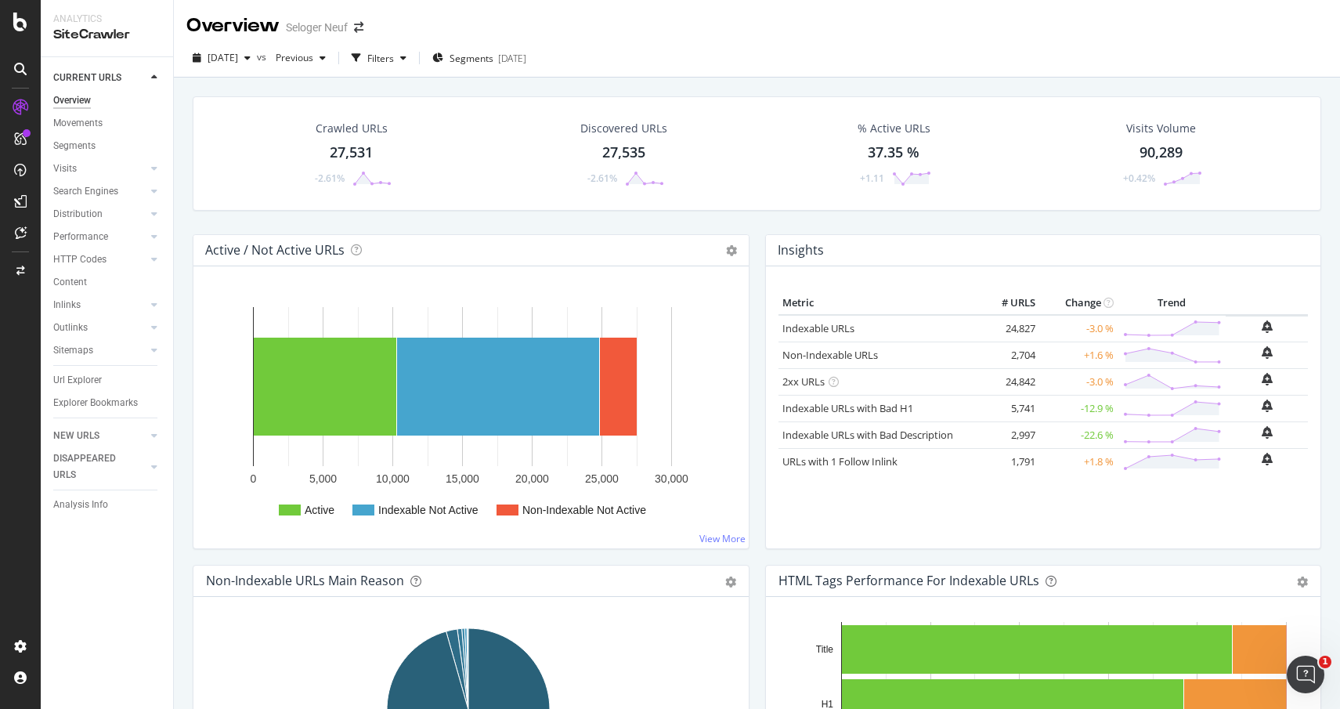
click at [346, 149] on div "27,531" at bounding box center [351, 153] width 43 height 20
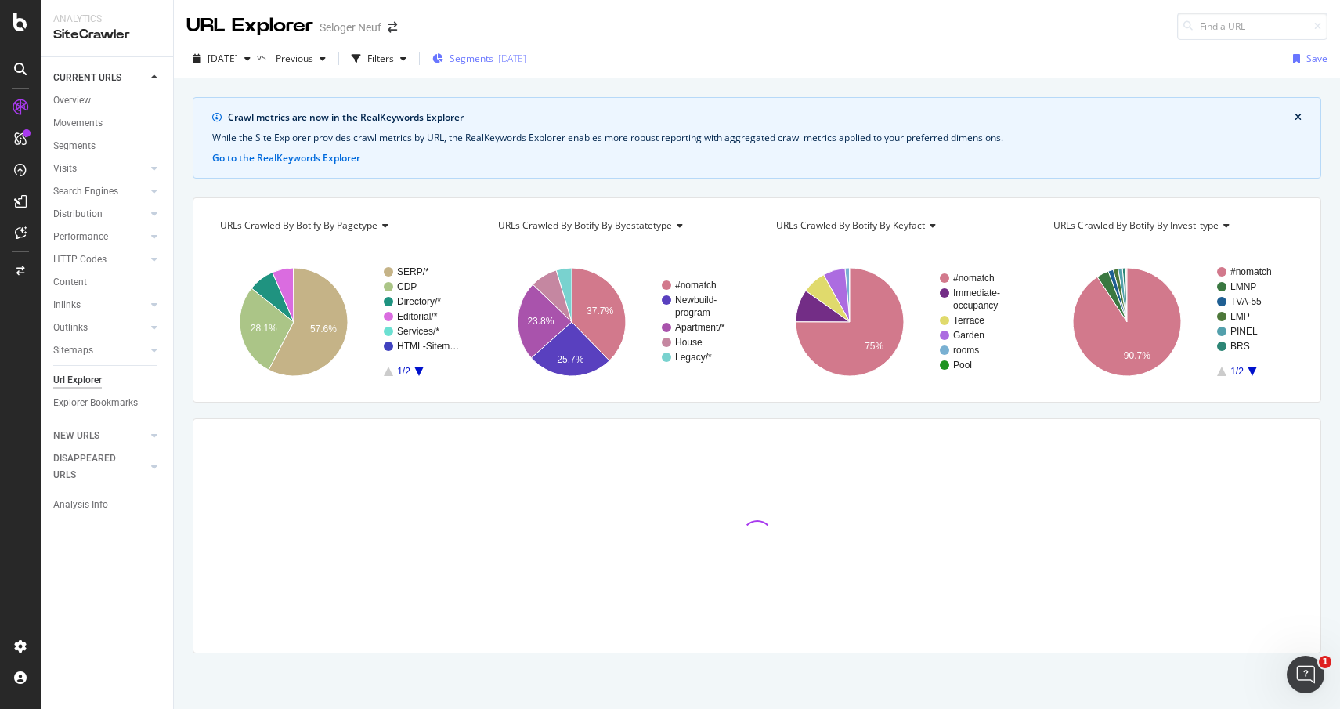
click at [494, 59] on span "Segments" at bounding box center [472, 58] width 44 height 13
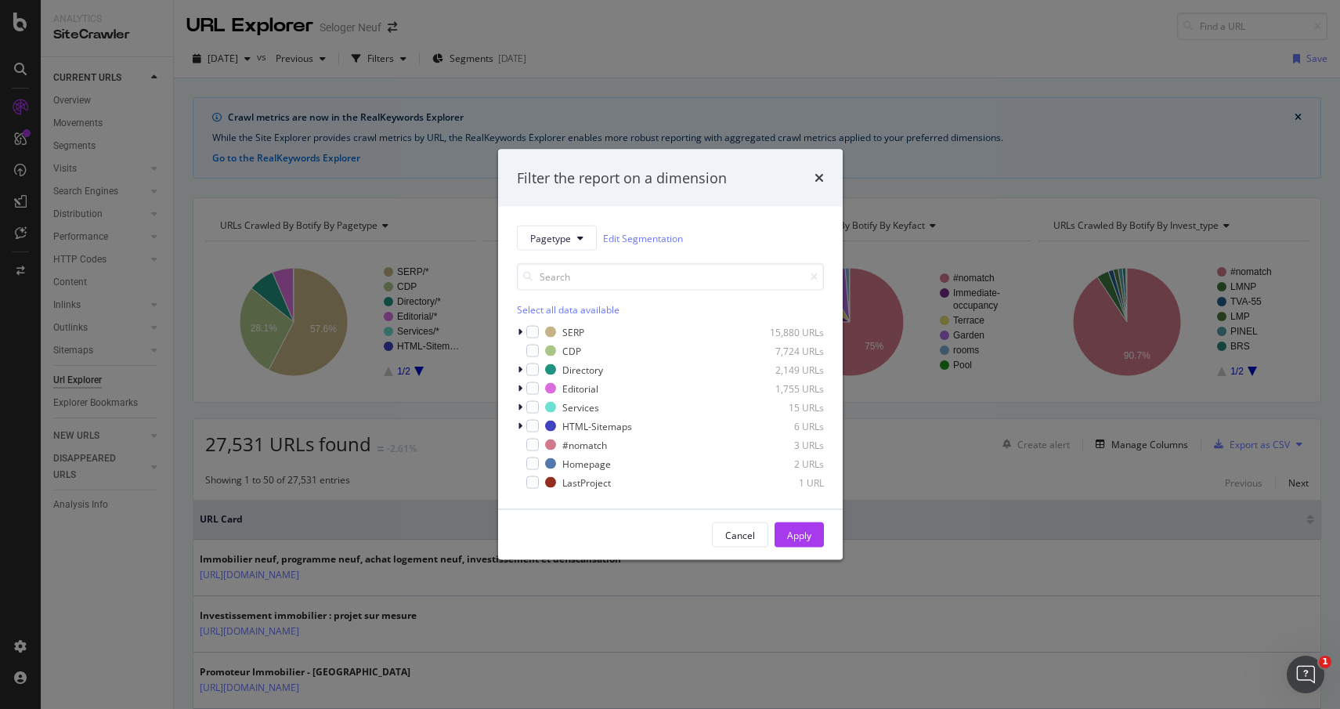
click at [328, 386] on div "Filter the report on a dimension Pagetype Edit Segmentation Select all data ava…" at bounding box center [670, 354] width 1340 height 709
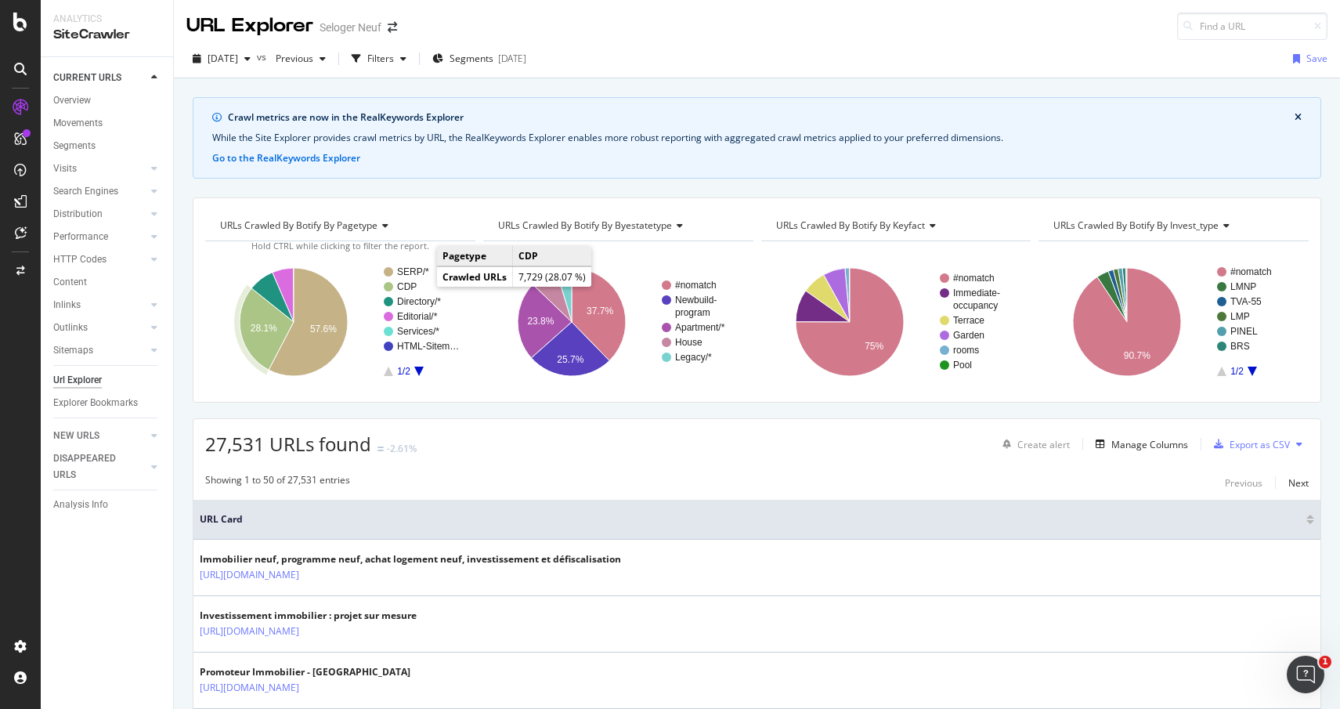
click at [405, 284] on text "CDP" at bounding box center [407, 286] width 20 height 11
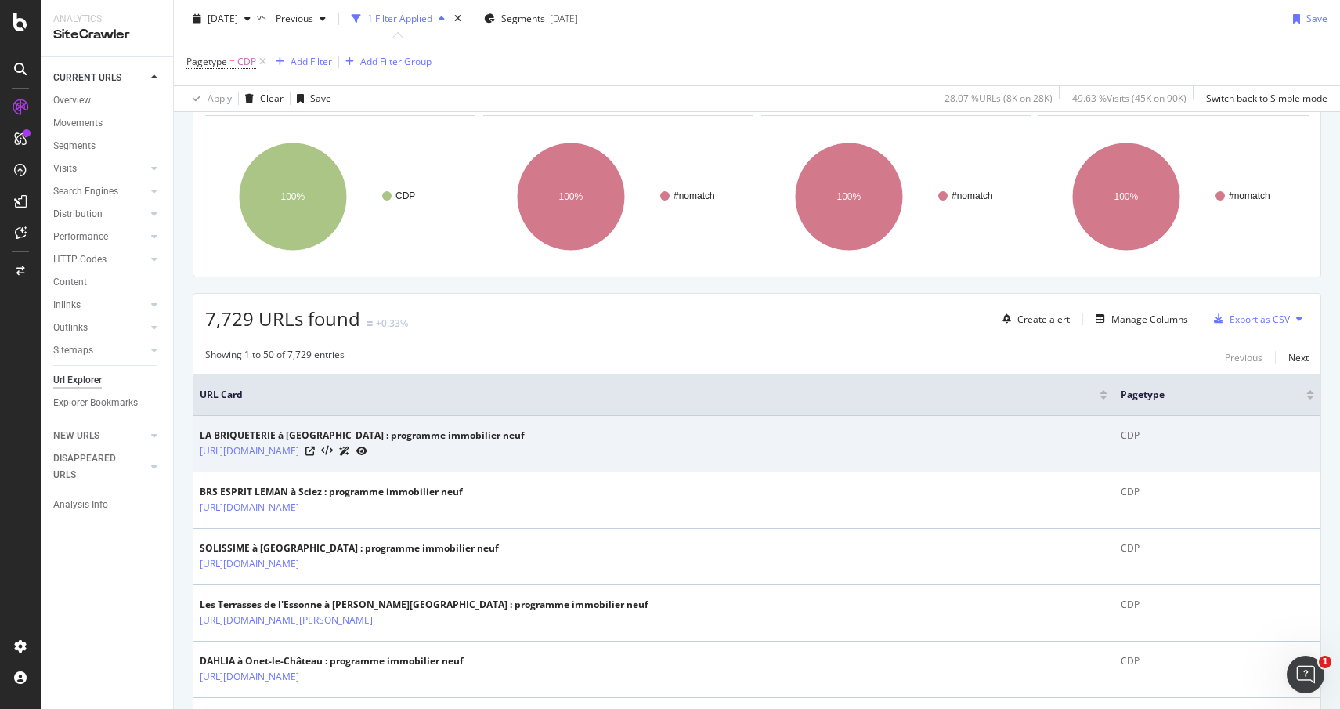
scroll to position [230, 0]
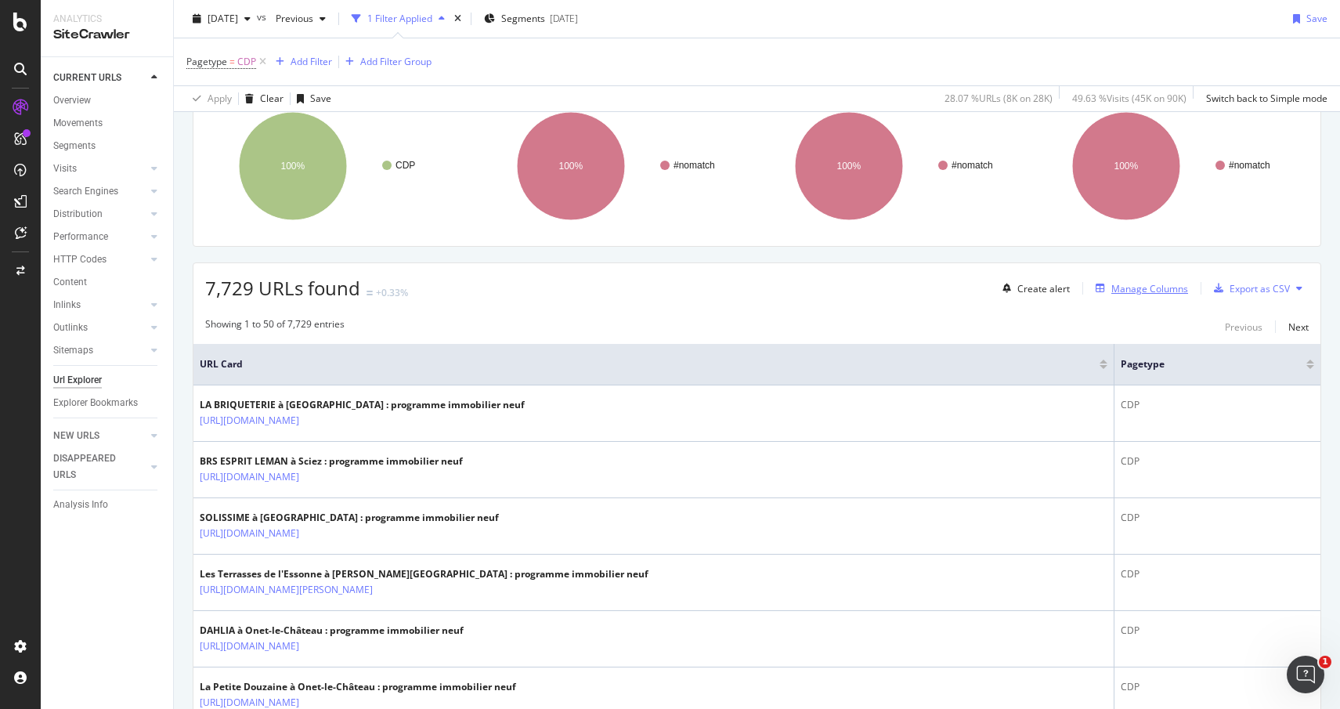
click at [1128, 290] on div "Manage Columns" at bounding box center [1150, 288] width 77 height 13
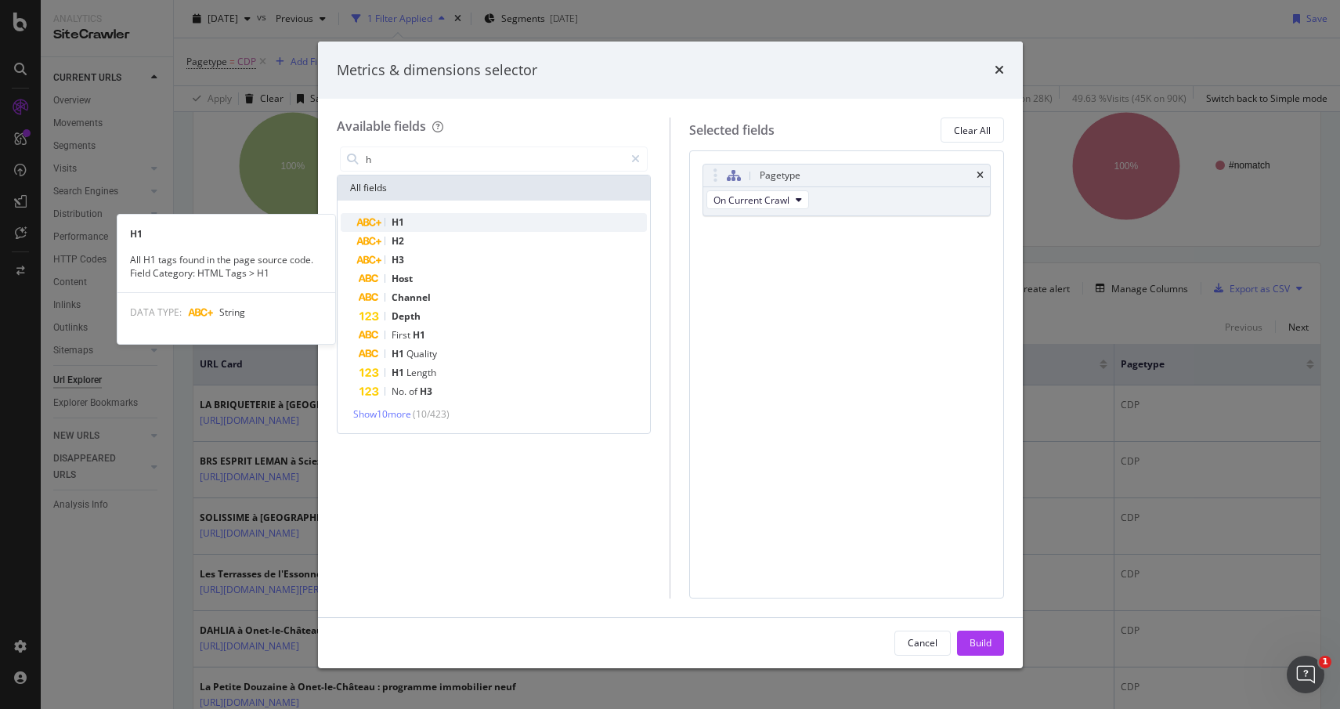
click at [400, 222] on span "H1" at bounding box center [398, 221] width 13 height 13
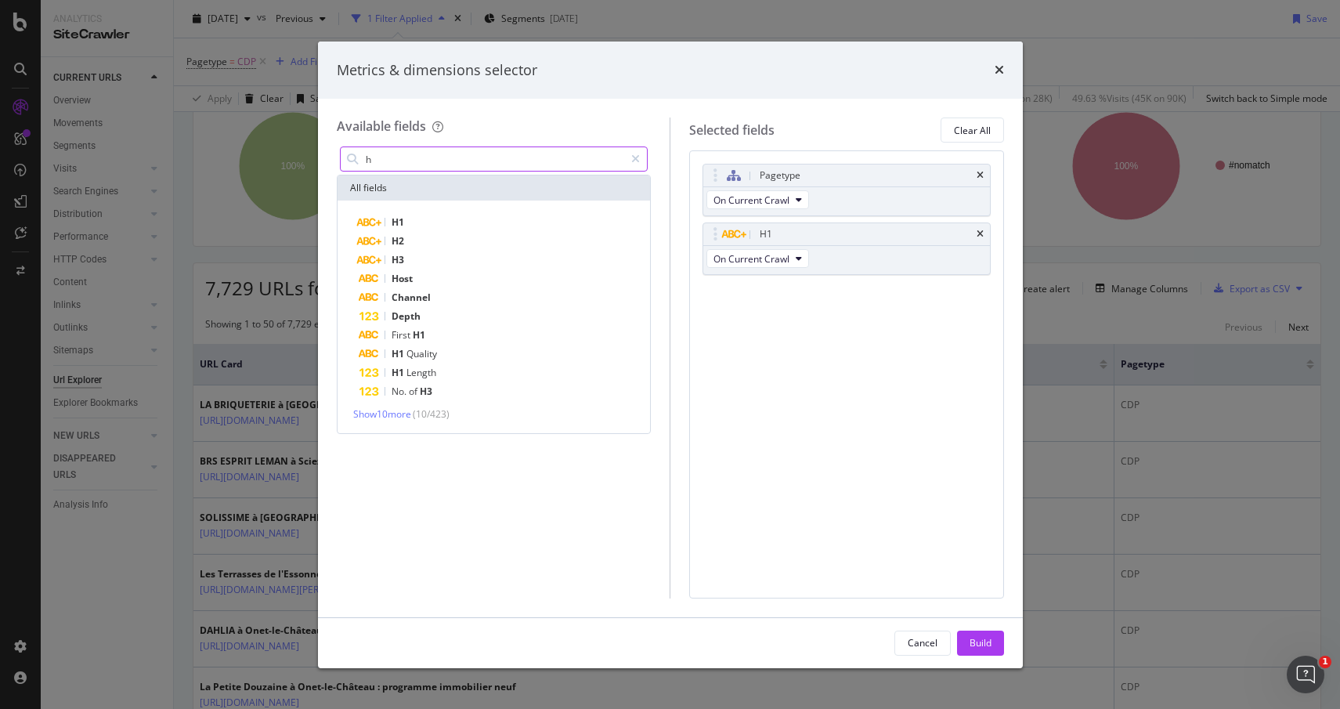
click at [446, 164] on input "h" at bounding box center [494, 159] width 261 height 24
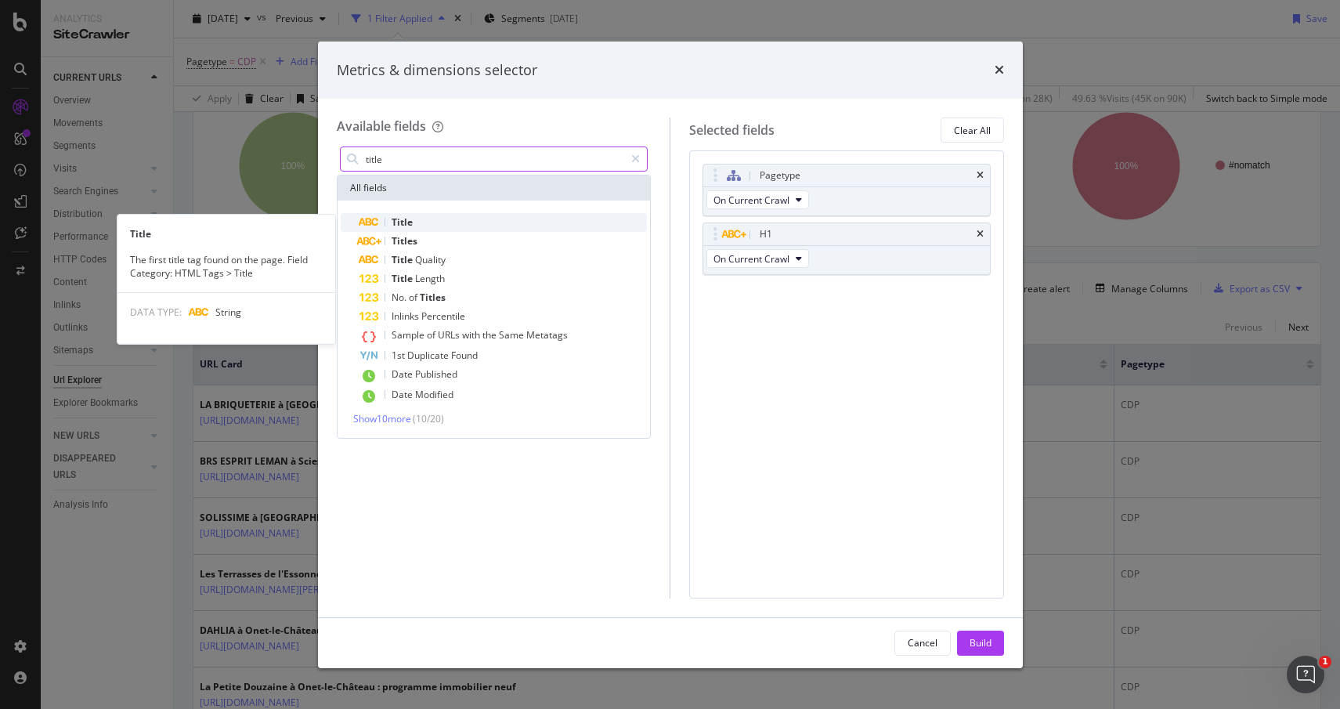
type input "title"
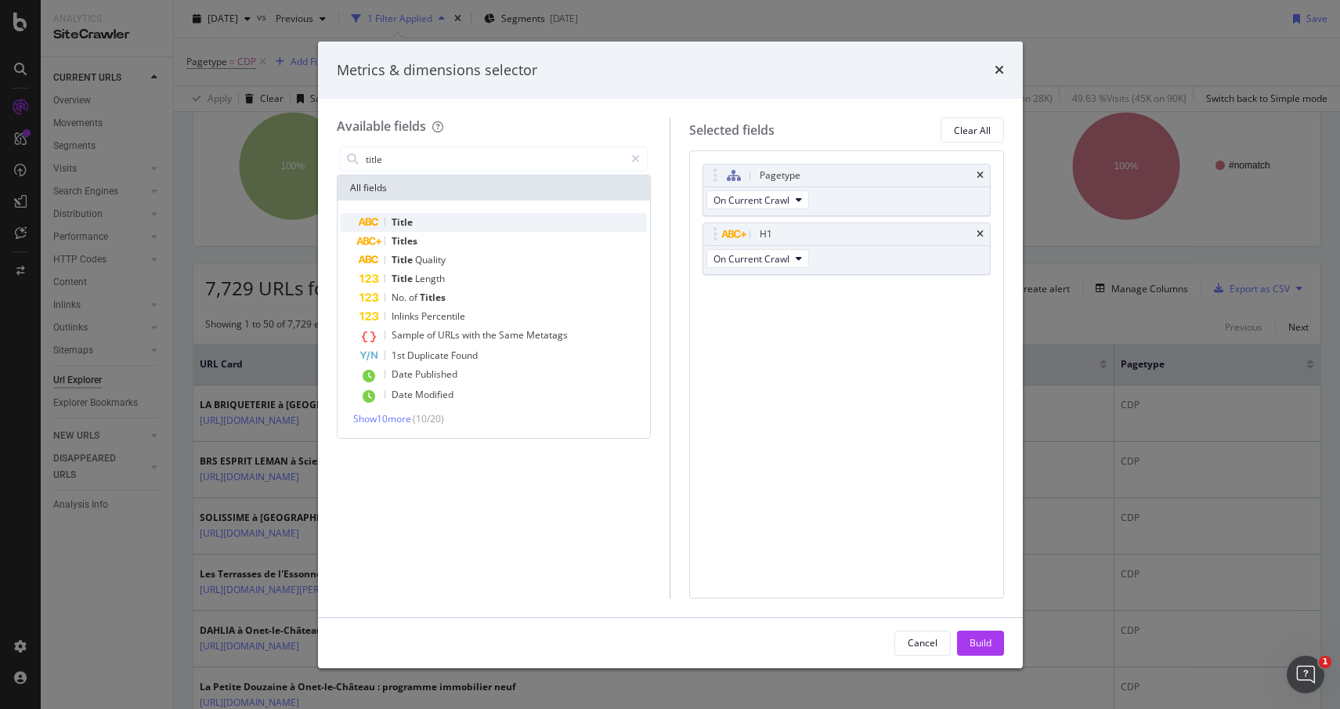
click at [436, 222] on div "Title" at bounding box center [504, 222] width 288 height 19
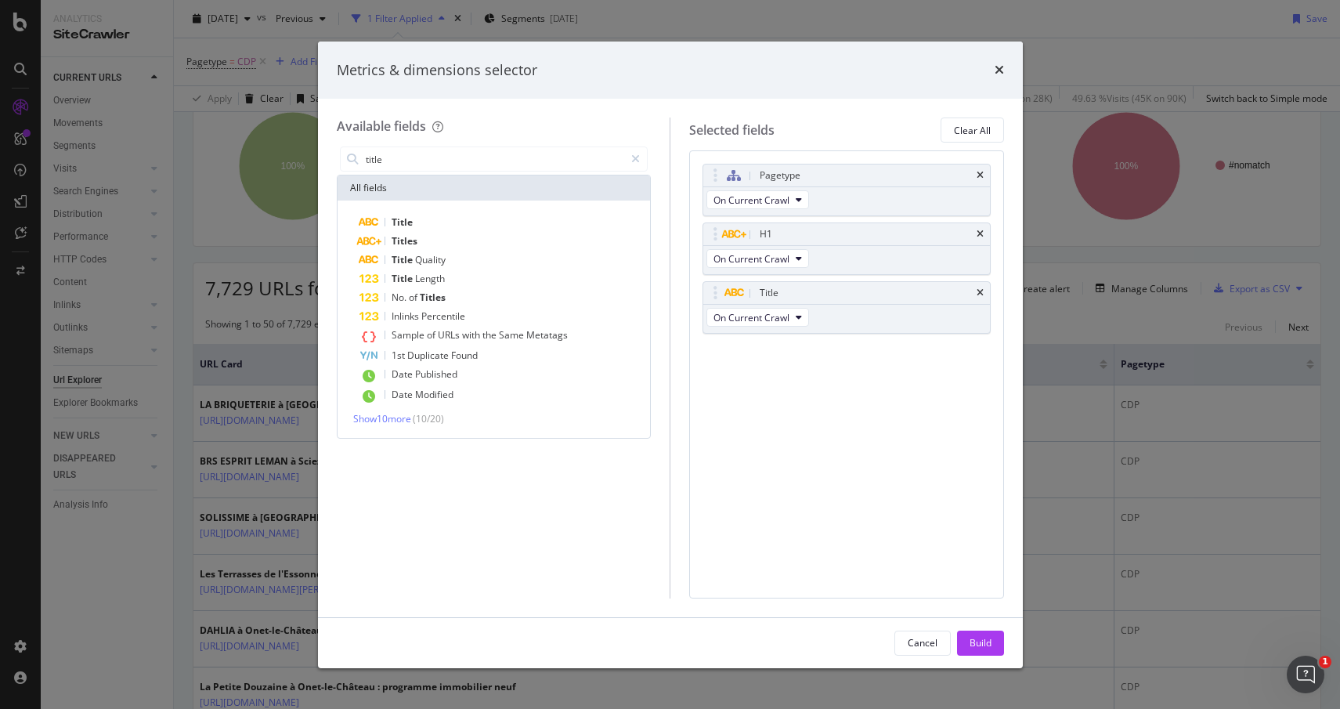
click at [981, 649] on div "Build" at bounding box center [981, 642] width 22 height 13
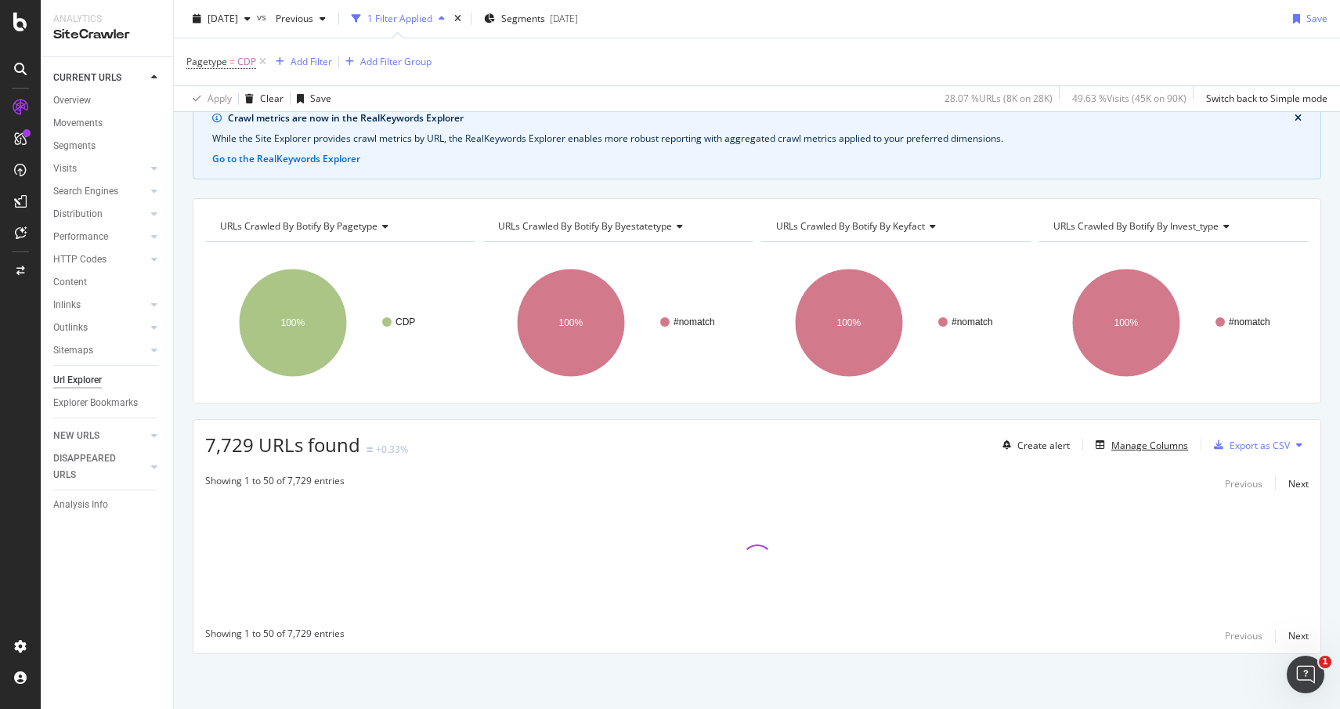
scroll to position [73, 0]
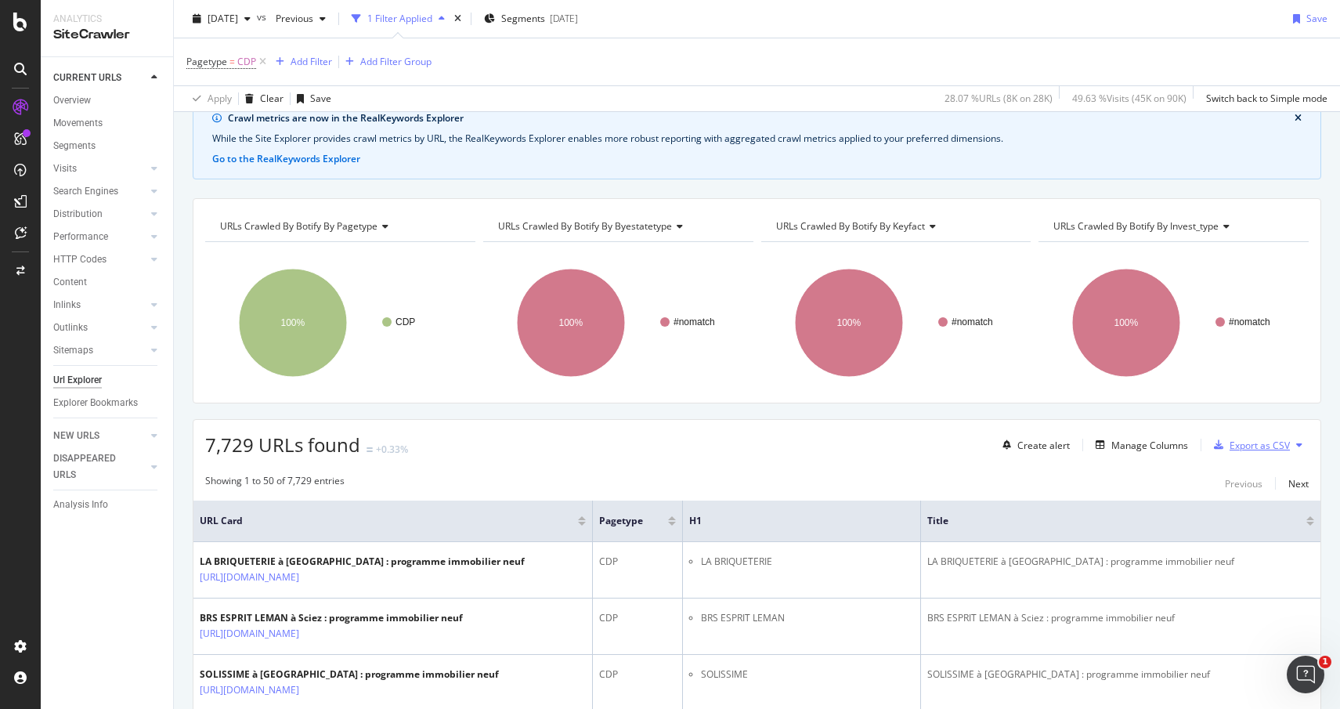
click at [1239, 442] on div "Export as CSV" at bounding box center [1260, 445] width 60 height 13
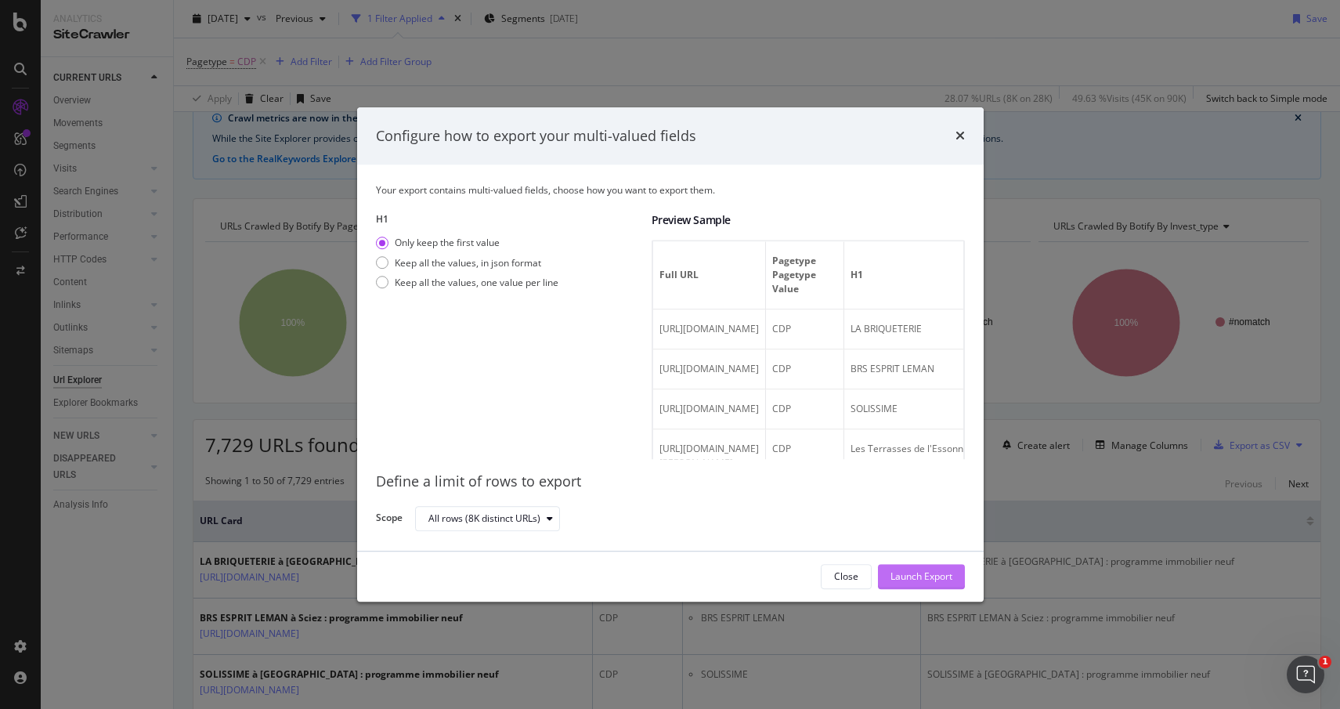
click at [923, 570] on div "Launch Export" at bounding box center [922, 576] width 62 height 13
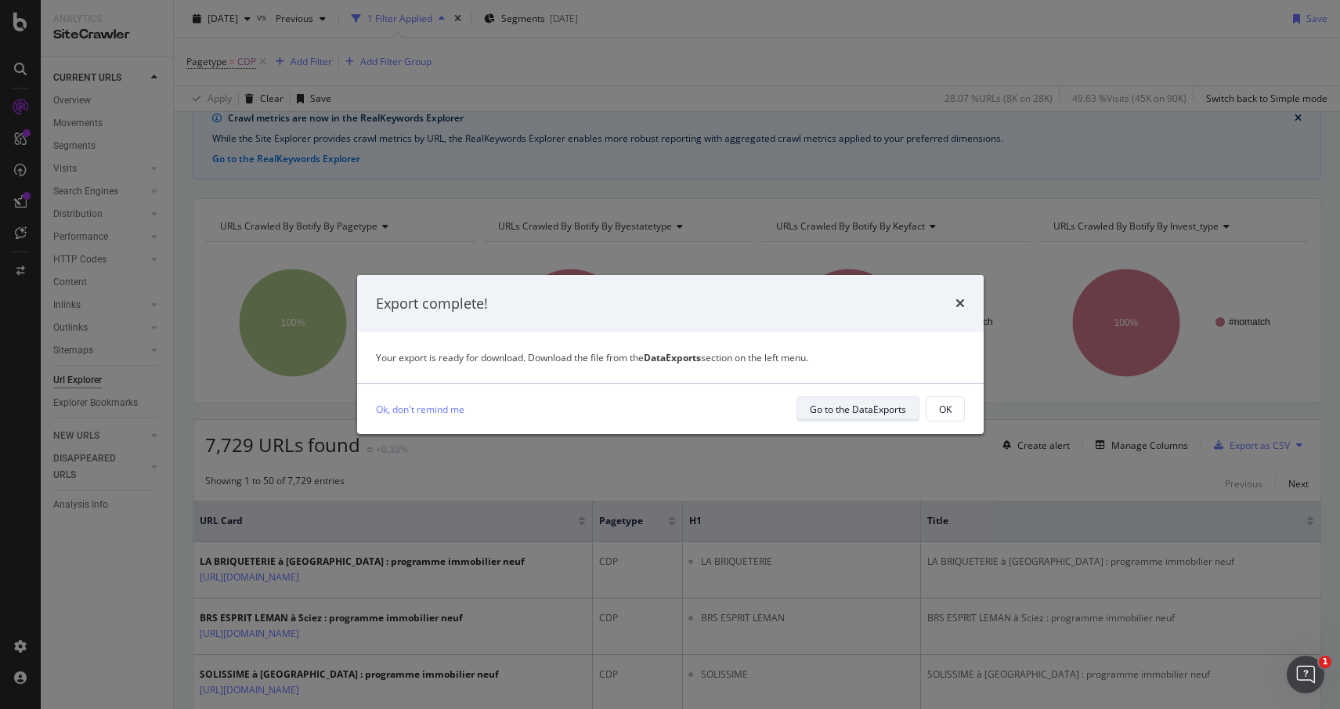
click at [835, 403] on div "Go to the DataExports" at bounding box center [858, 409] width 96 height 13
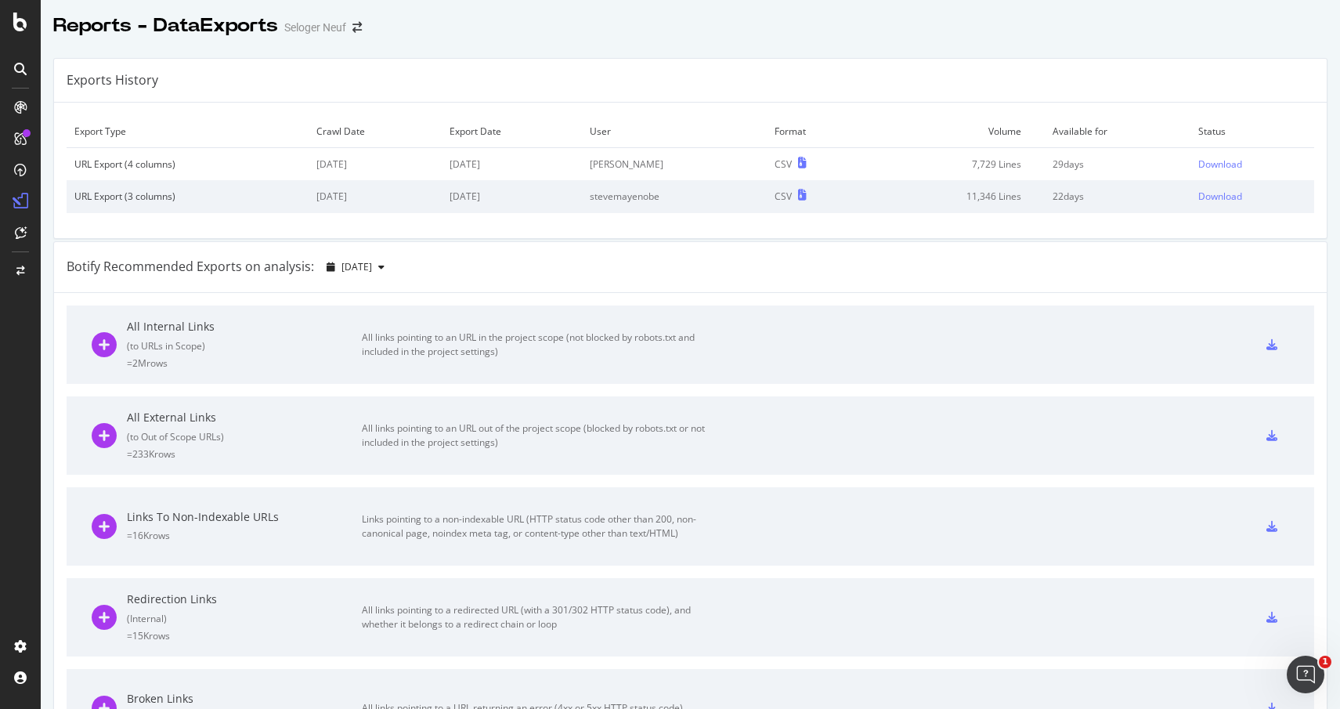
click at [917, 162] on td "7,729 Lines" at bounding box center [955, 164] width 179 height 33
click at [1203, 164] on div "Download" at bounding box center [1221, 163] width 44 height 13
